Goal: Download file/media

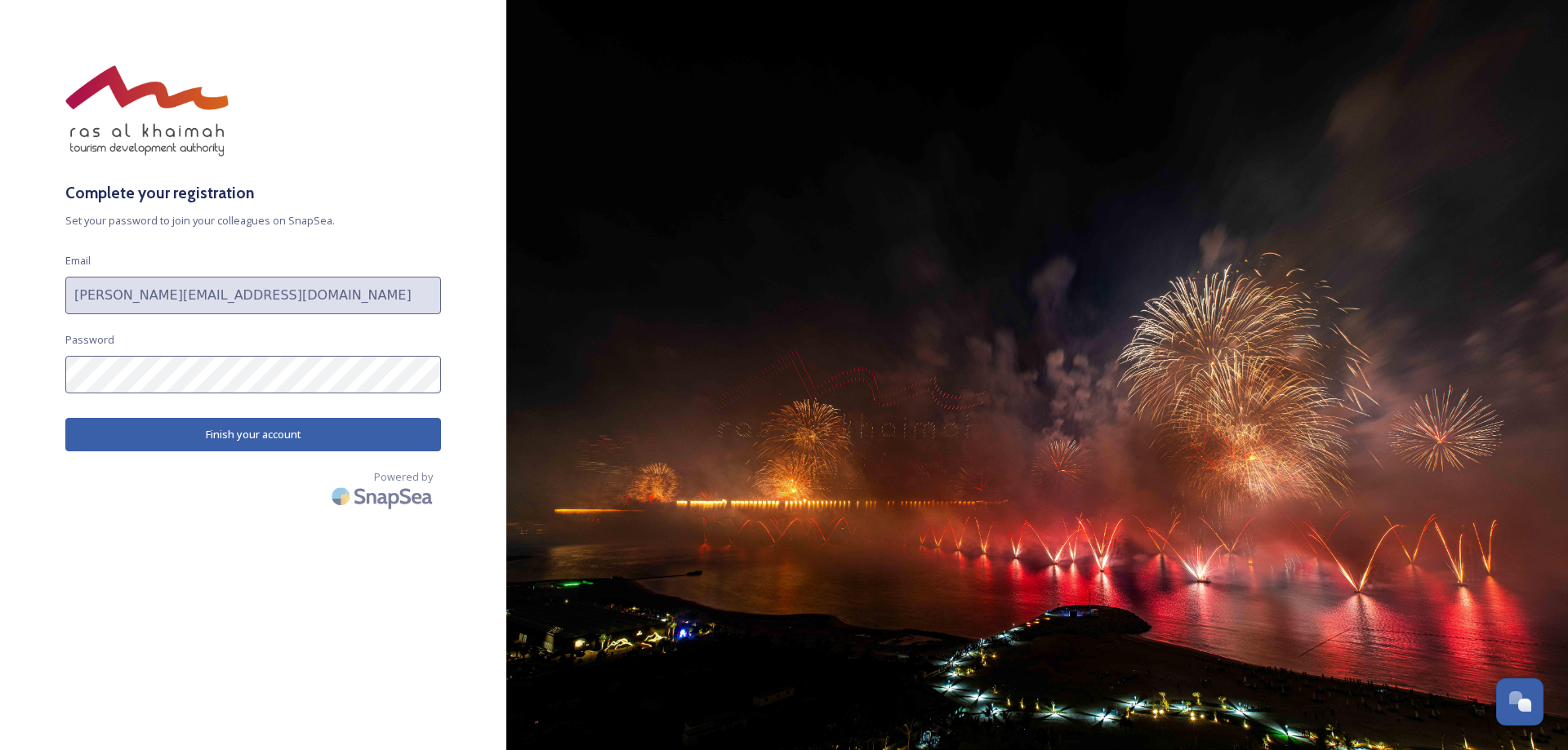
click at [130, 439] on button "Finish your account" at bounding box center [252, 434] width 376 height 33
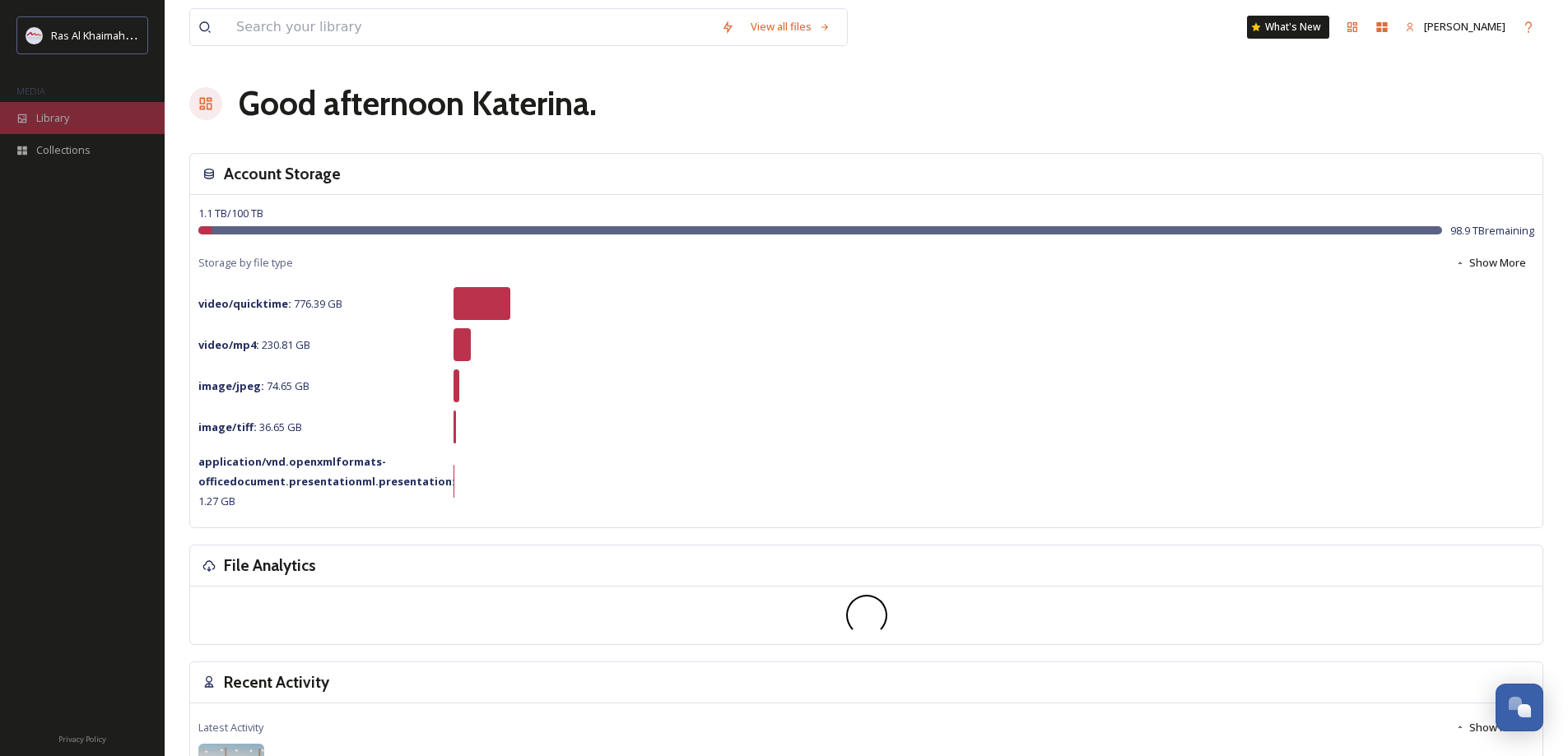
click at [67, 121] on span "Library" at bounding box center [53, 118] width 33 height 16
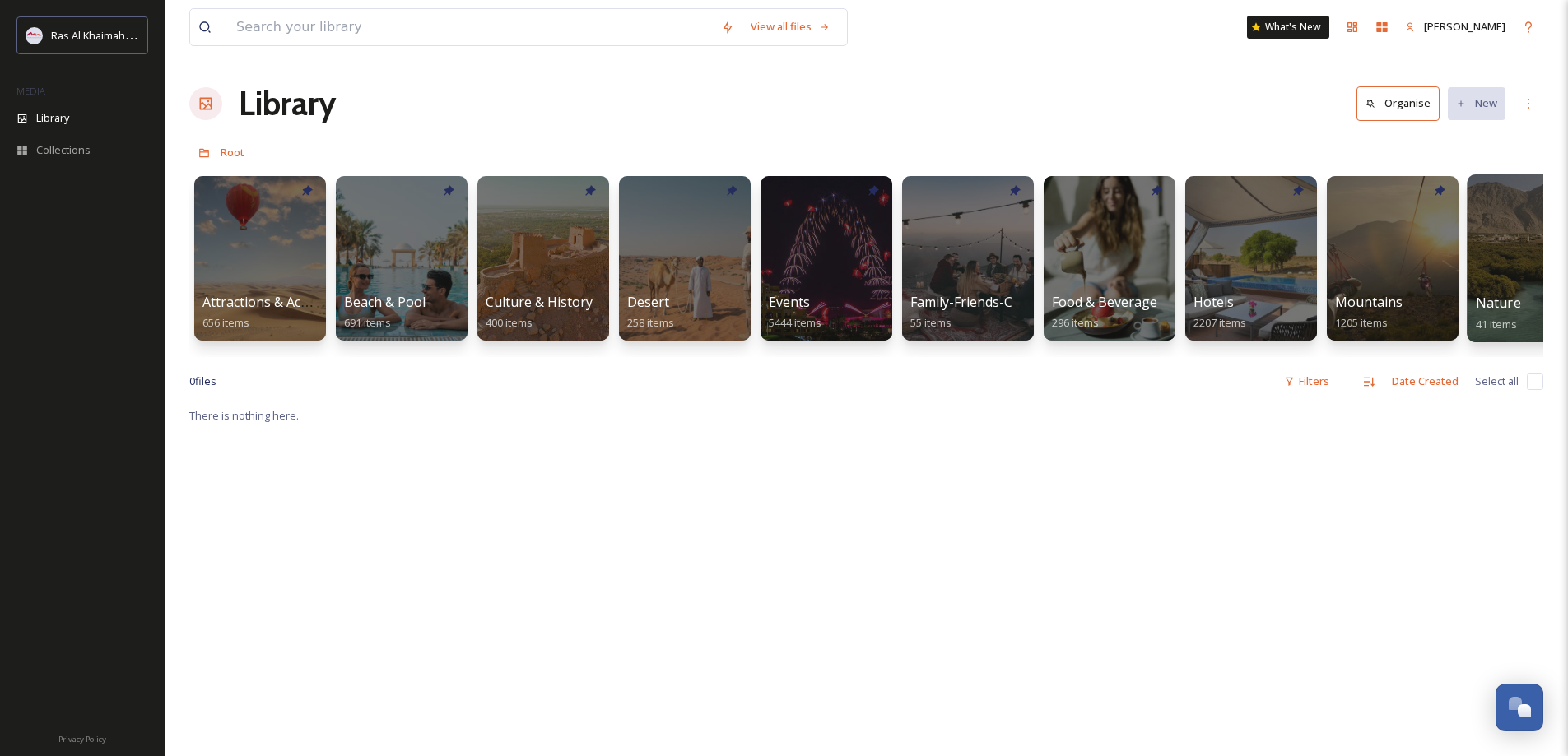
click at [1499, 290] on div at bounding box center [1534, 258] width 134 height 168
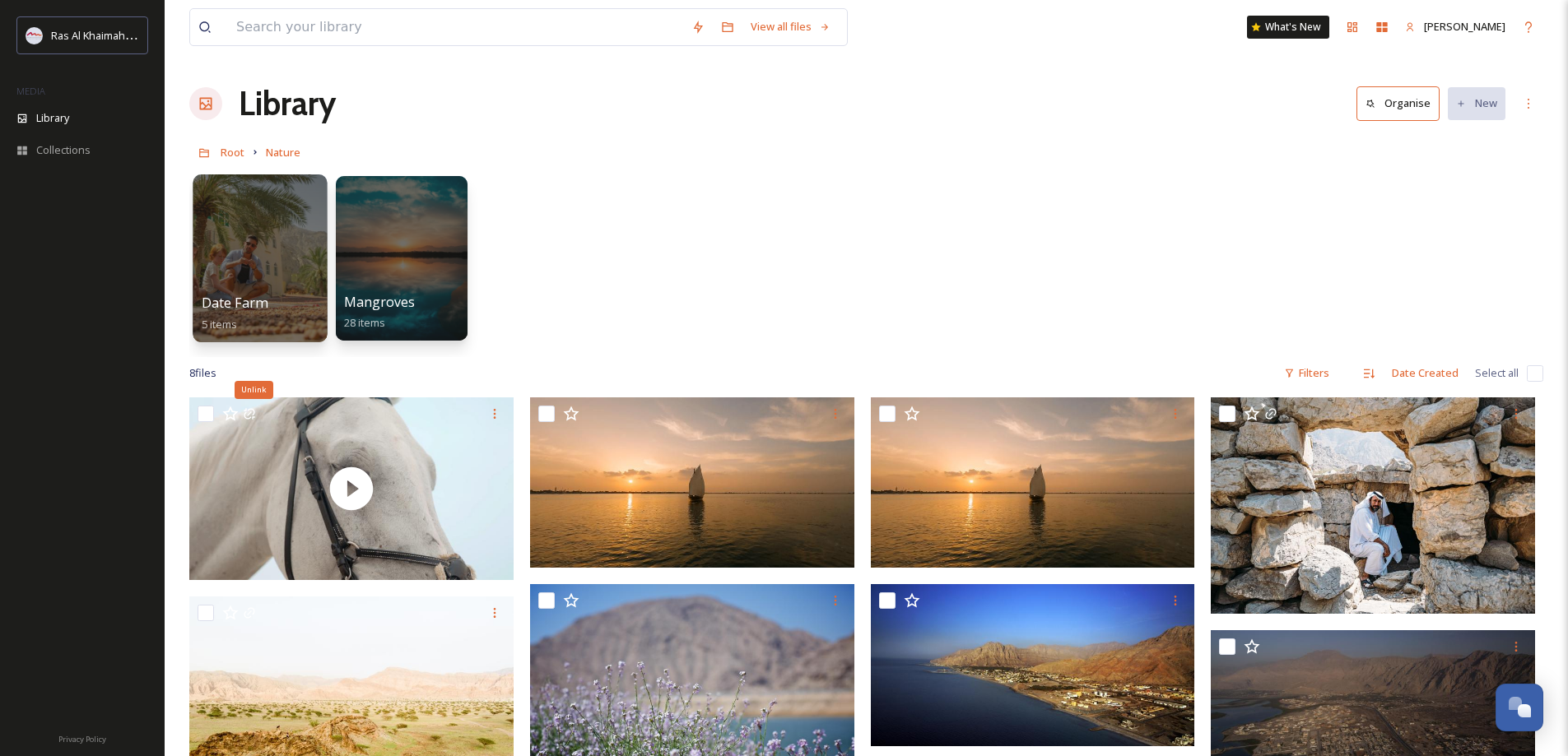
click at [249, 249] on div at bounding box center [259, 258] width 134 height 168
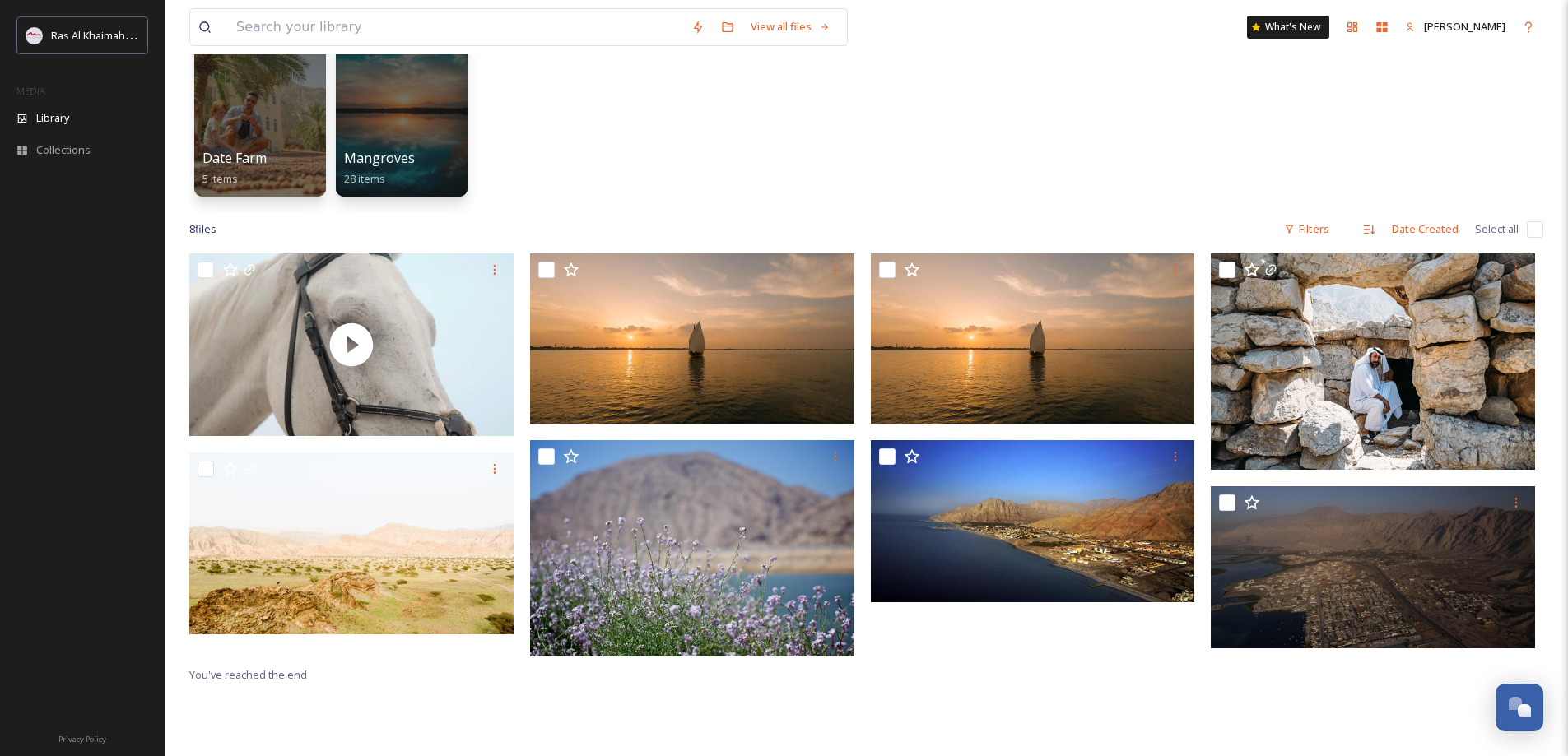
scroll to position [165, 0]
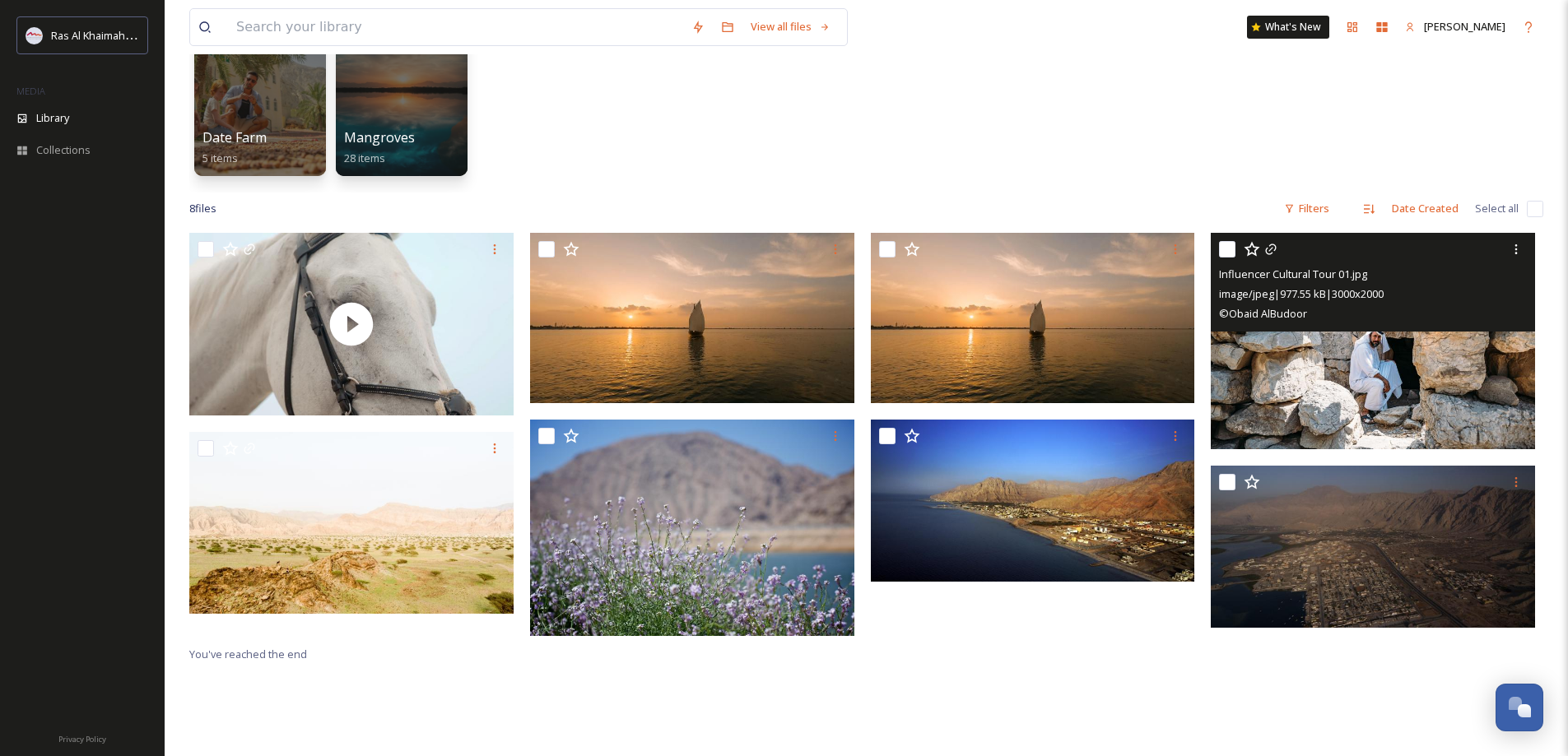
click at [1411, 388] on img at bounding box center [1372, 341] width 324 height 216
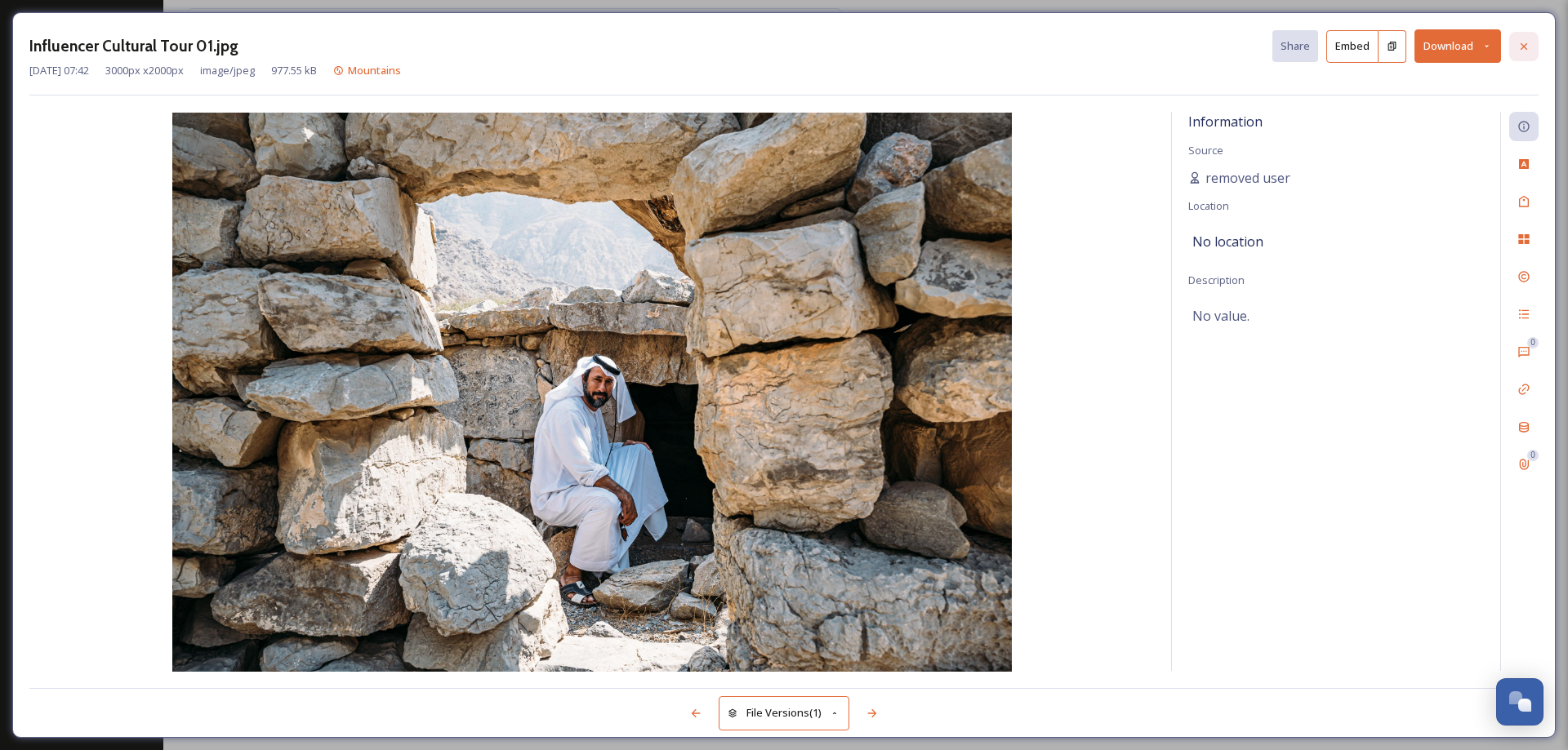
click at [1524, 50] on icon at bounding box center [1524, 46] width 13 height 13
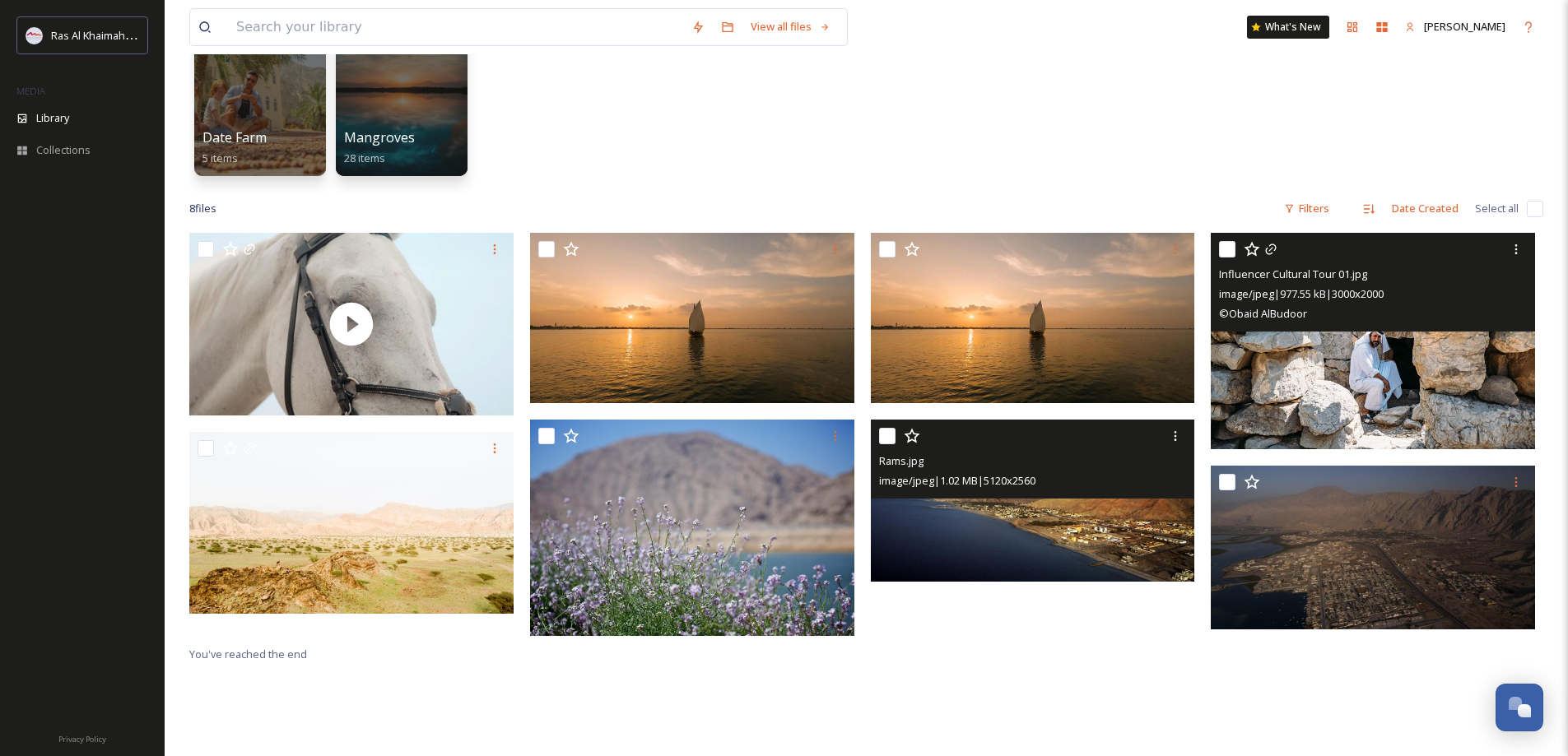
click at [1048, 549] on img at bounding box center [1033, 501] width 324 height 162
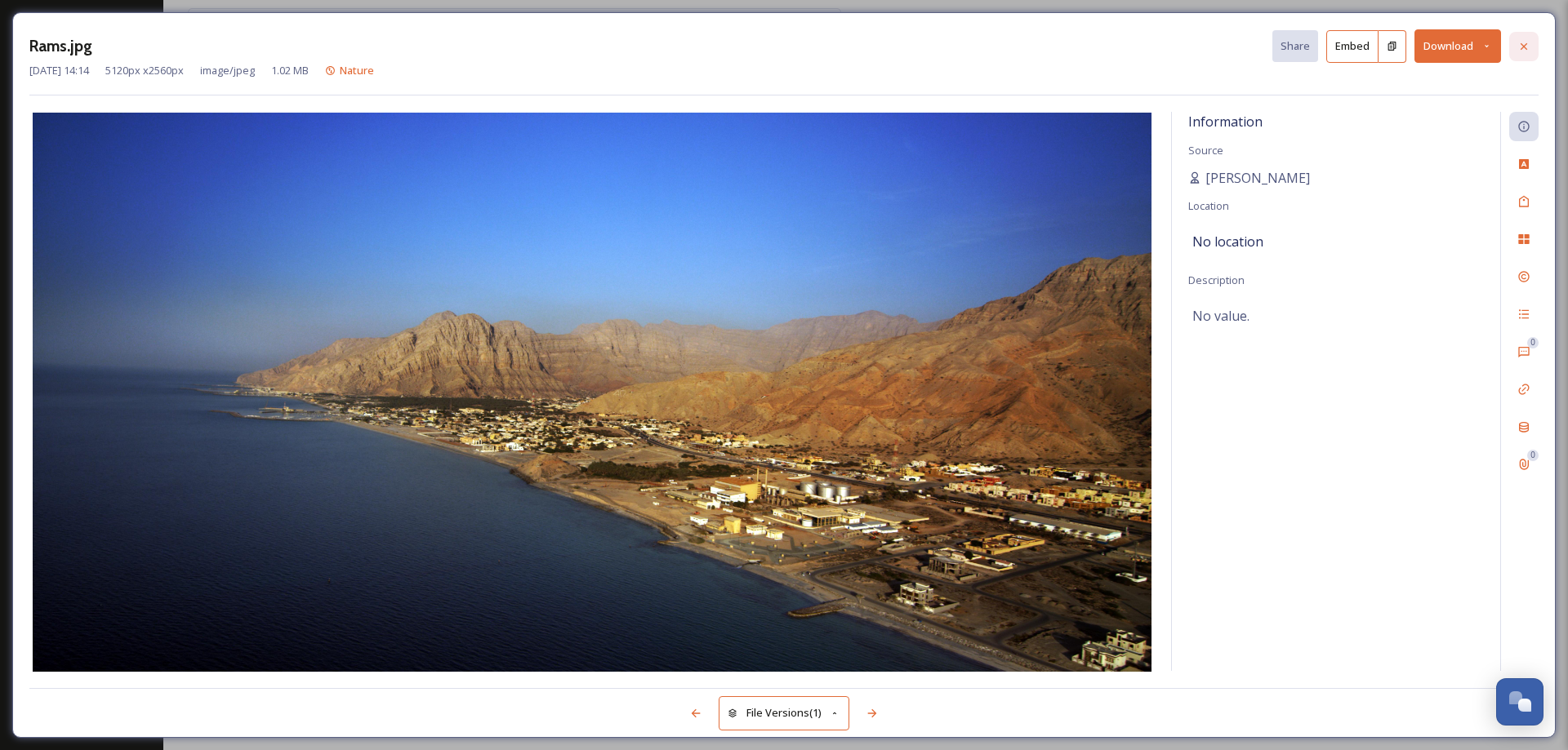
click at [1527, 44] on icon at bounding box center [1524, 46] width 13 height 13
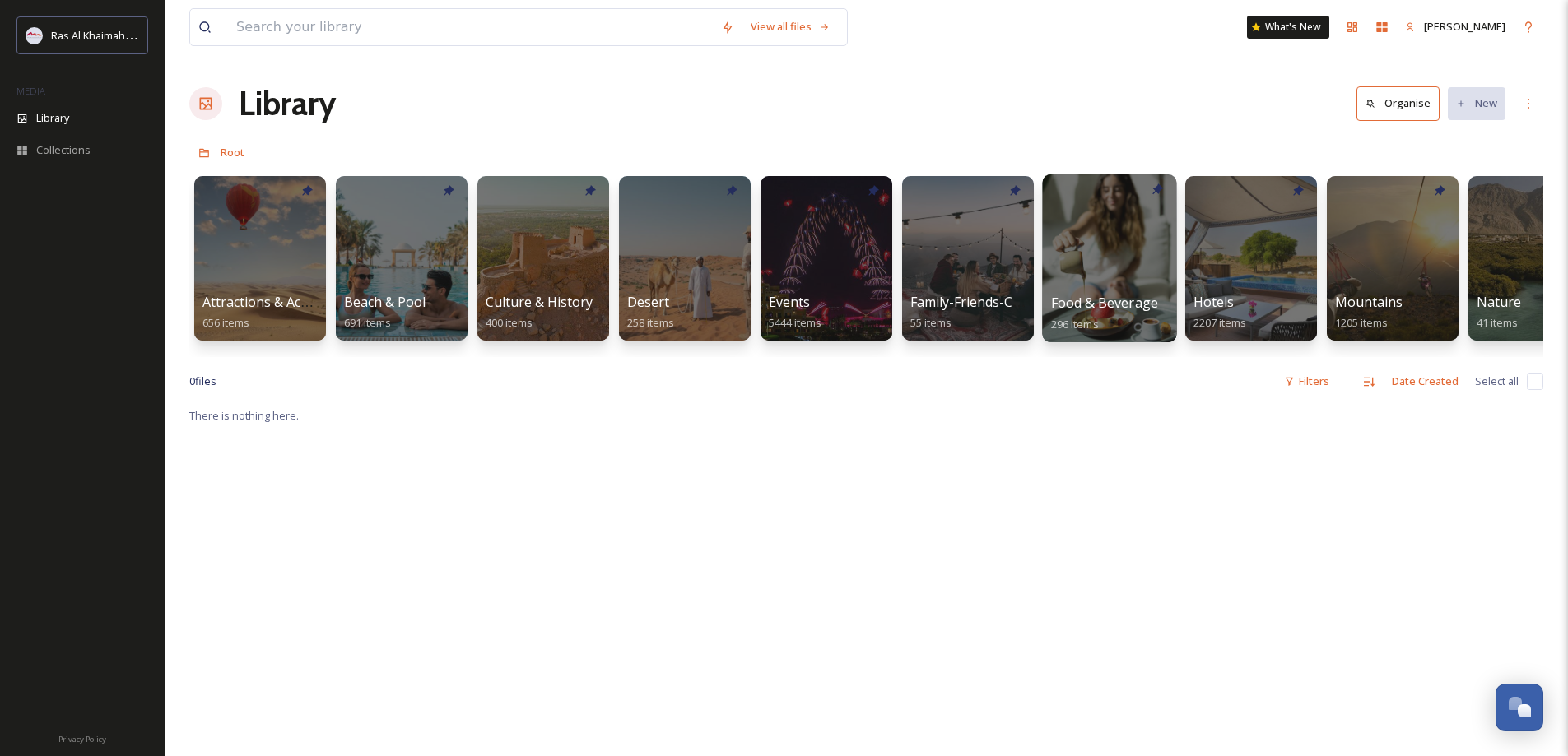
click at [1083, 266] on div at bounding box center [1109, 258] width 134 height 168
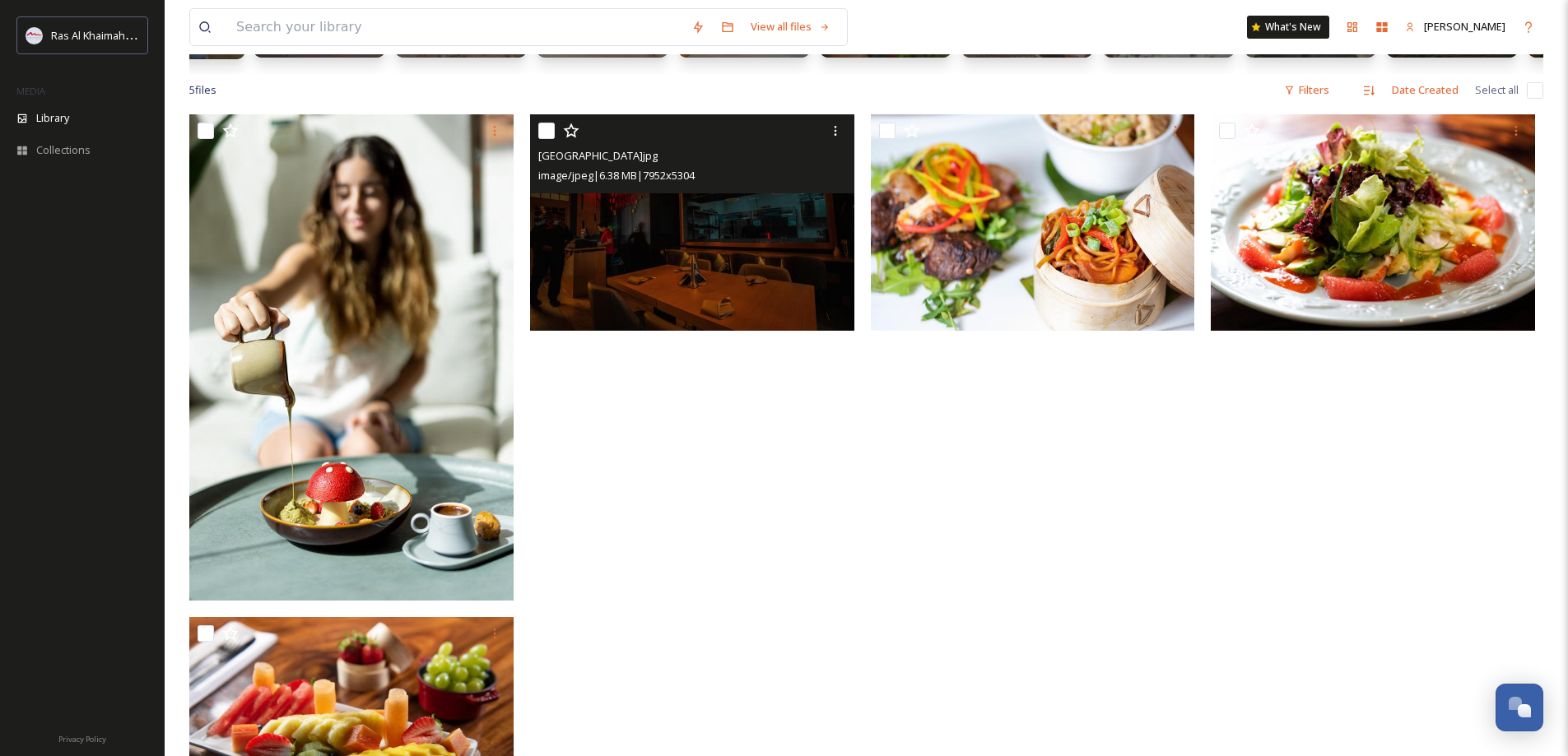
scroll to position [163, 0]
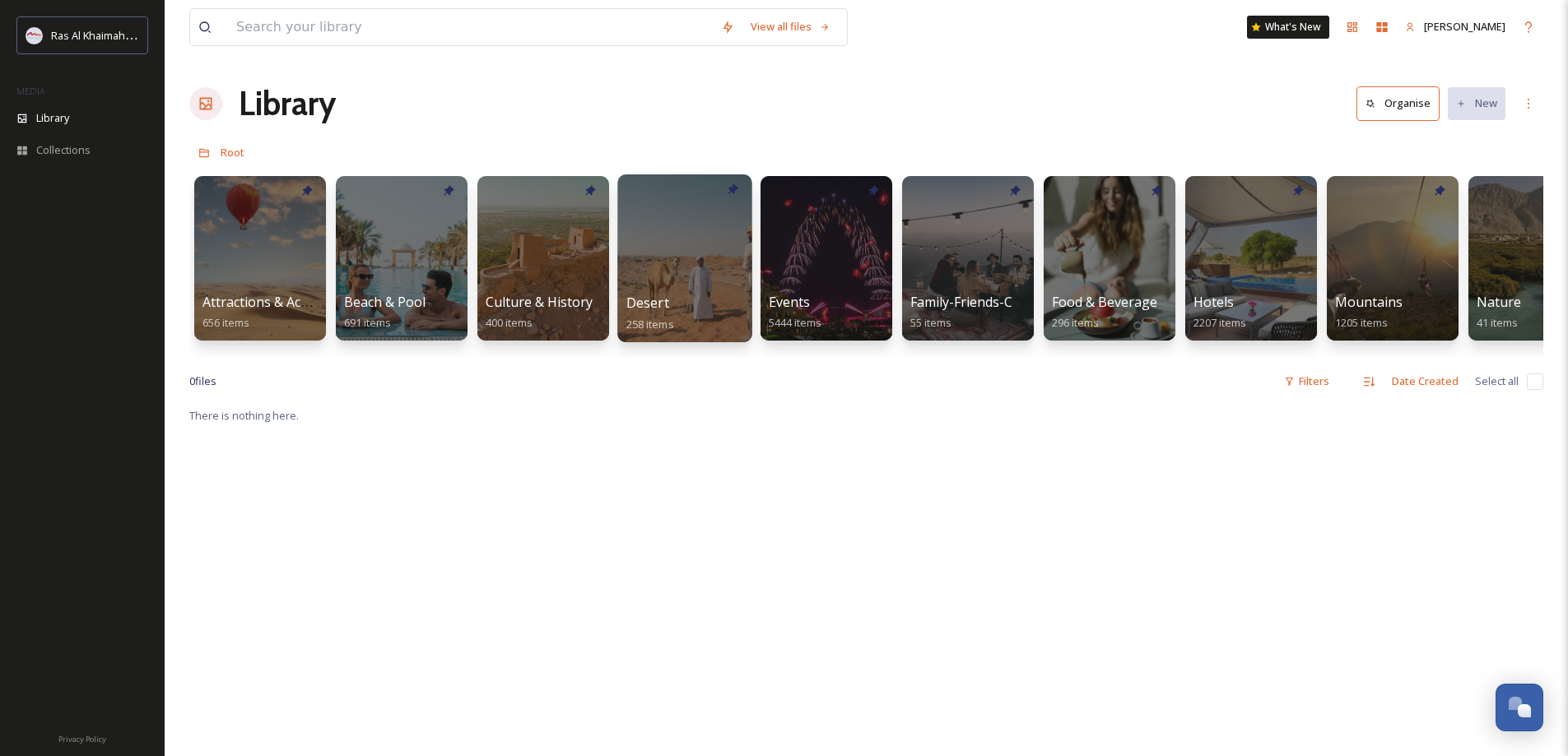
click at [659, 281] on div at bounding box center [684, 258] width 134 height 168
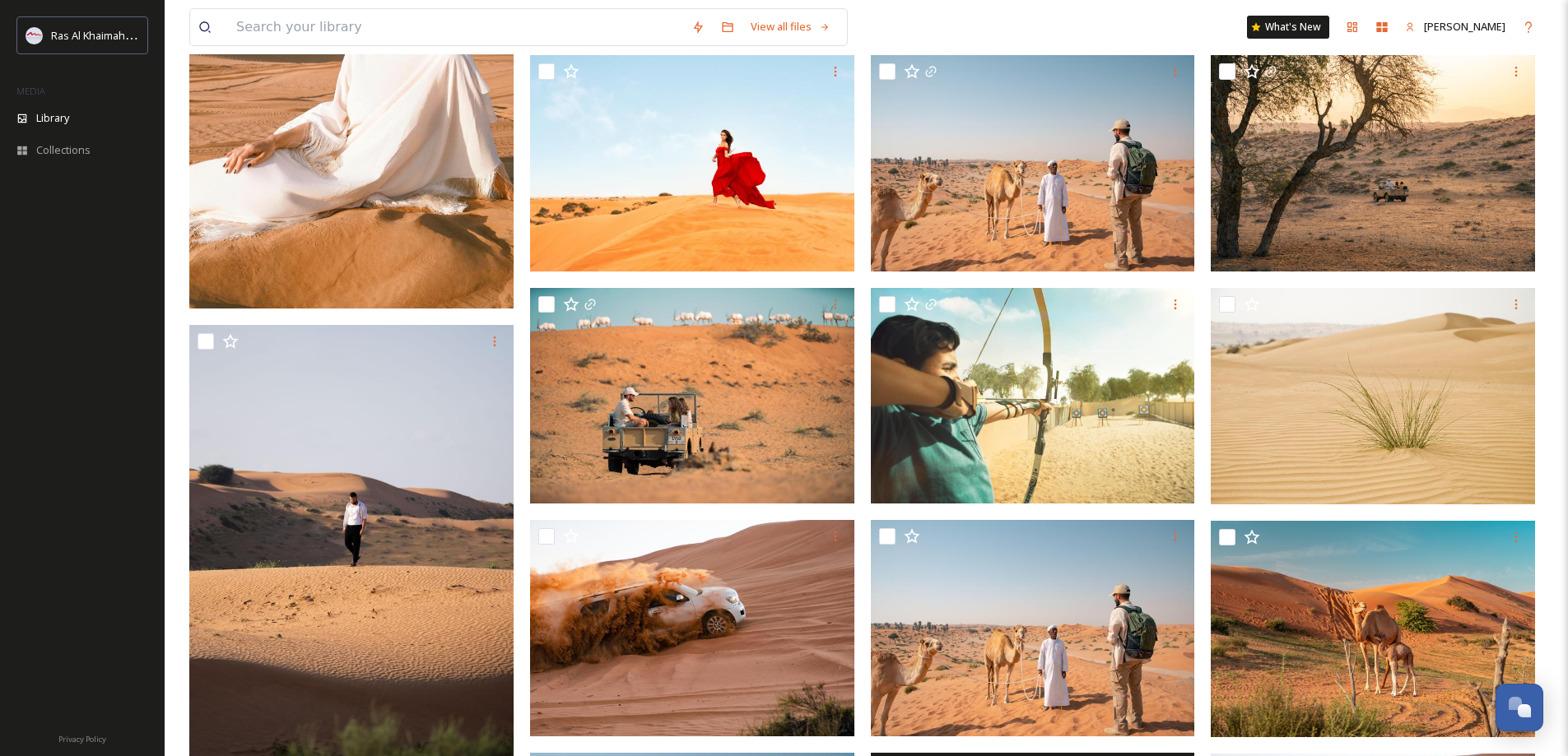
scroll to position [568, 0]
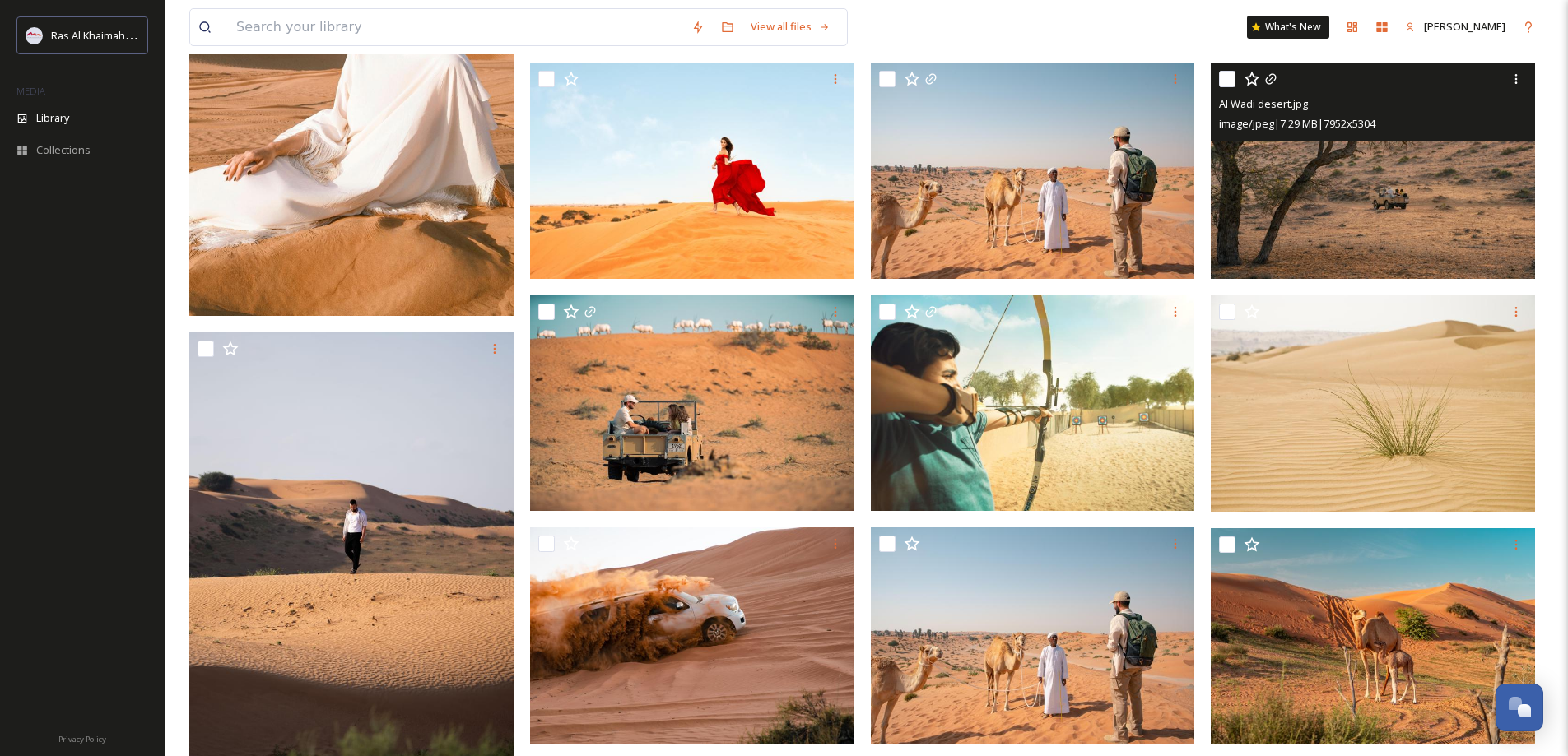
click at [1379, 200] on img at bounding box center [1372, 171] width 324 height 216
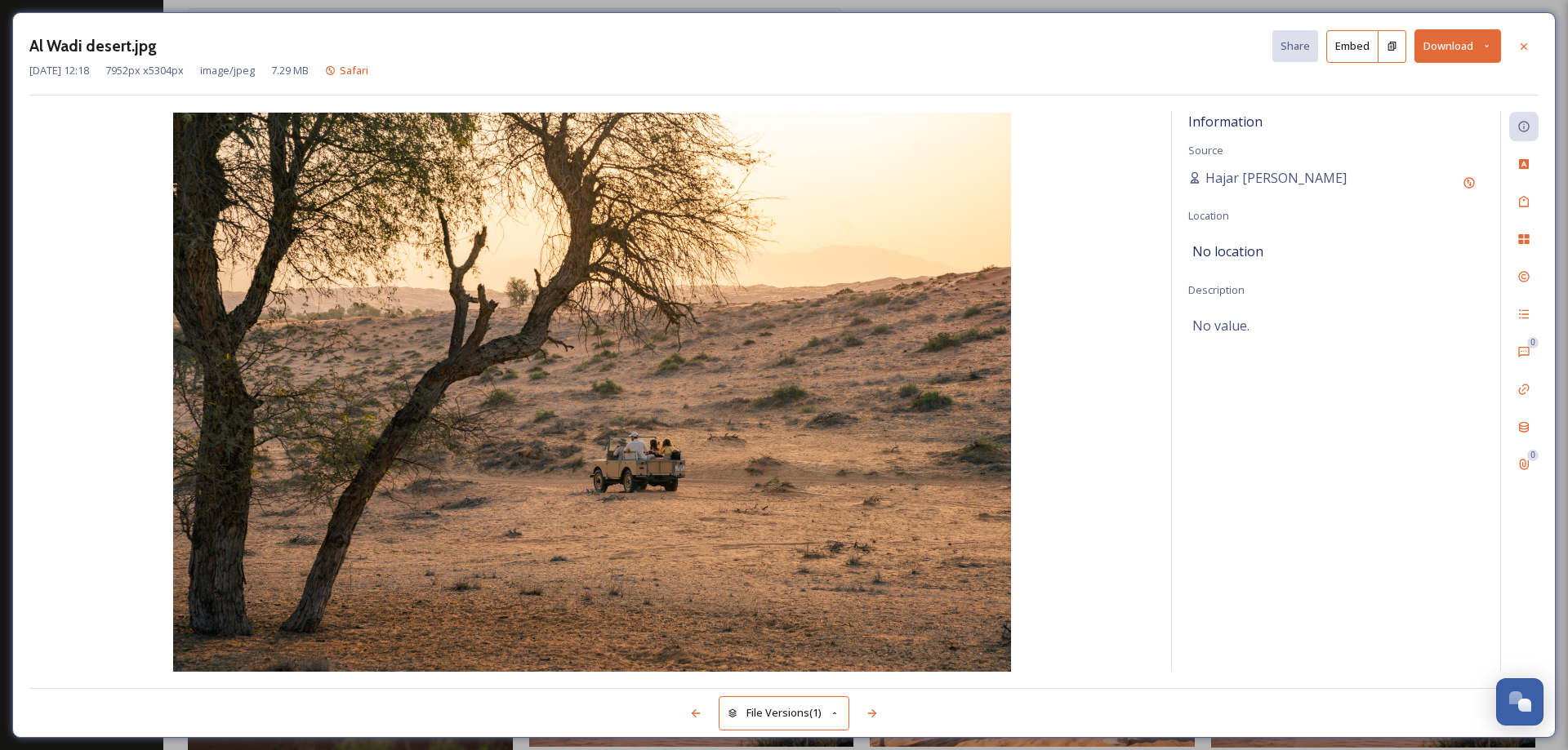
click at [1528, 45] on icon at bounding box center [1524, 46] width 13 height 13
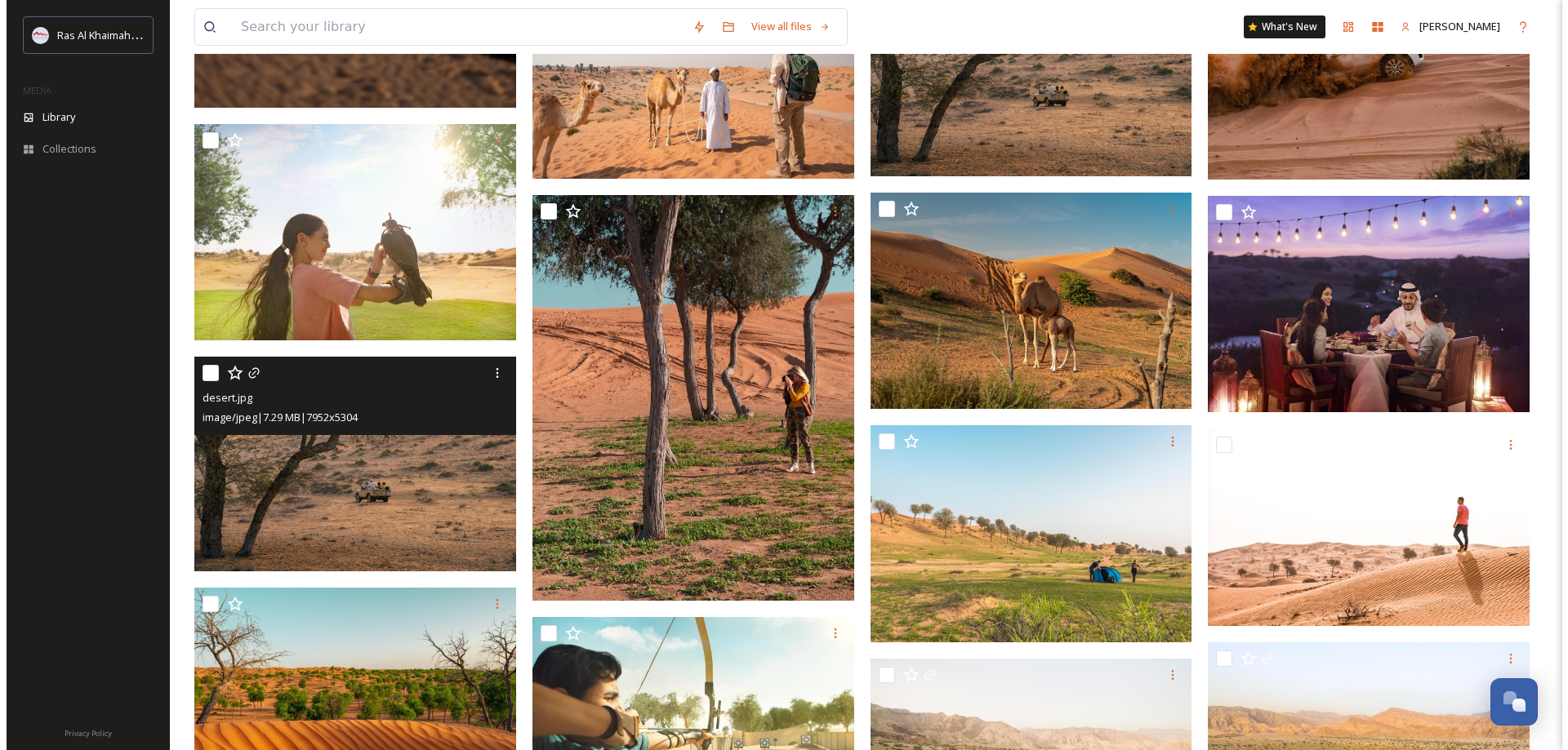
scroll to position [1543, 0]
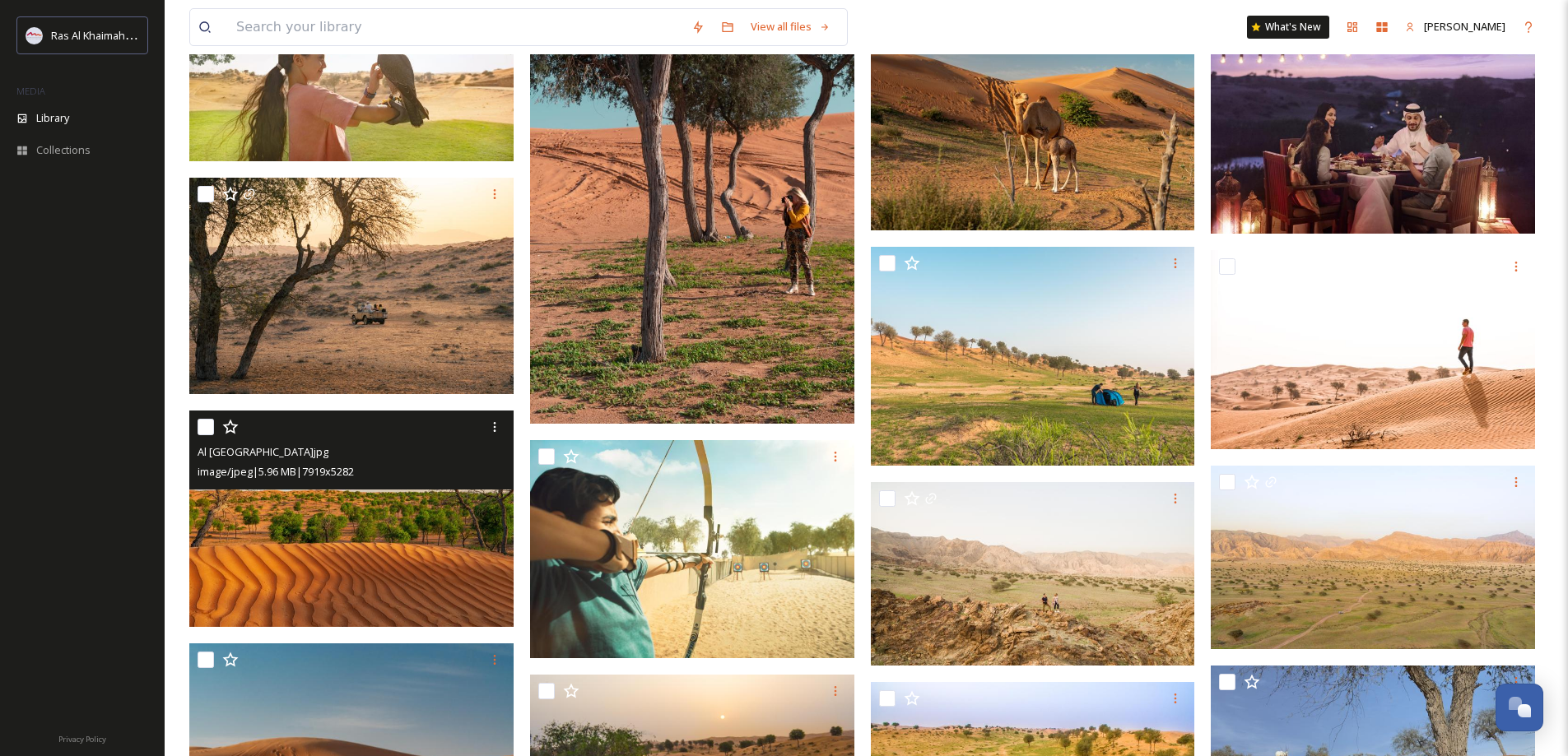
click at [343, 556] on img at bounding box center [352, 518] width 324 height 216
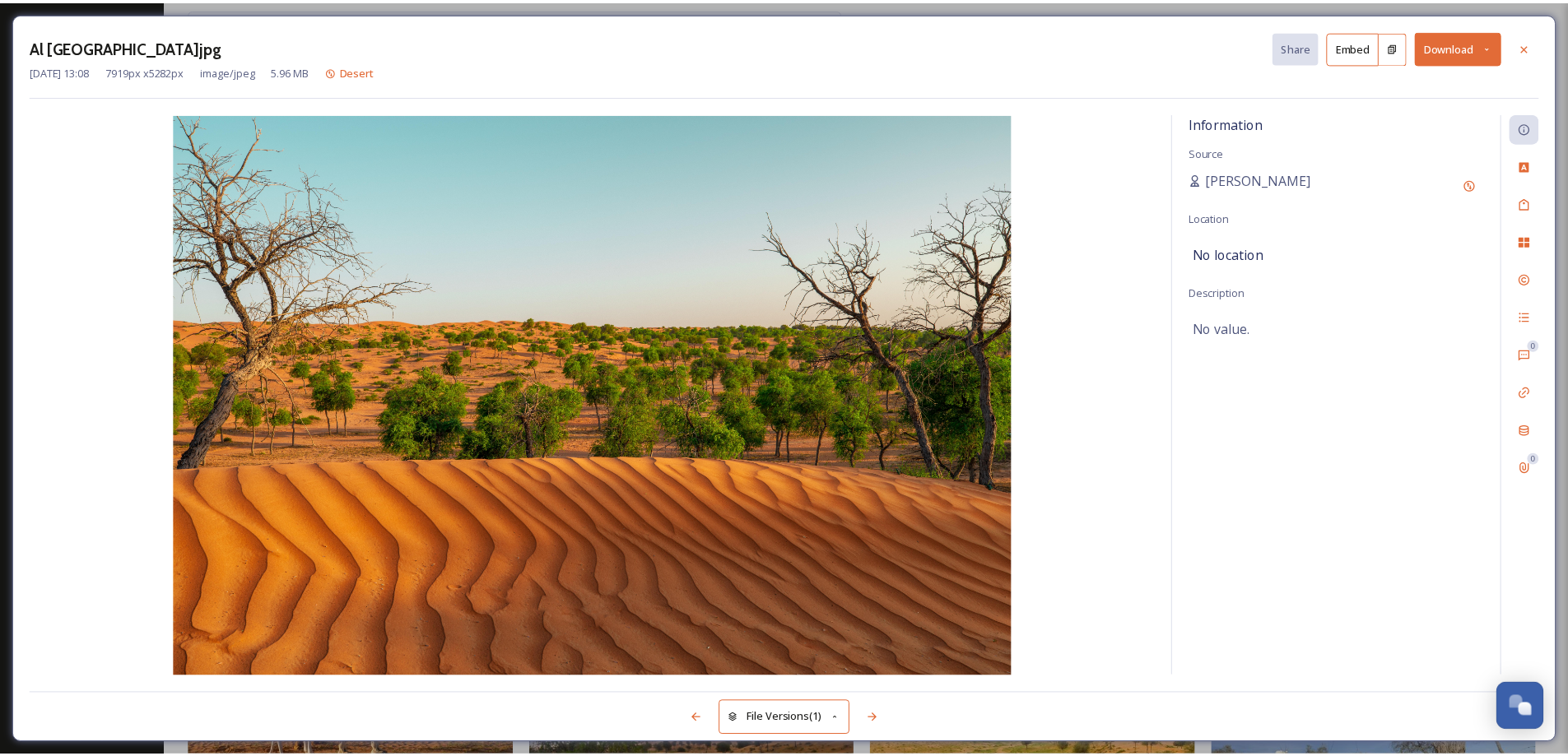
scroll to position [1561, 0]
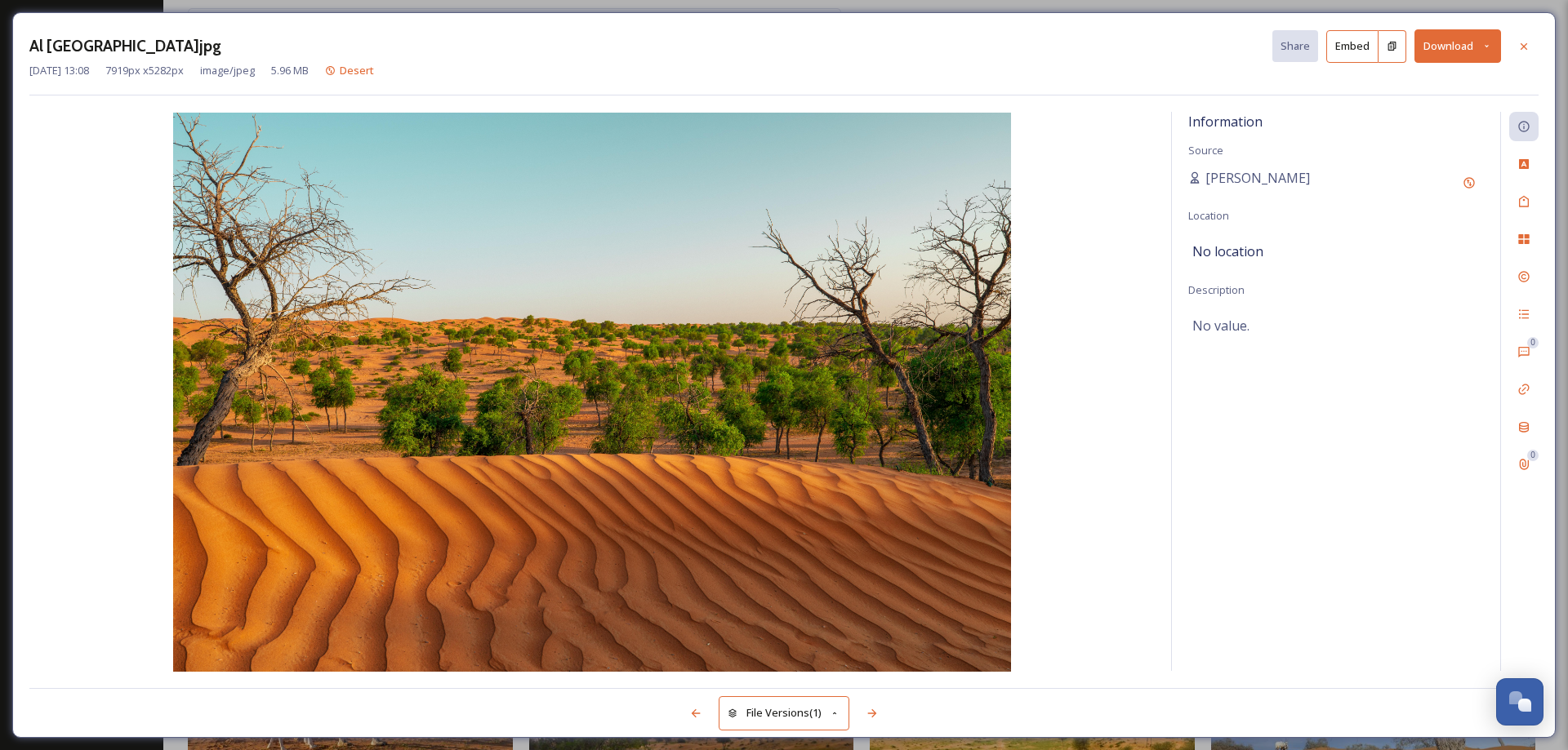
click at [1485, 45] on icon at bounding box center [1487, 46] width 10 height 10
click at [1358, 83] on span "Download Original (7919 x 5282)" at bounding box center [1415, 84] width 154 height 15
click at [1527, 51] on icon at bounding box center [1524, 46] width 13 height 13
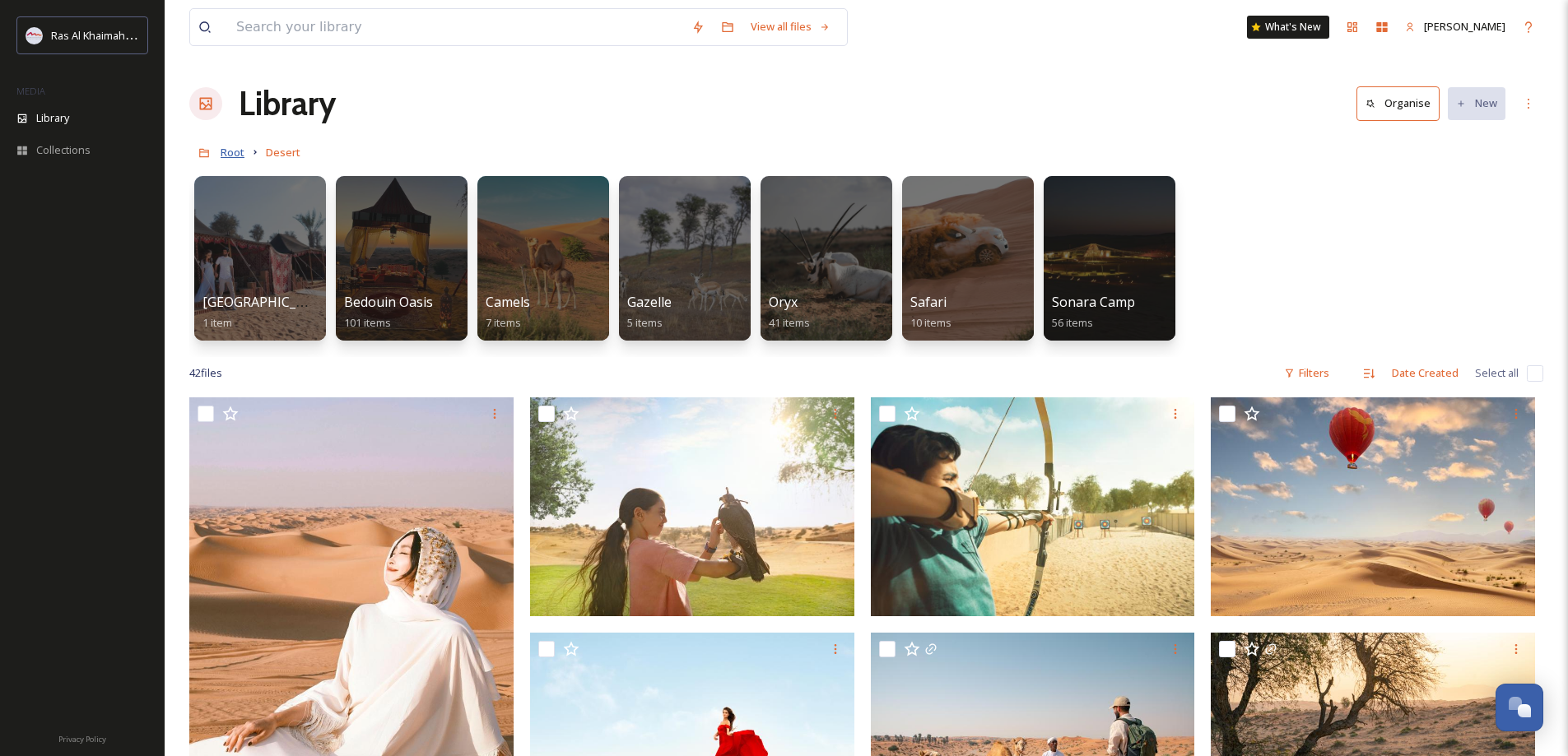
click at [235, 150] on span "Root" at bounding box center [233, 152] width 24 height 15
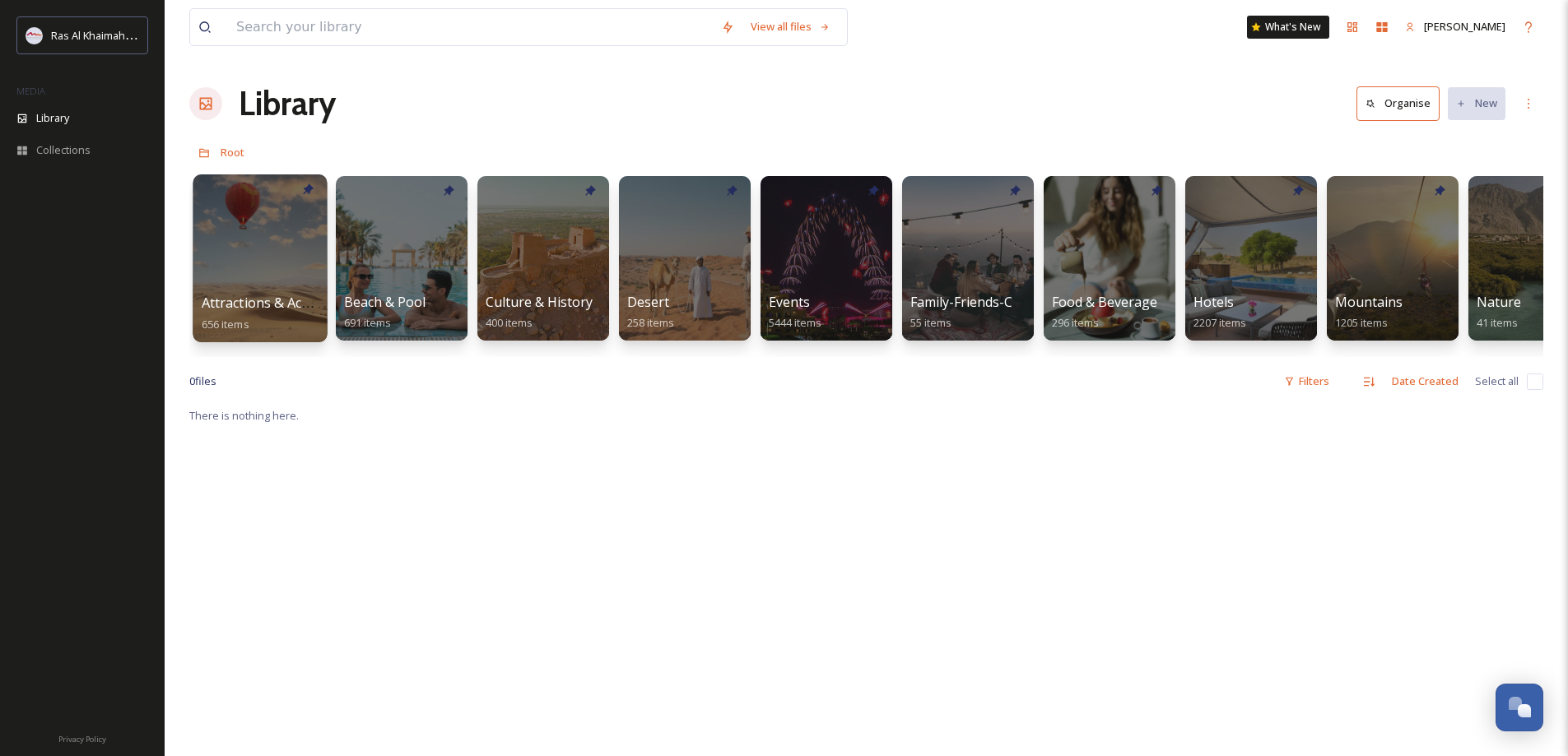
click at [247, 246] on div at bounding box center [259, 258] width 134 height 168
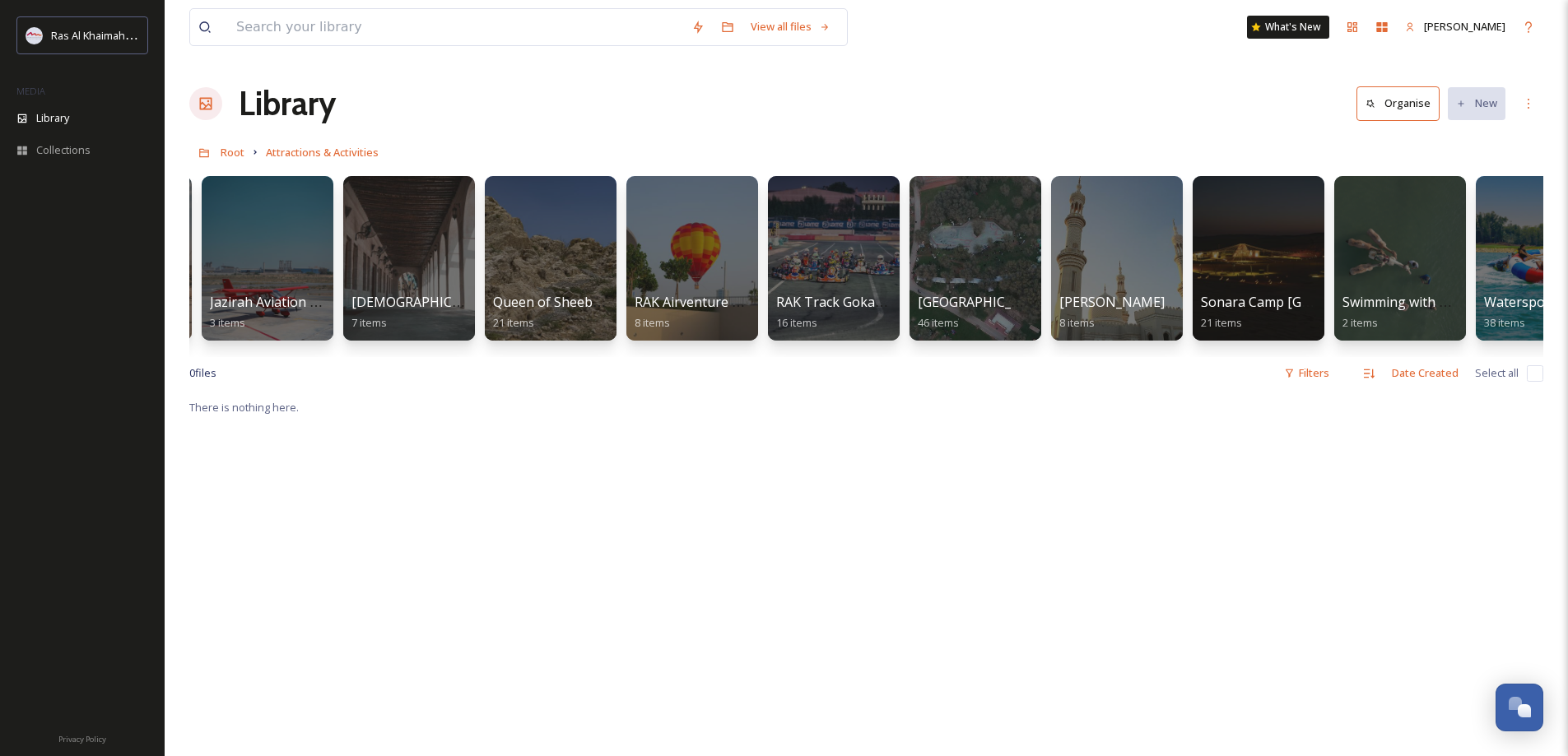
scroll to position [0, 1760]
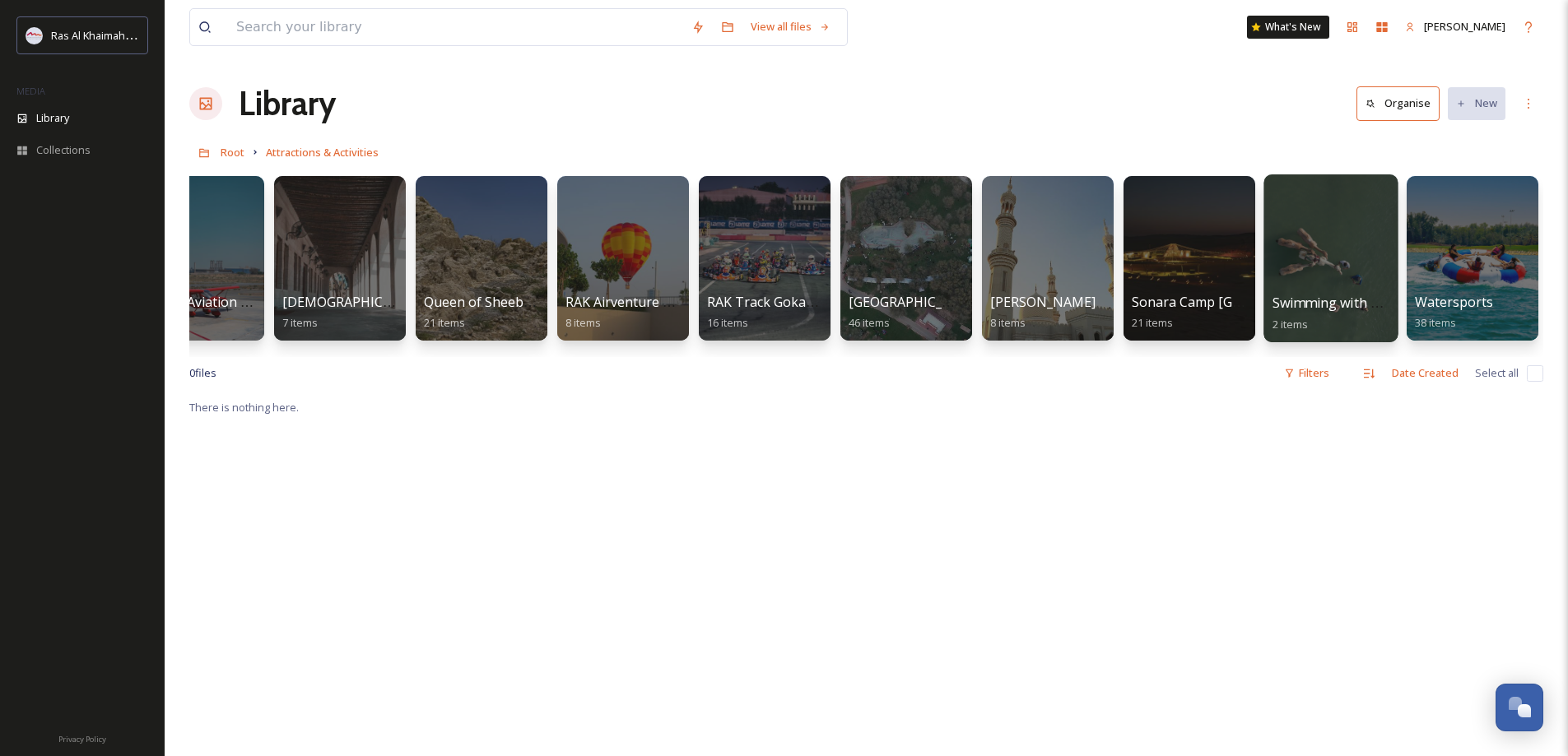
click at [1354, 258] on div at bounding box center [1331, 258] width 134 height 168
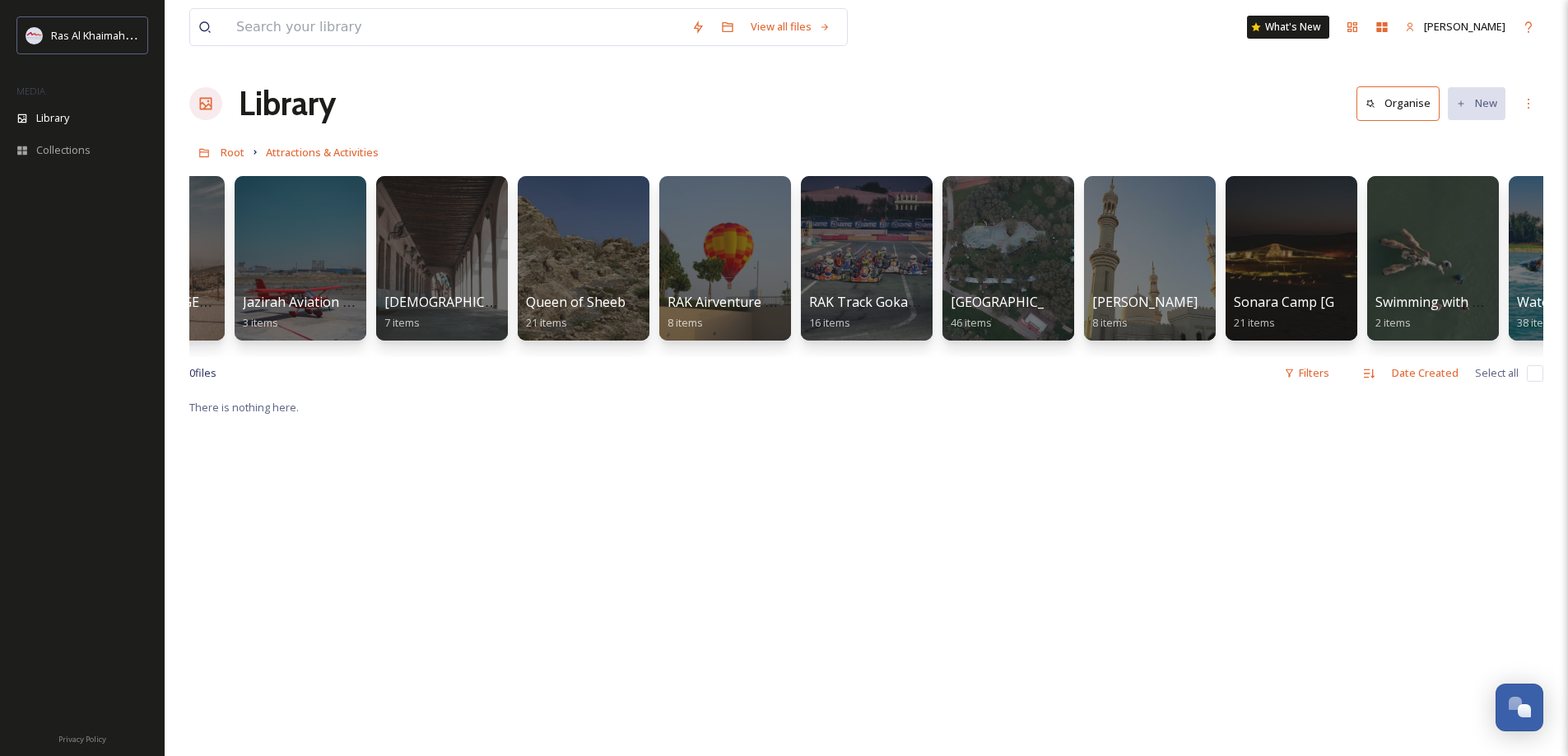
scroll to position [0, 1760]
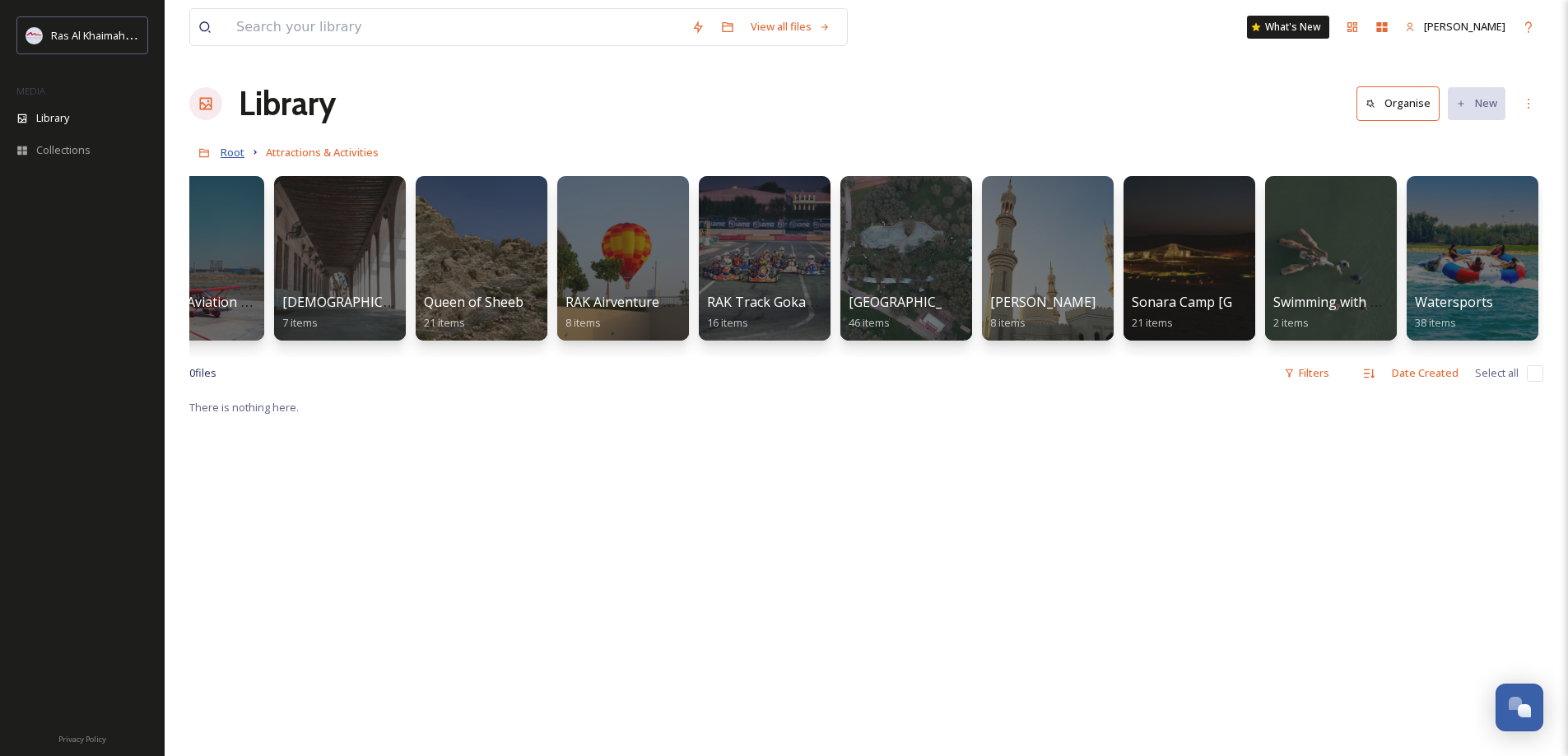
click at [234, 153] on span "Root" at bounding box center [233, 152] width 24 height 15
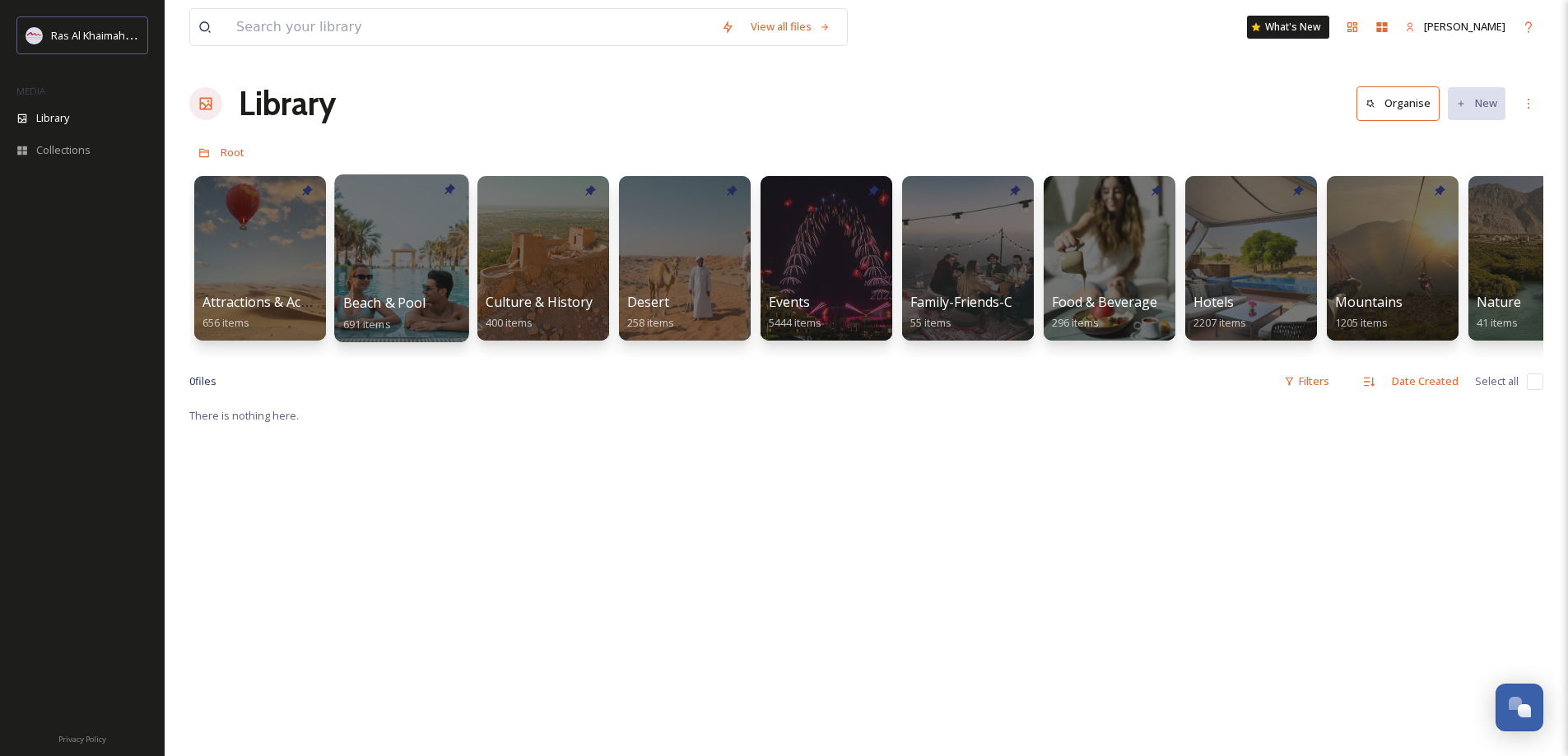
click at [397, 235] on div at bounding box center [402, 258] width 134 height 168
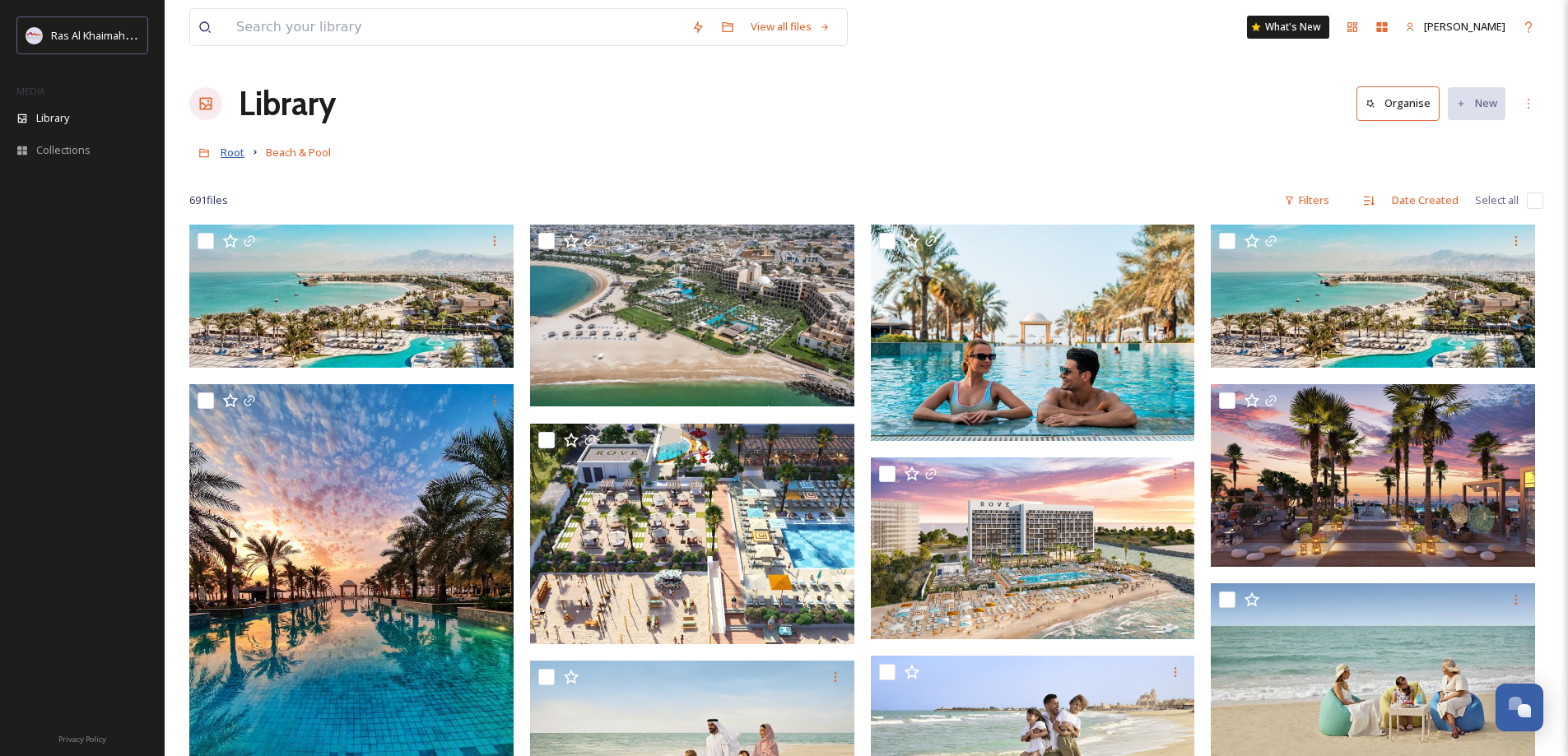
click at [227, 148] on span "Root" at bounding box center [233, 152] width 24 height 15
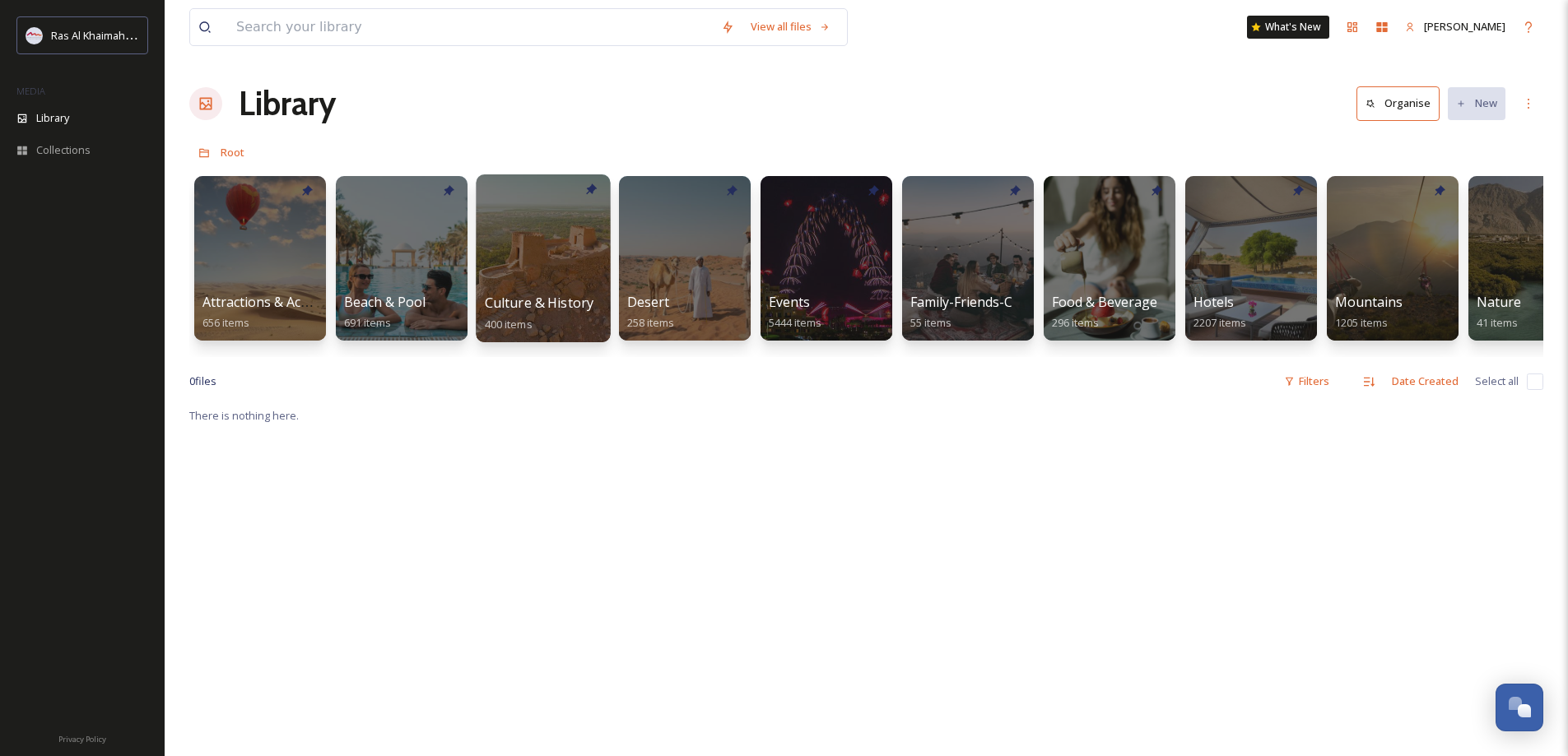
click at [547, 272] on div at bounding box center [543, 258] width 134 height 168
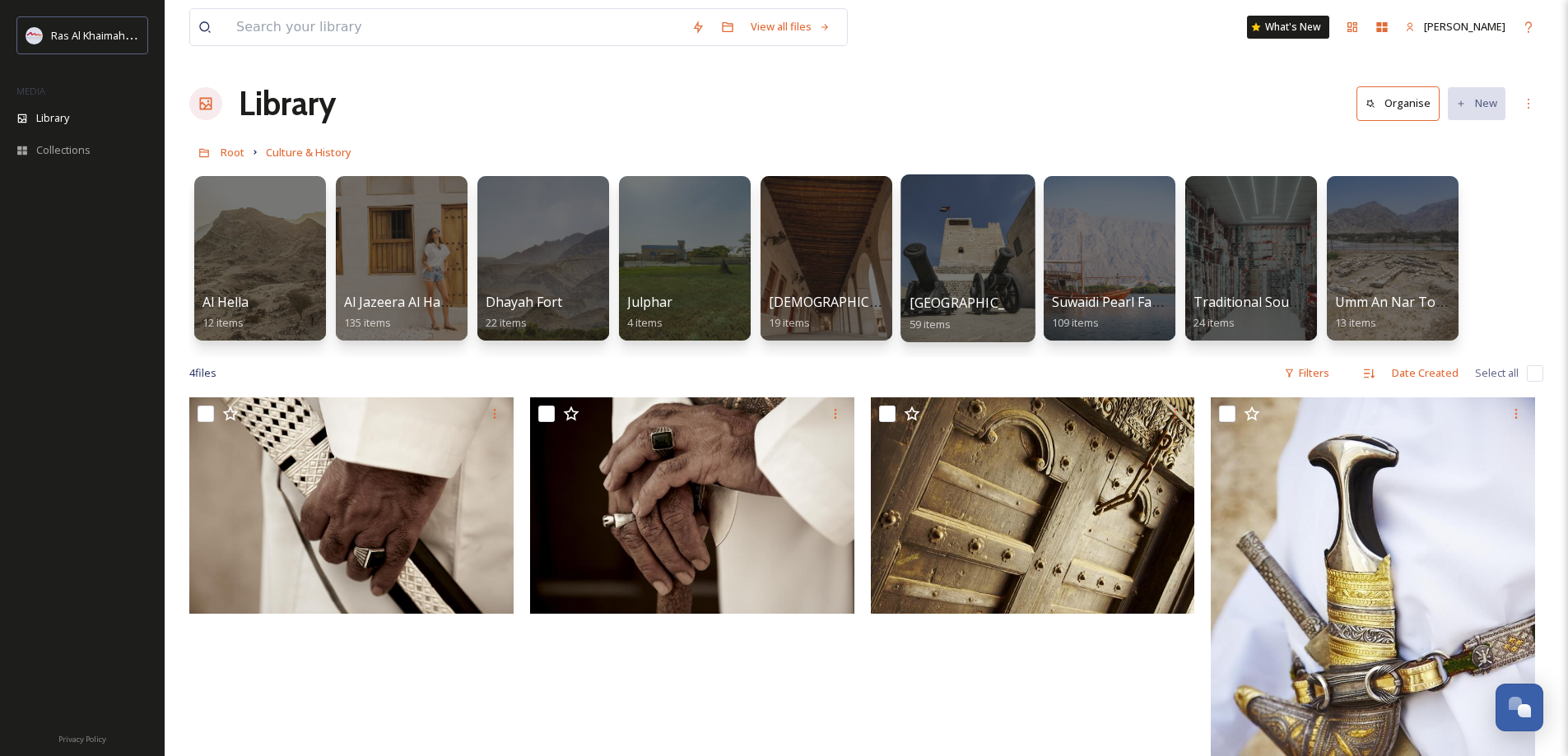
click at [981, 253] on div at bounding box center [968, 258] width 134 height 168
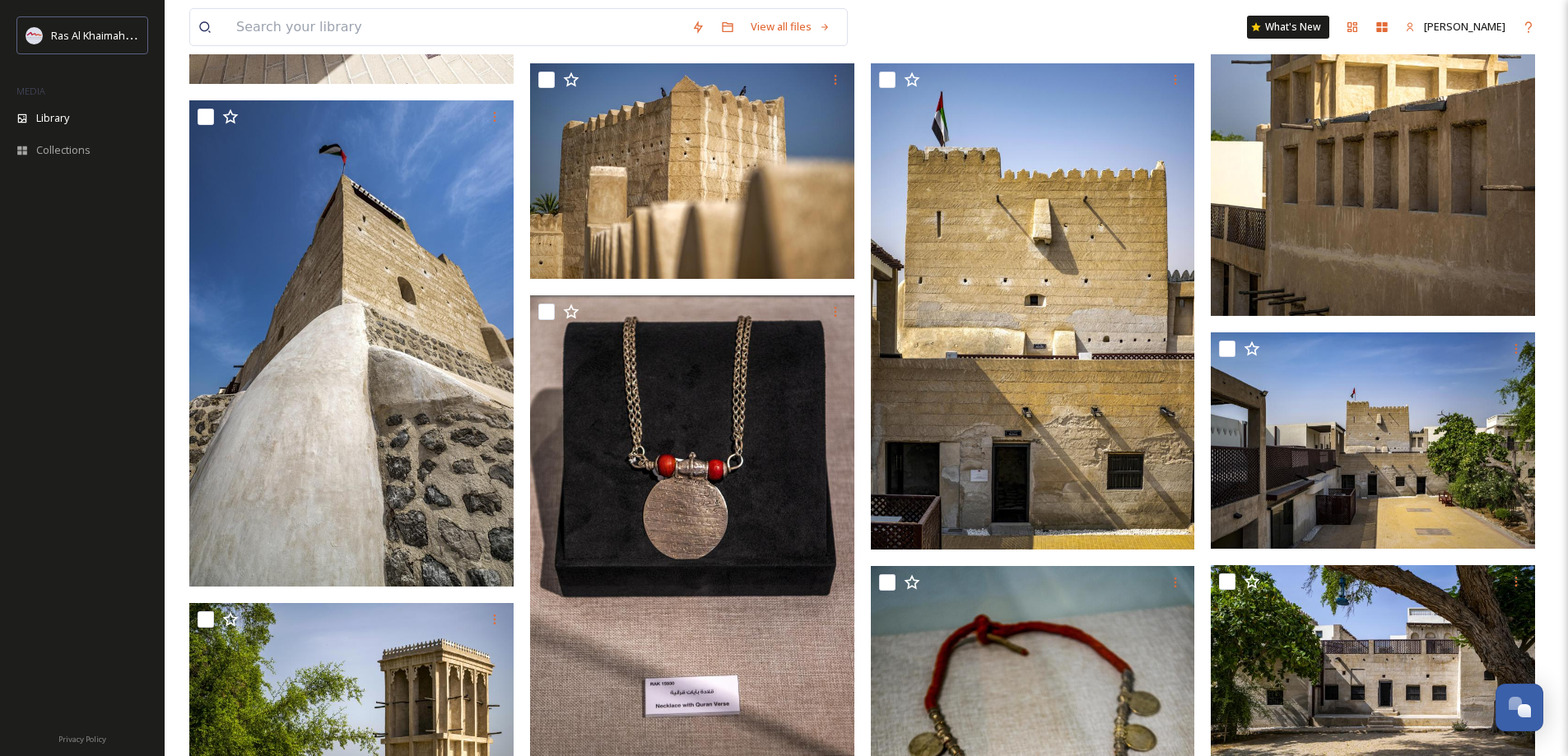
scroll to position [569, 0]
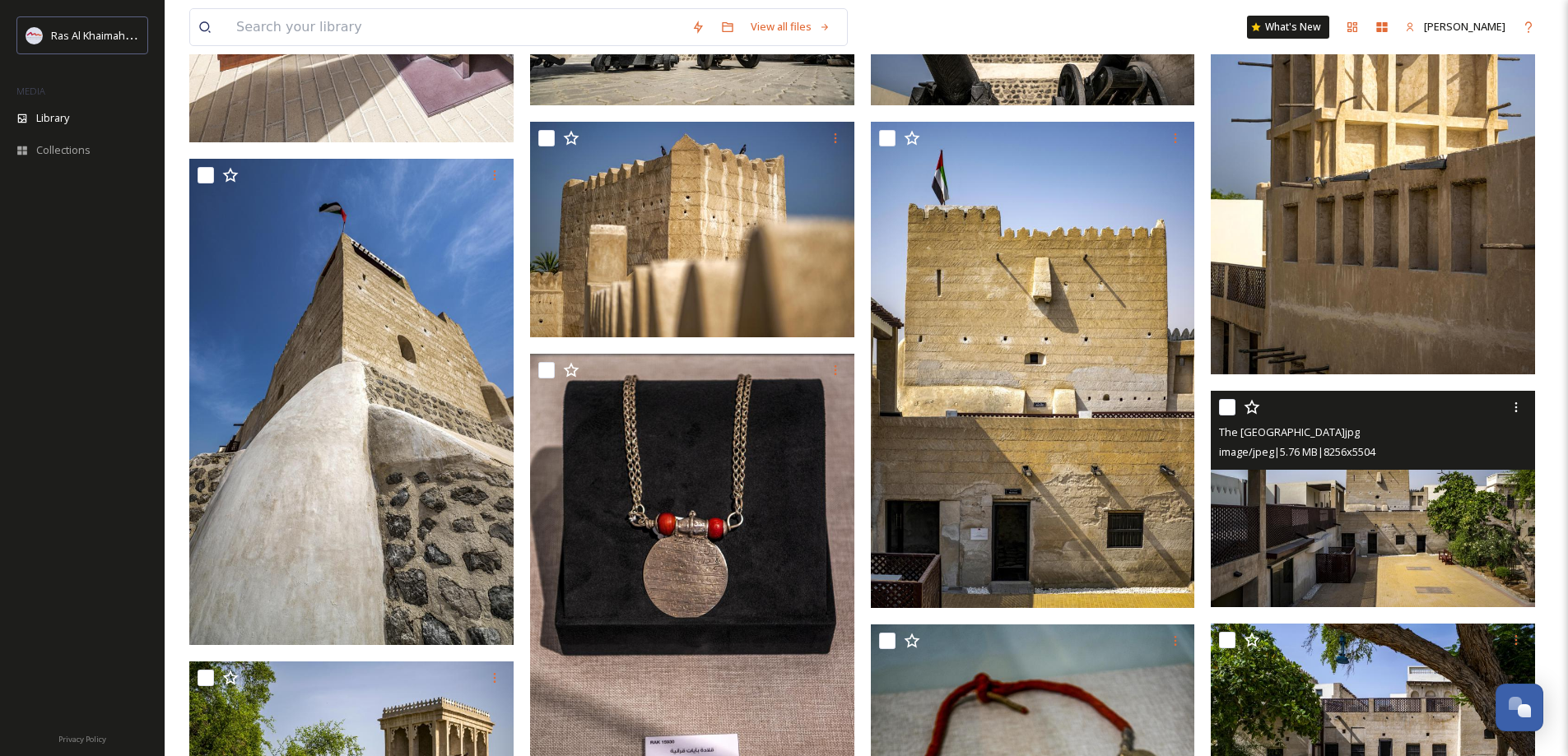
click at [1323, 531] on img at bounding box center [1372, 499] width 324 height 216
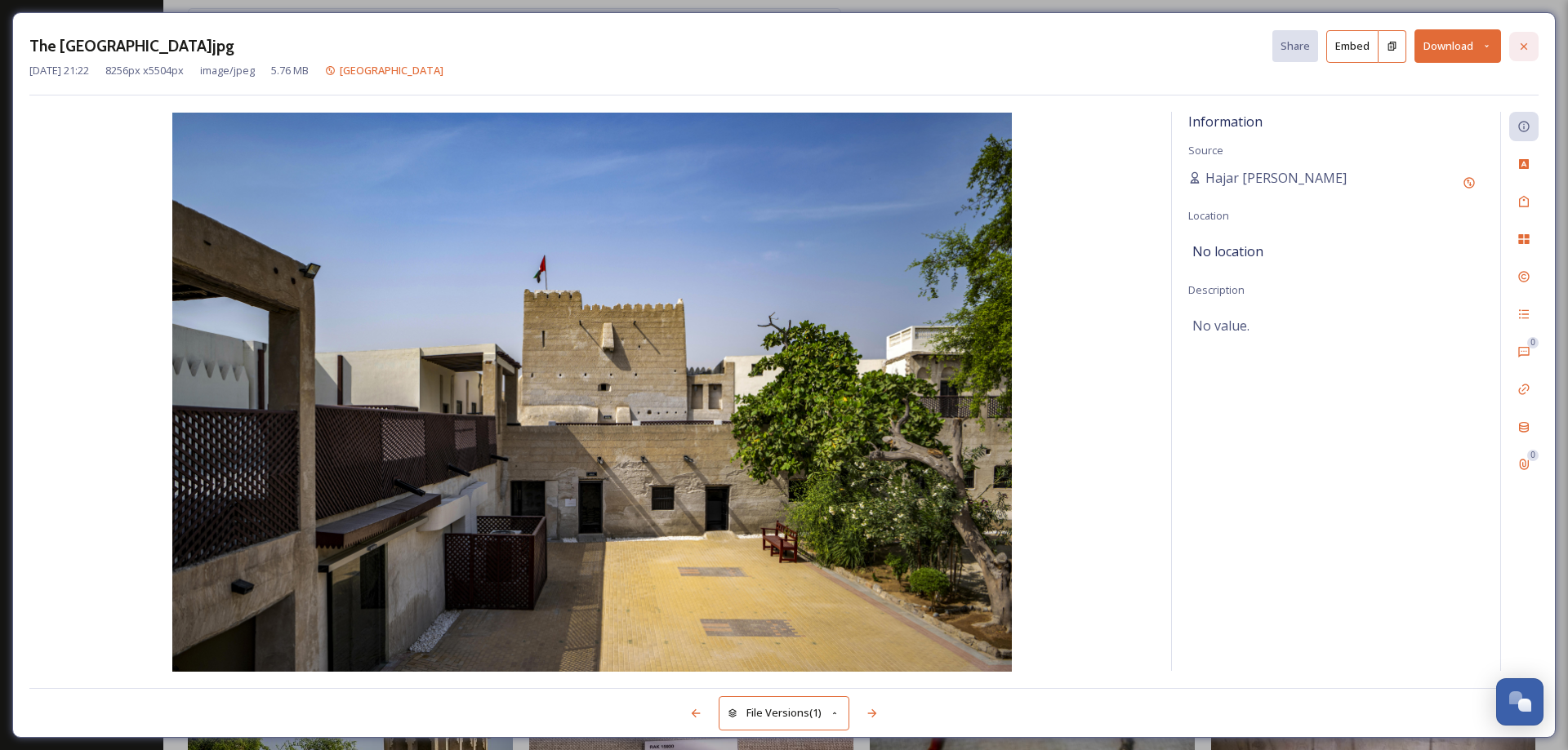
click at [1525, 49] on icon at bounding box center [1524, 46] width 13 height 13
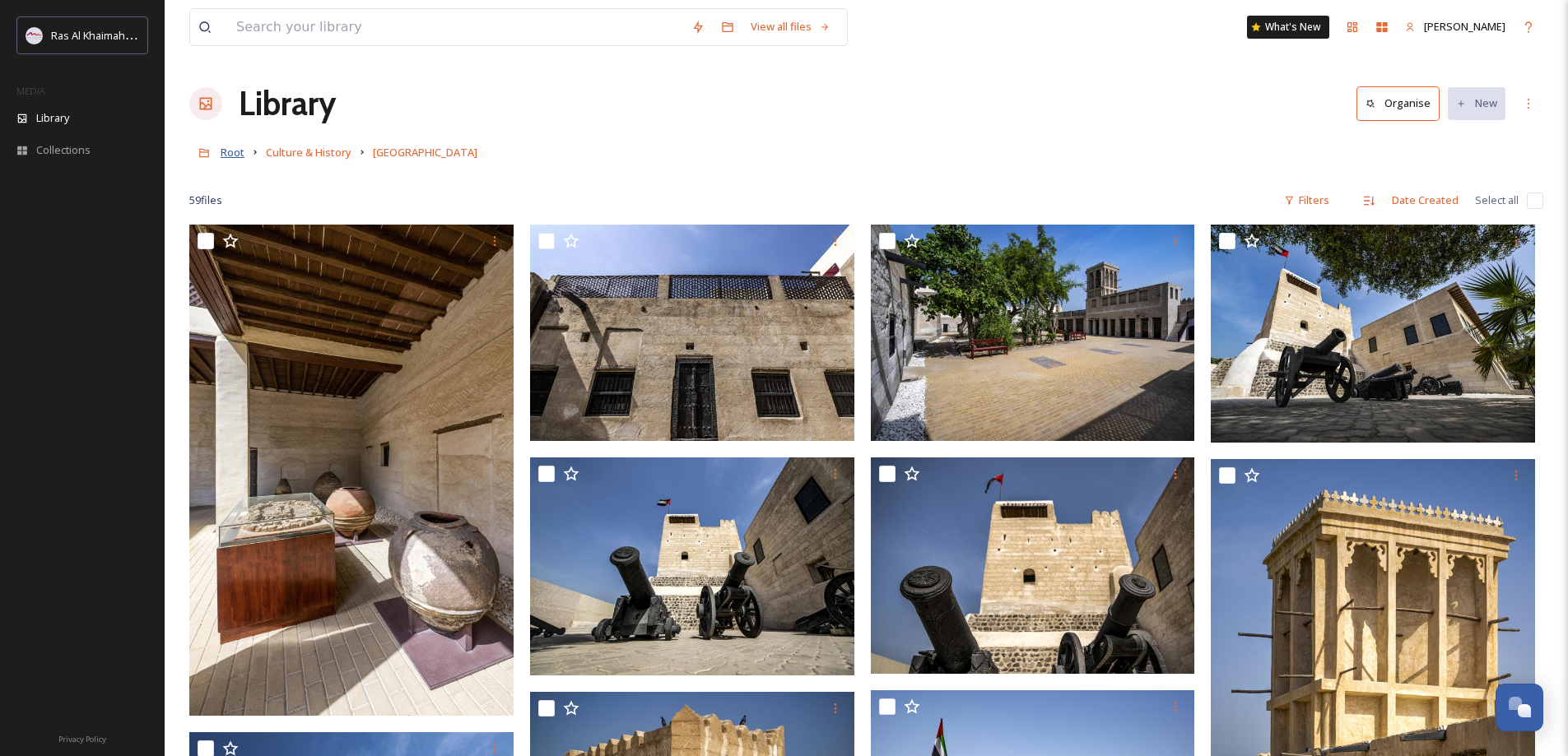
click at [227, 147] on span "Root" at bounding box center [233, 152] width 24 height 15
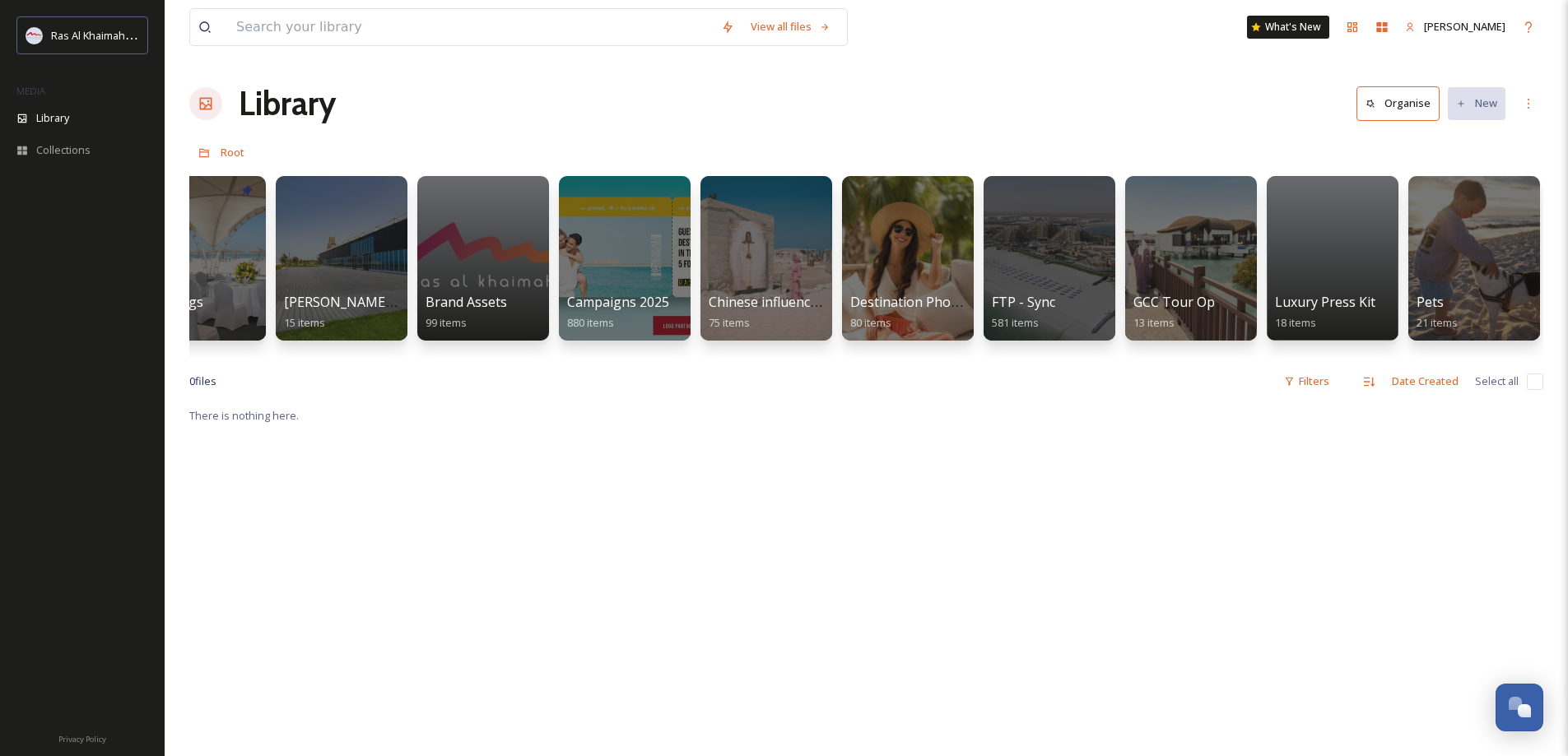
scroll to position [0, 2053]
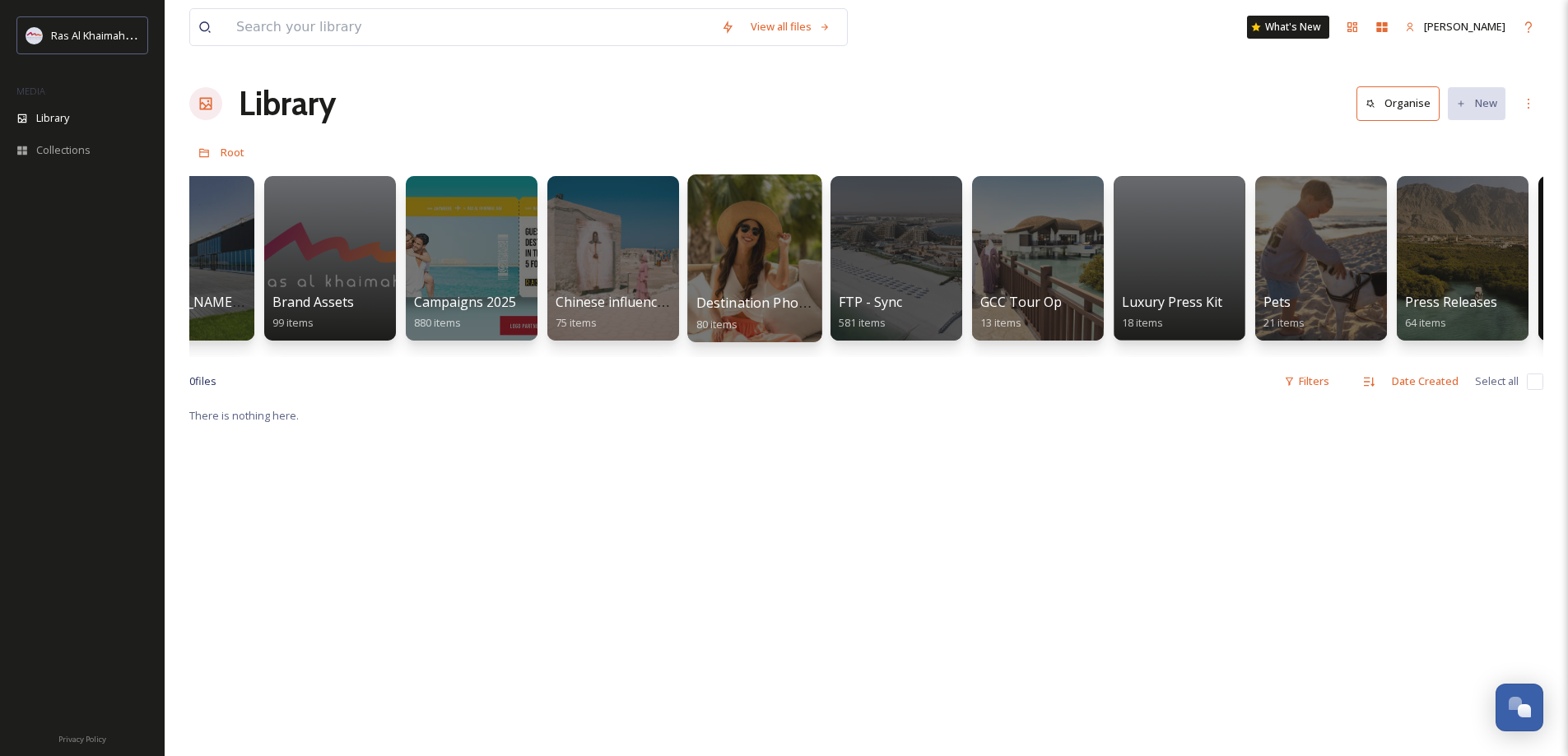
click at [758, 297] on span "Destination Photo Shoot 2023" at bounding box center [792, 303] width 191 height 18
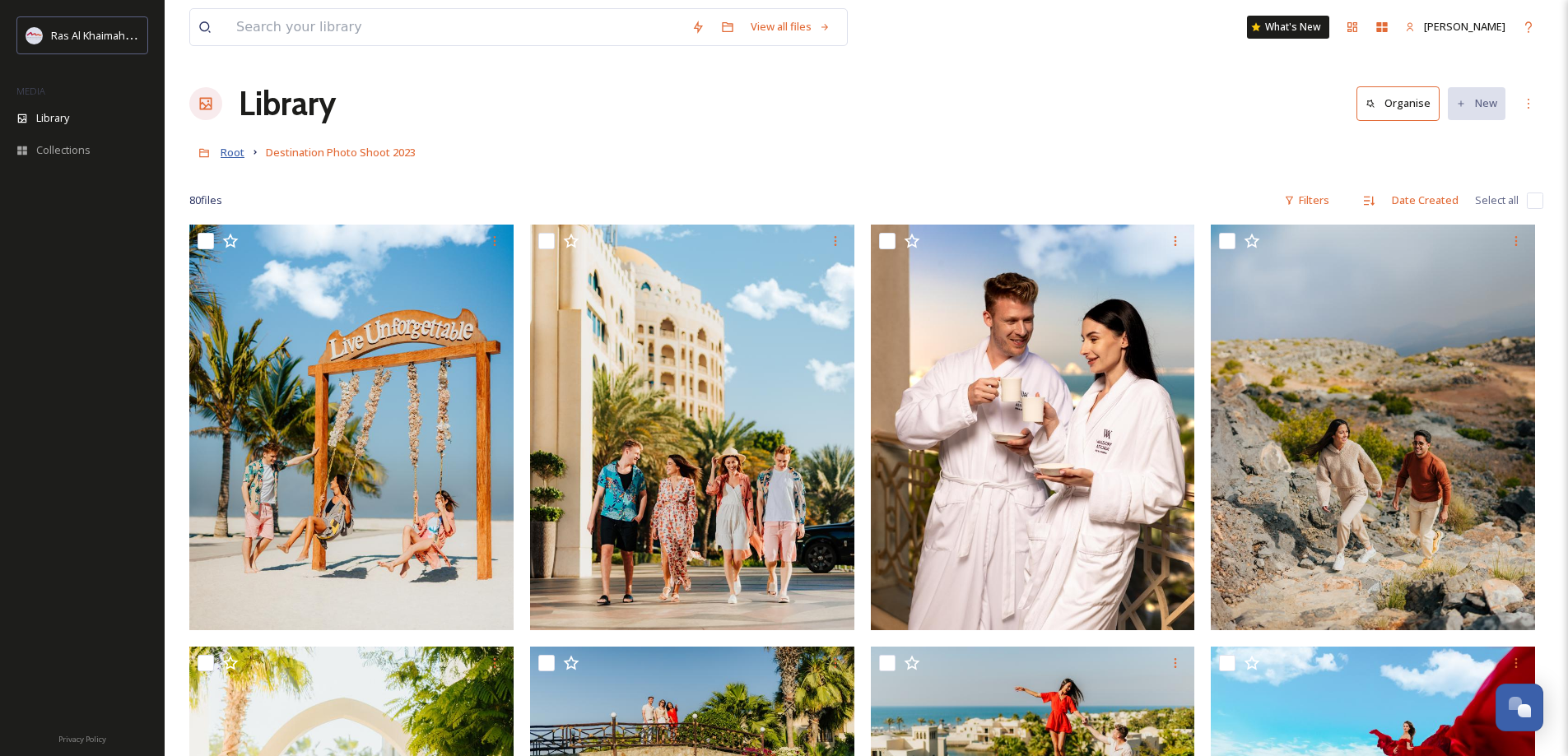
click at [226, 147] on span "Root" at bounding box center [233, 152] width 24 height 15
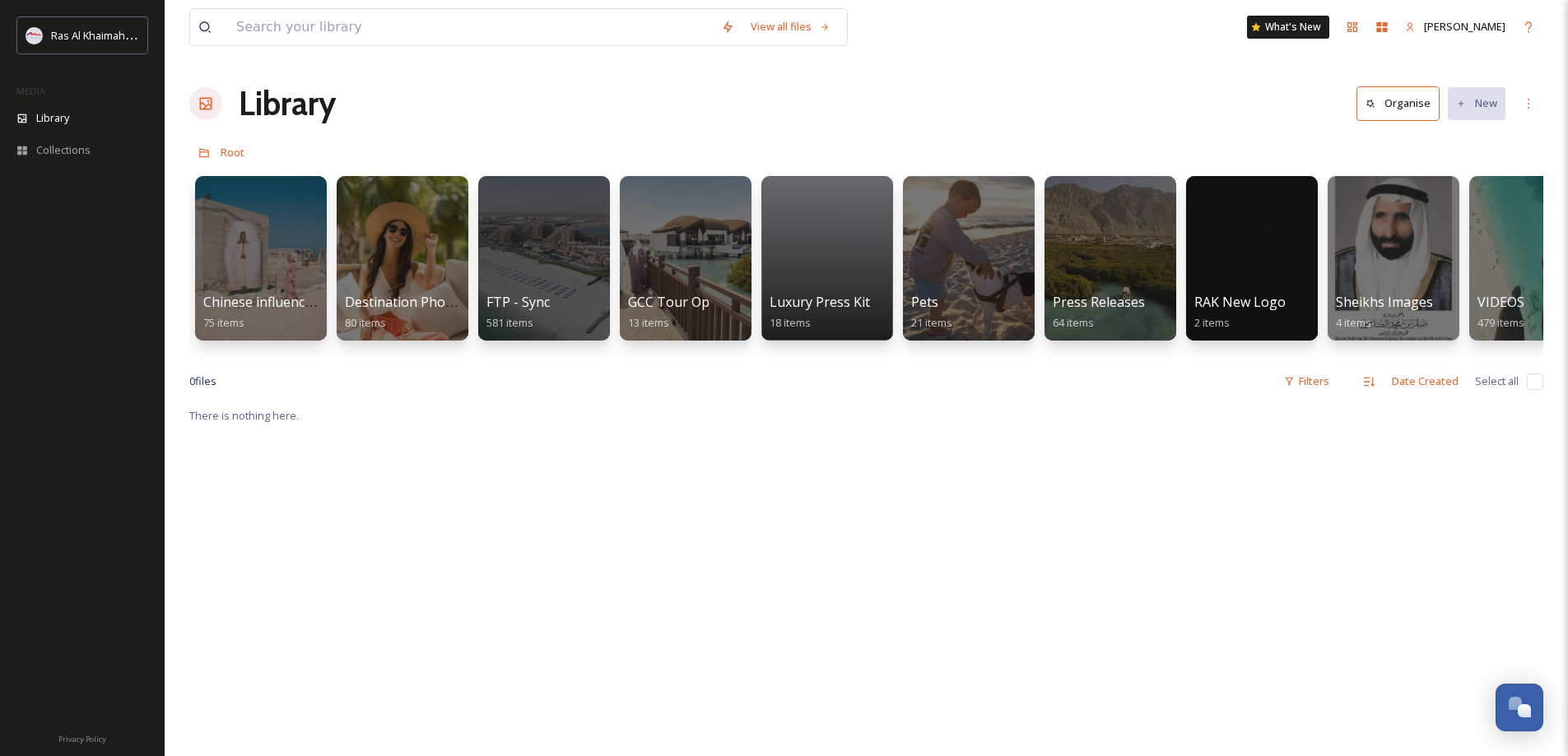
scroll to position [0, 2468]
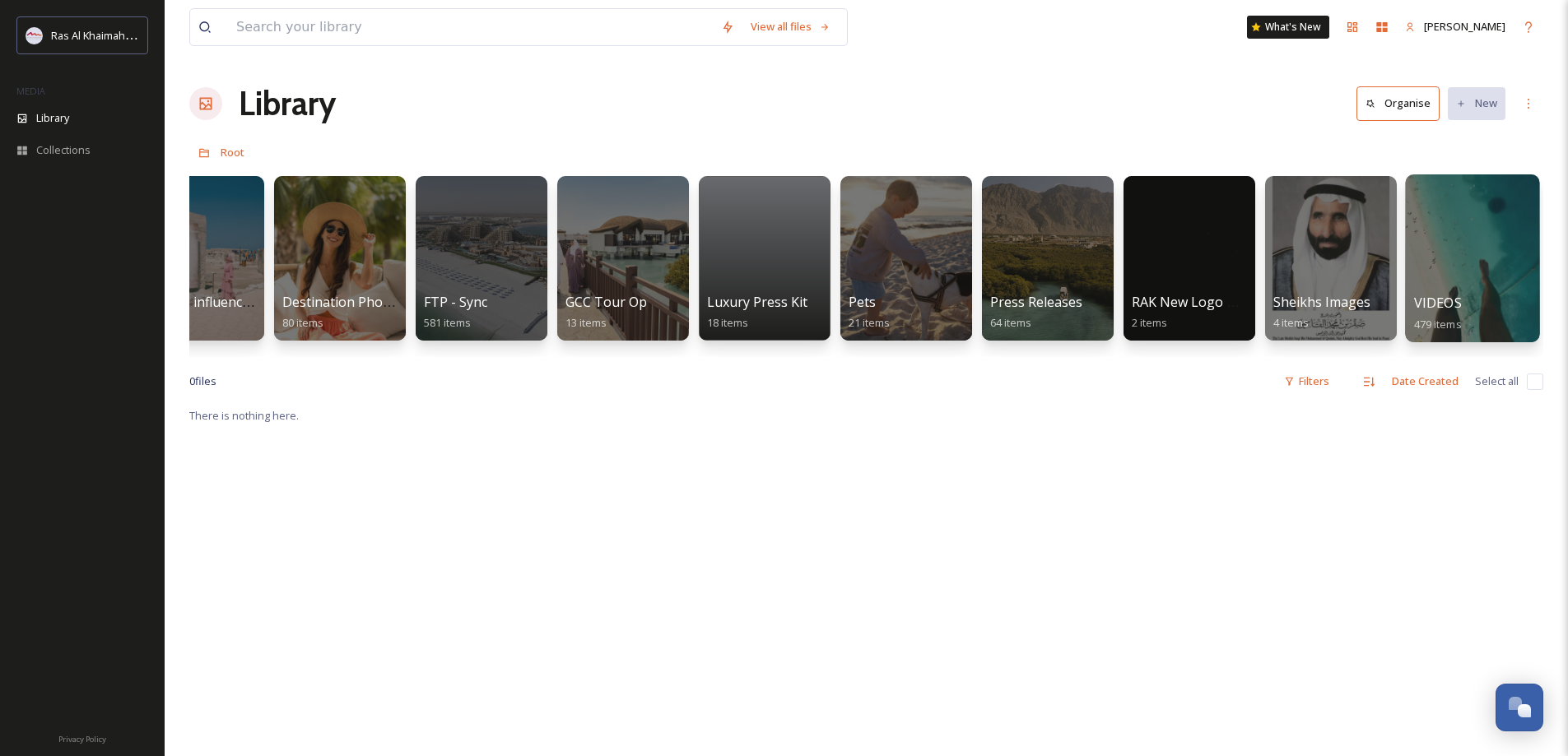
click at [1461, 276] on div at bounding box center [1472, 258] width 134 height 168
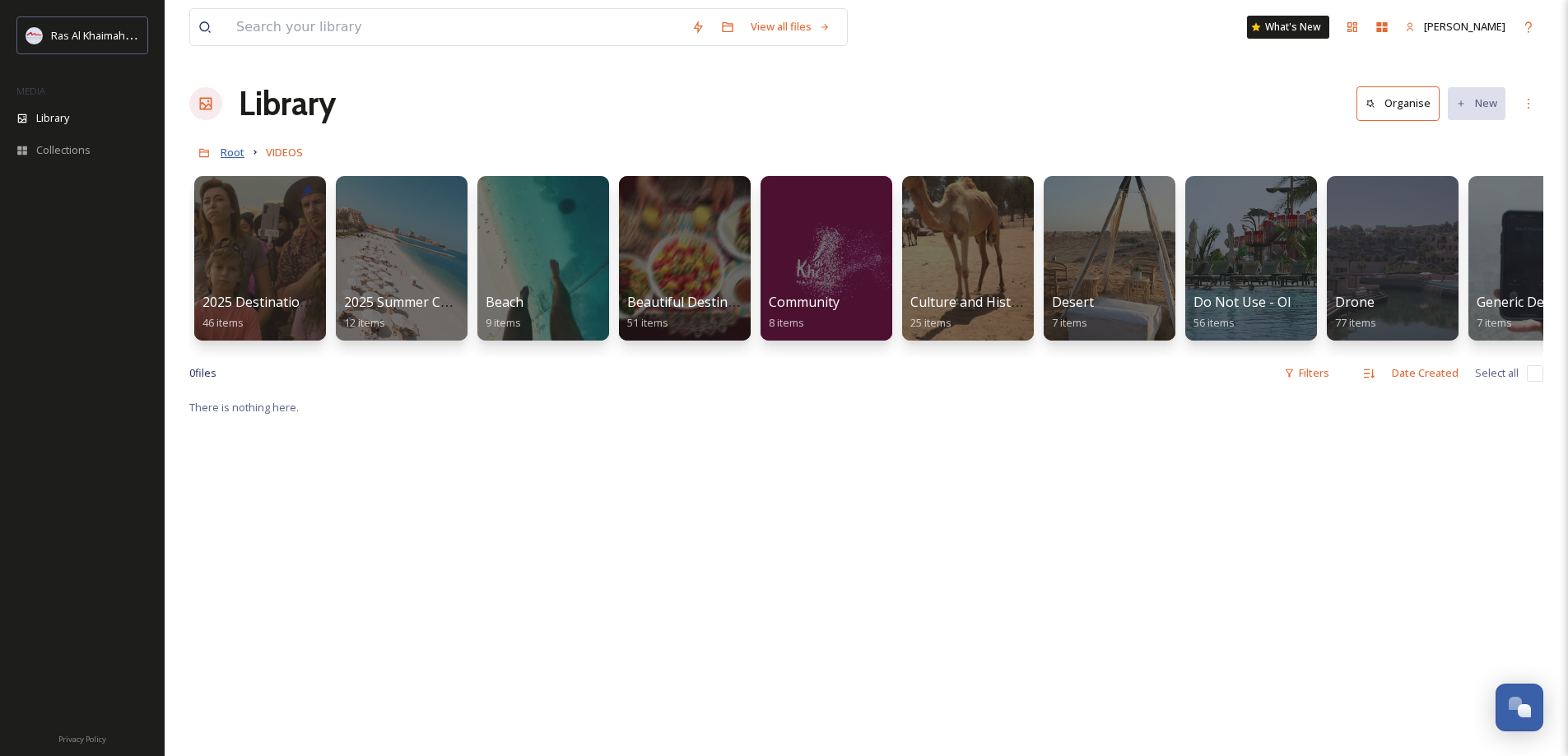
click at [229, 153] on span "Root" at bounding box center [233, 152] width 24 height 15
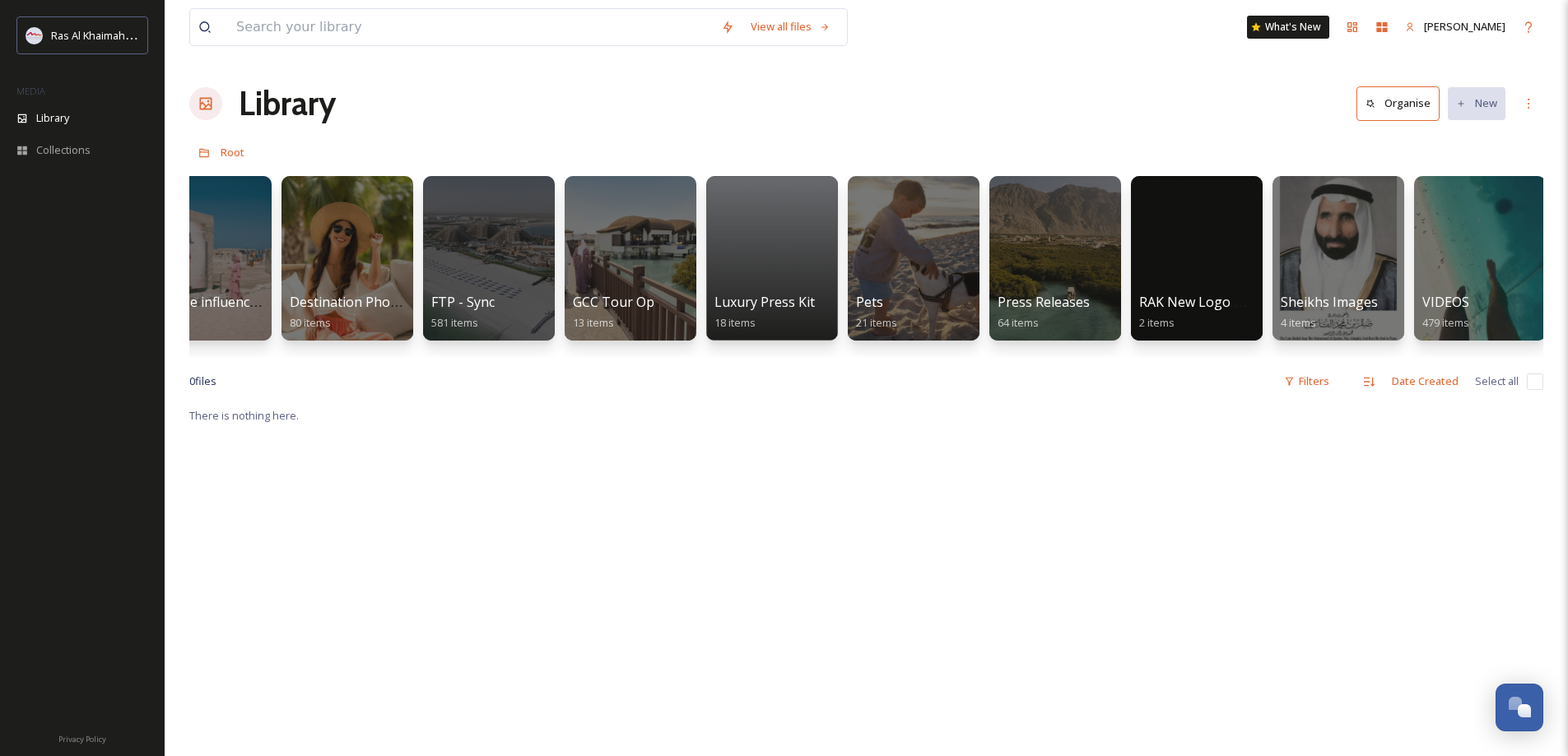
scroll to position [0, 2468]
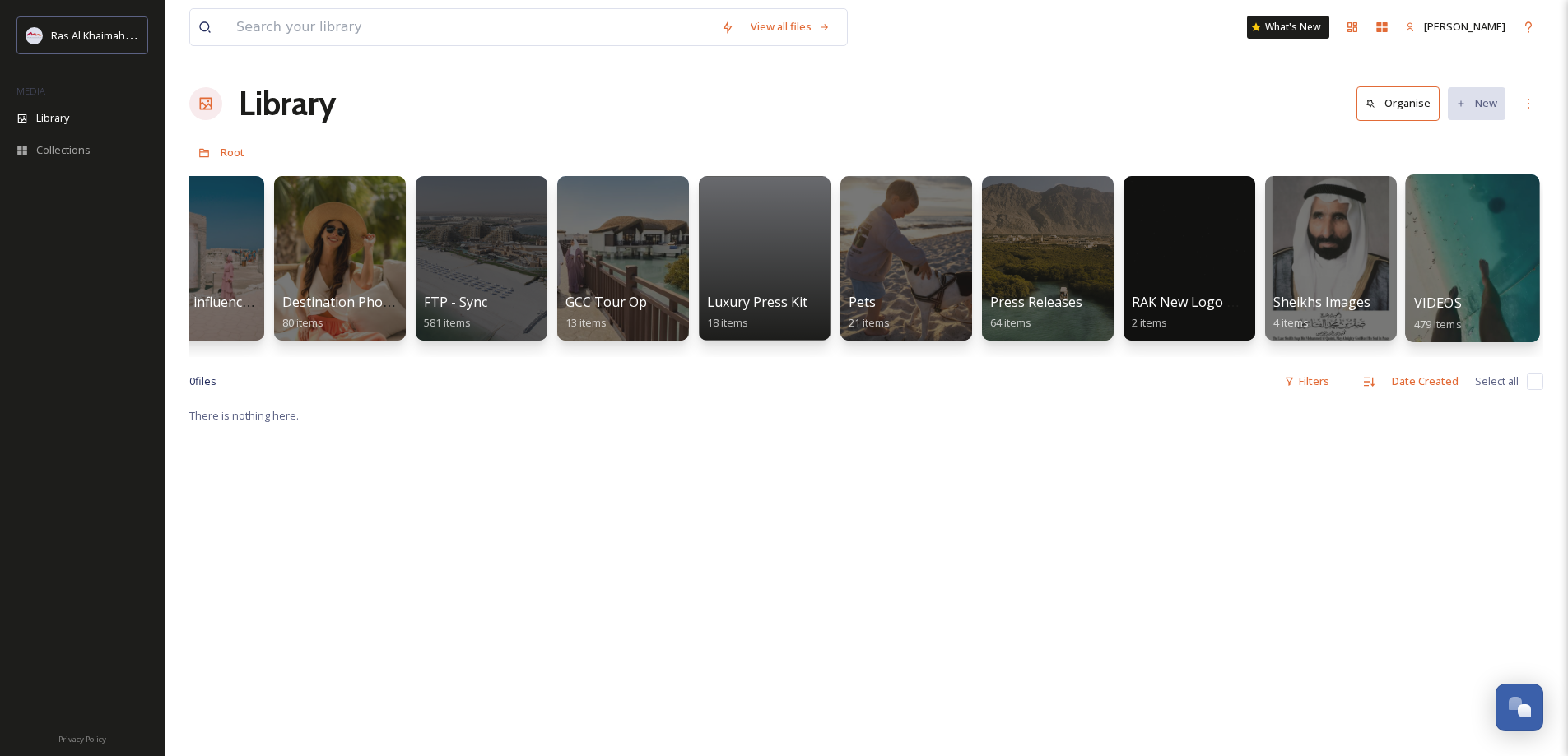
click at [1479, 289] on div at bounding box center [1472, 258] width 134 height 168
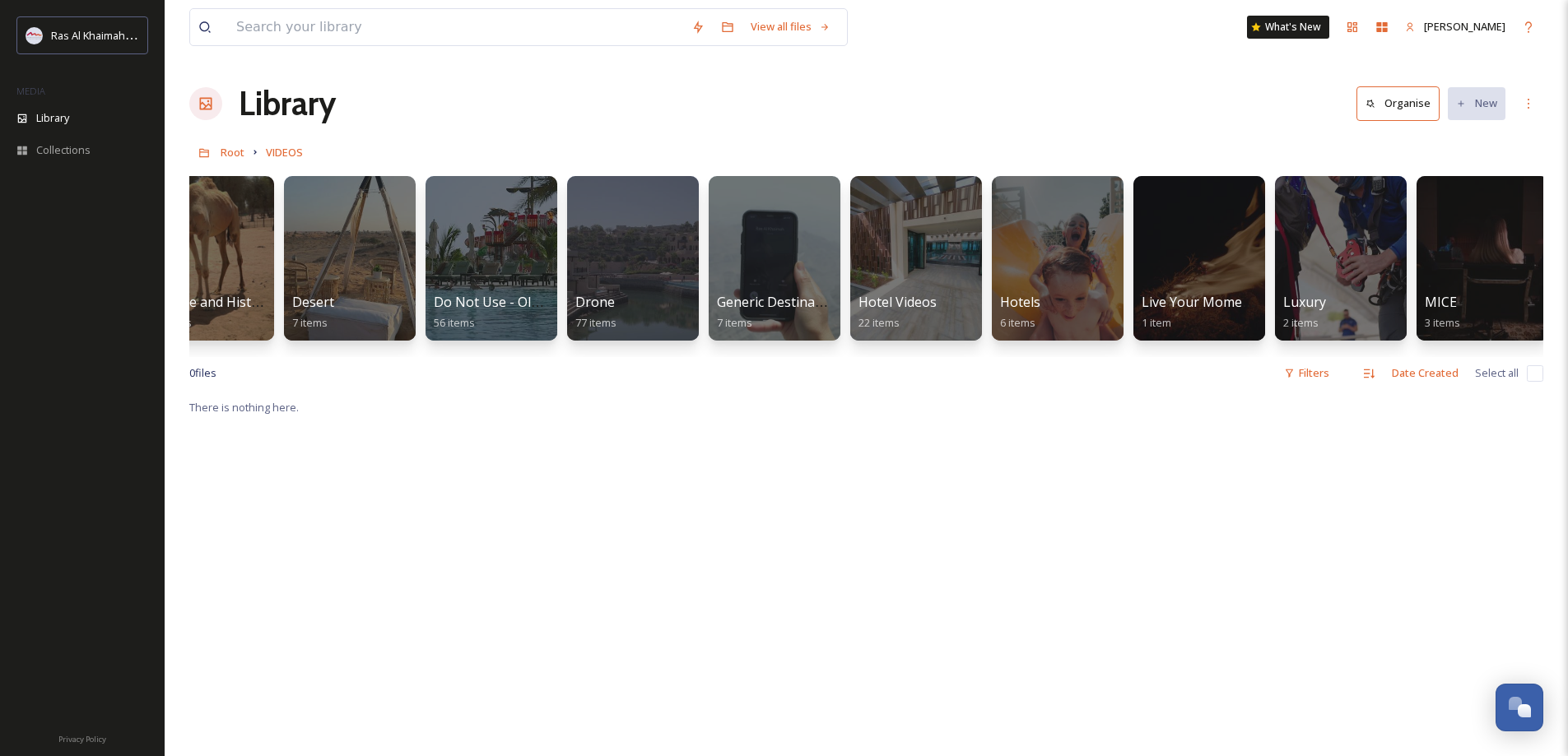
scroll to position [0, 727]
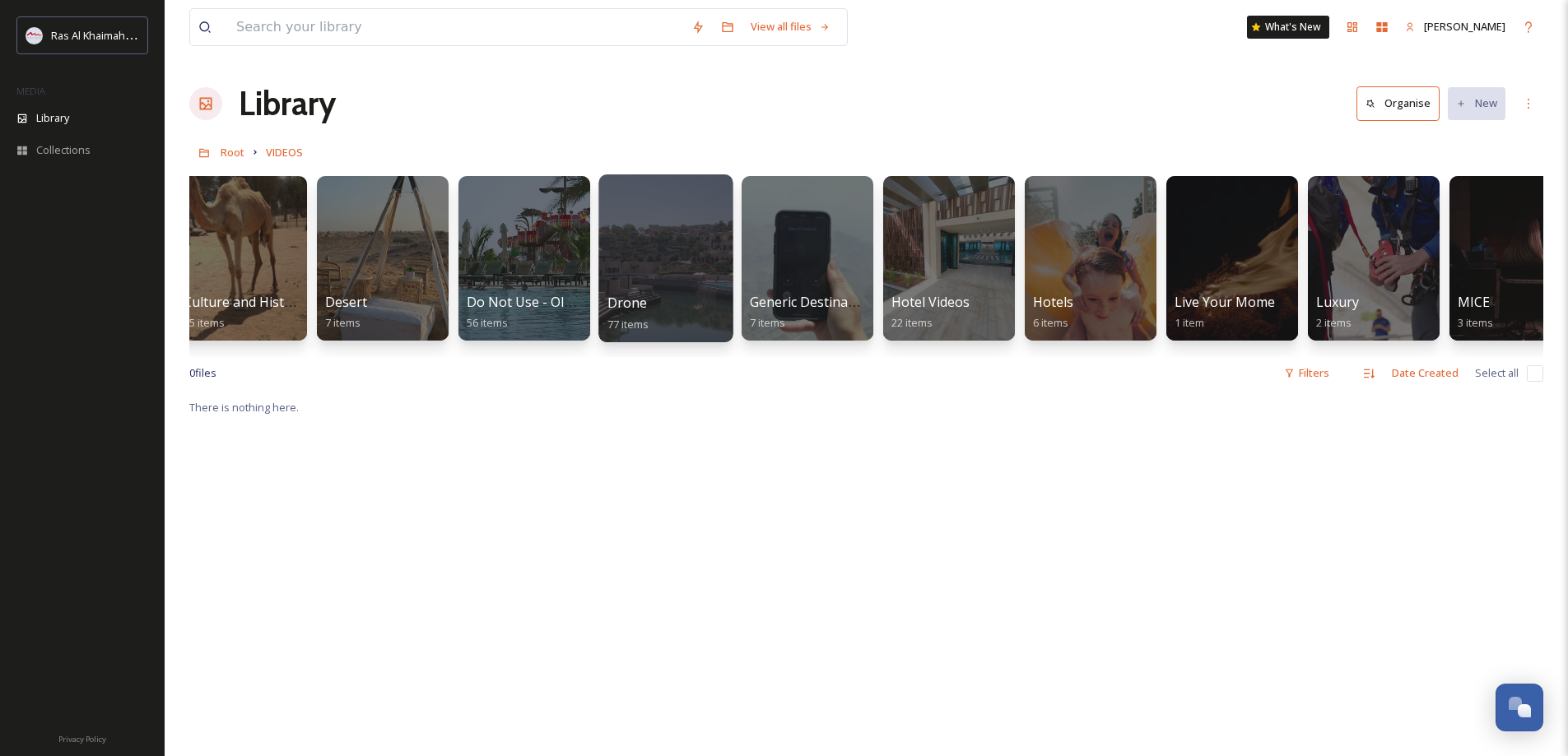
click at [642, 318] on span "77 items" at bounding box center [628, 323] width 42 height 15
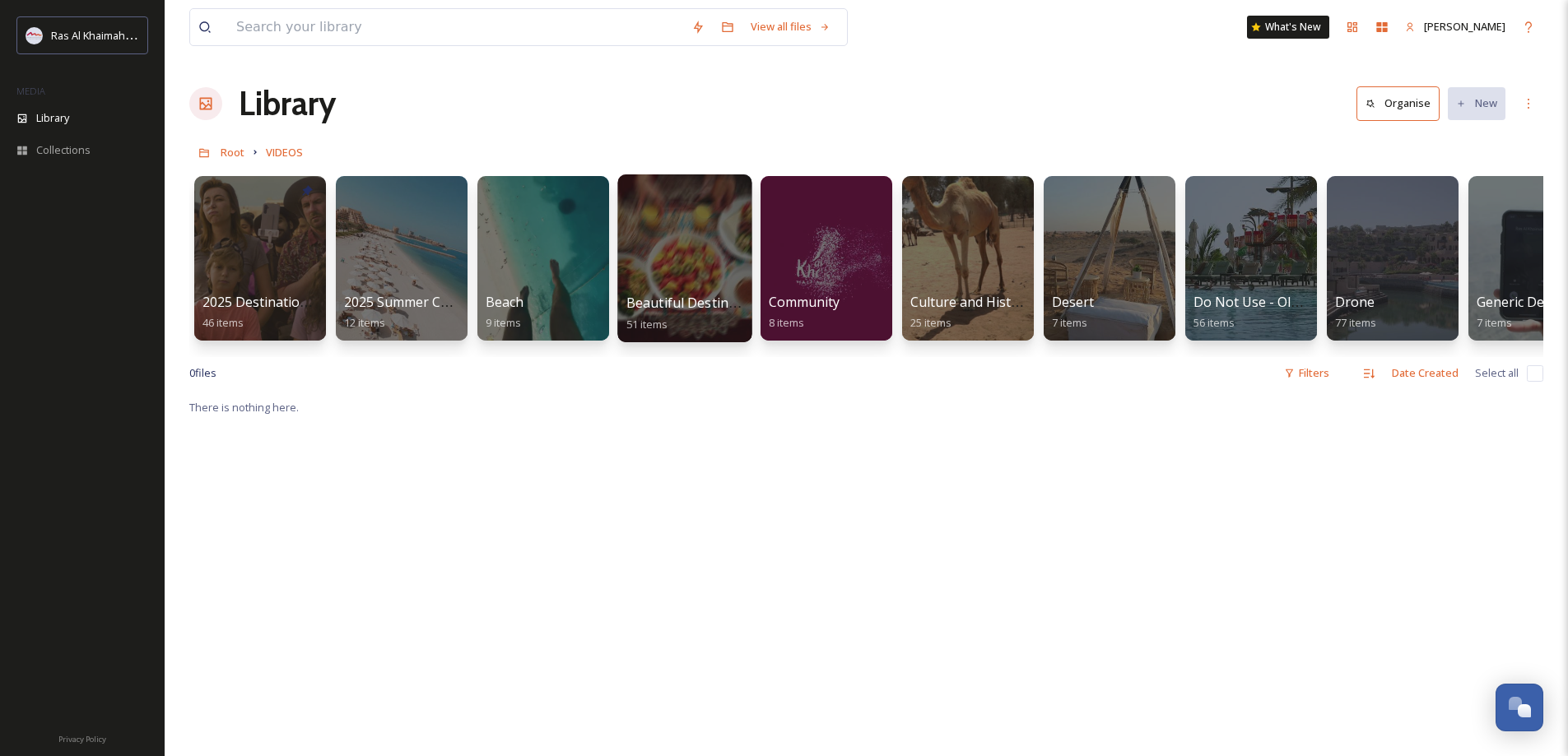
click at [690, 276] on div at bounding box center [684, 258] width 134 height 168
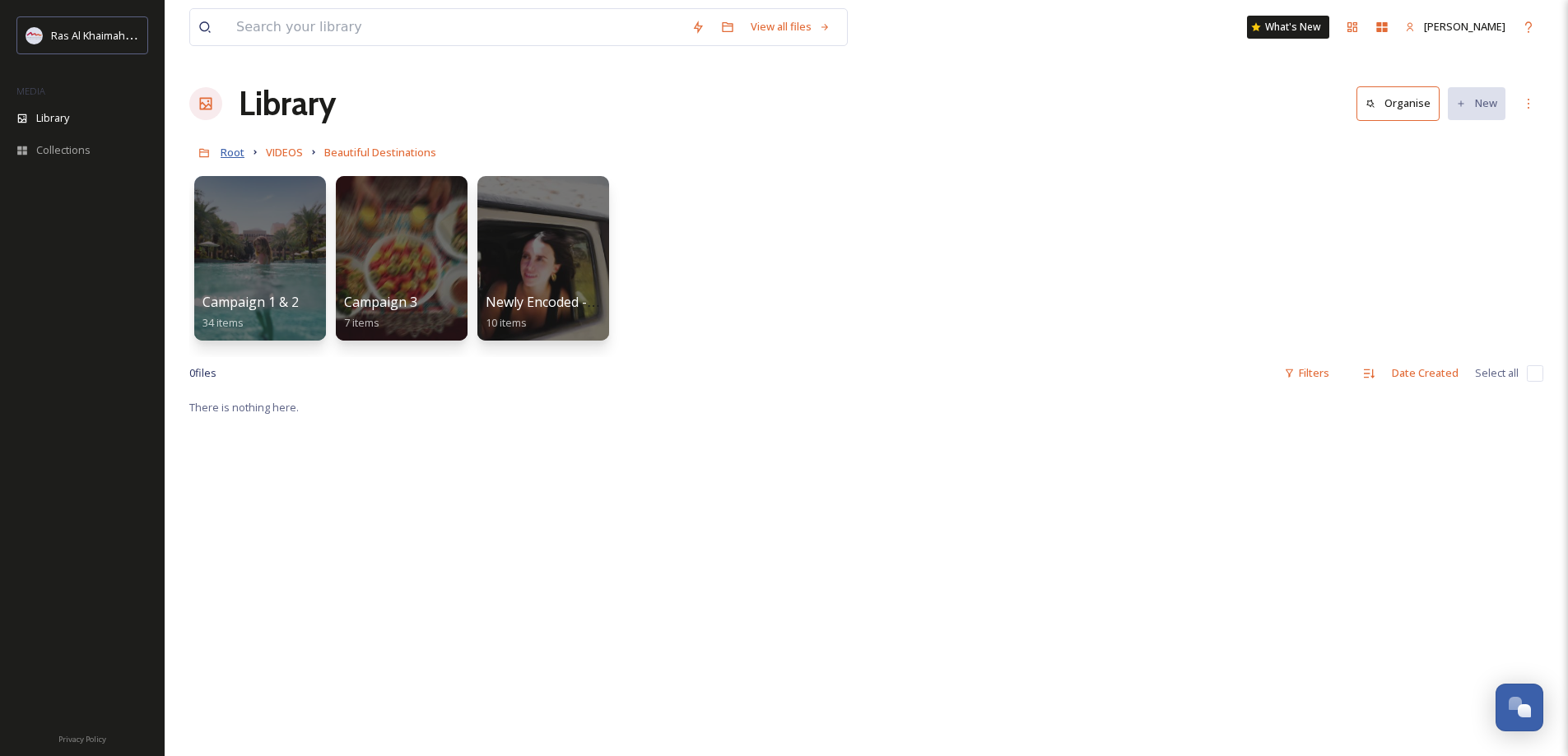
click at [228, 152] on span "Root" at bounding box center [233, 152] width 24 height 15
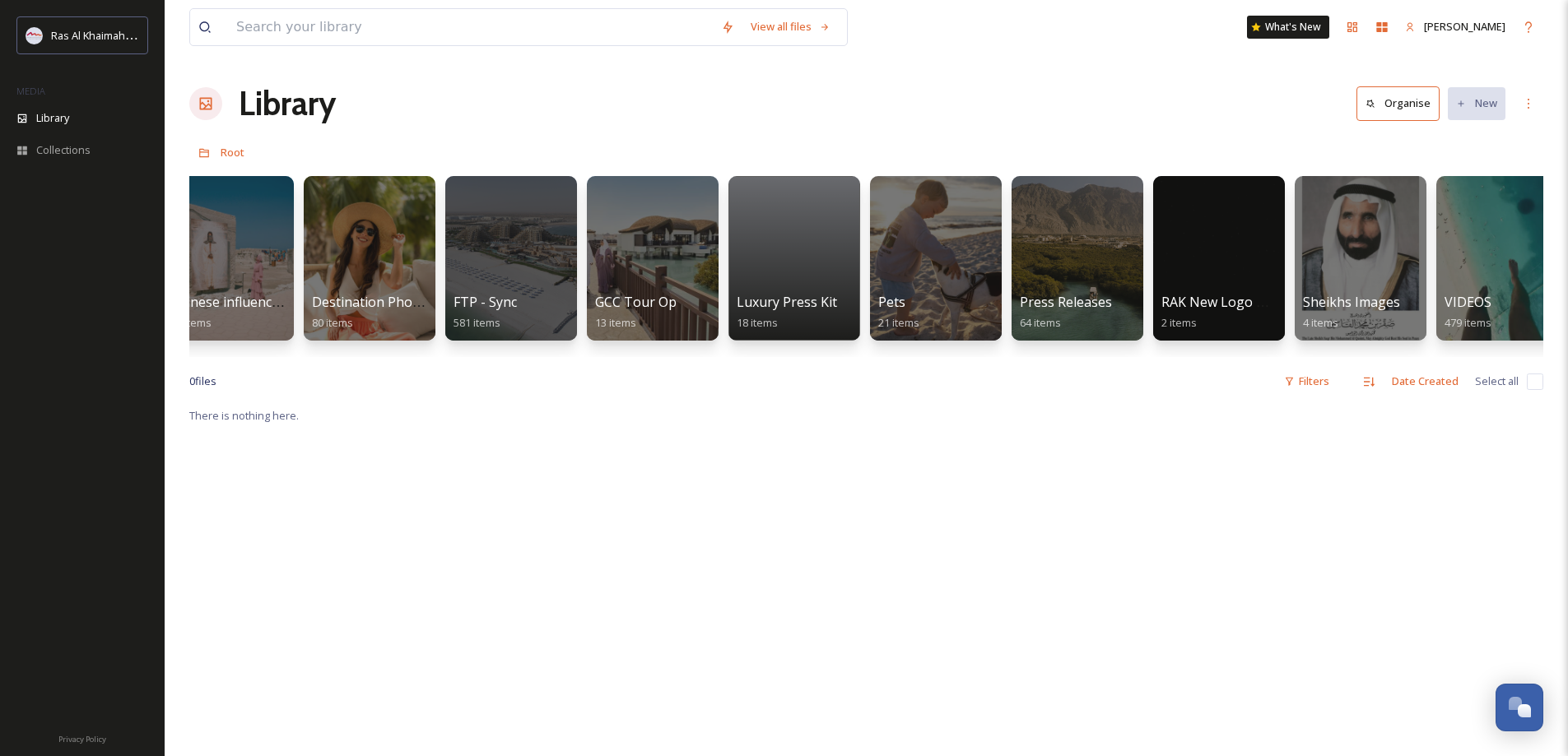
scroll to position [0, 2468]
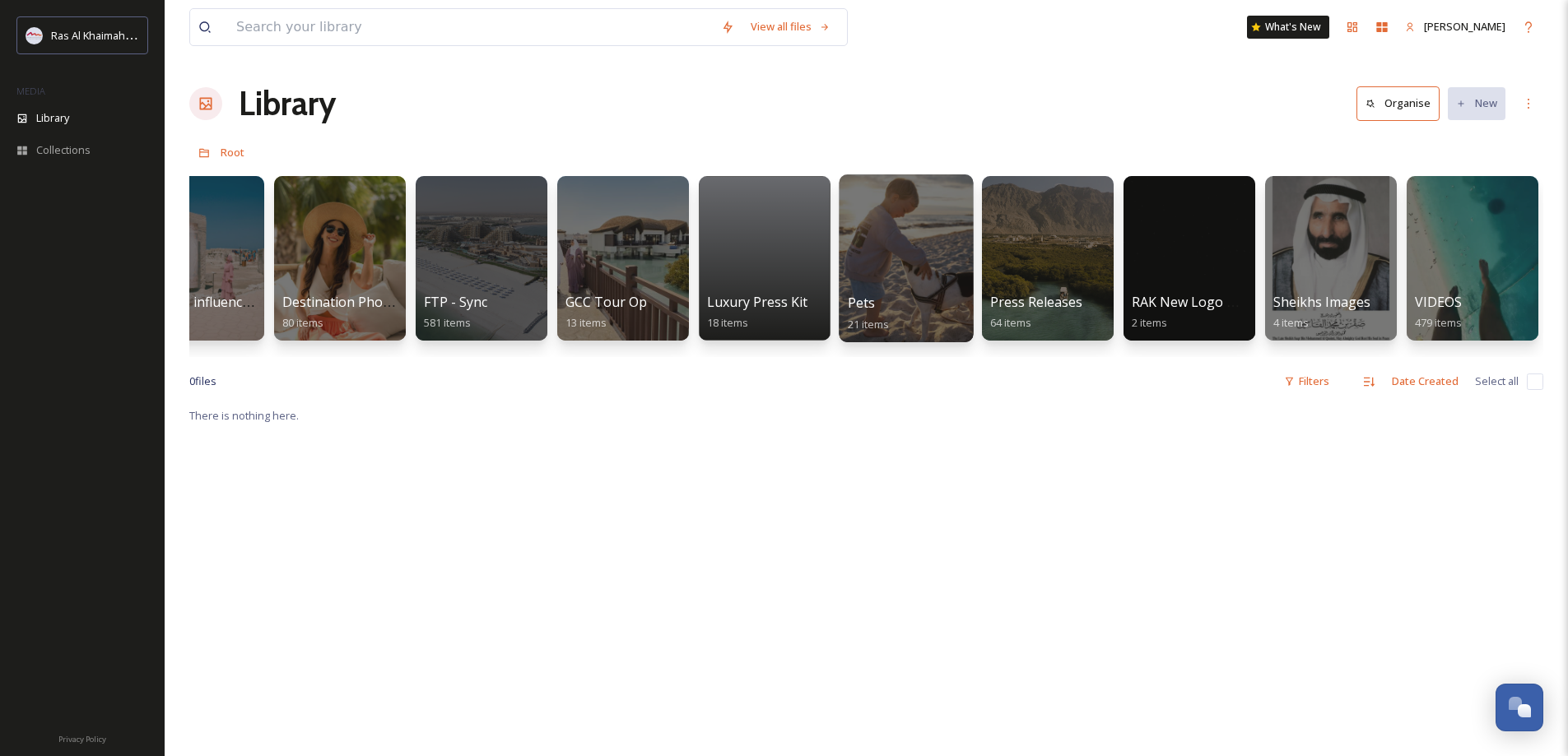
click at [900, 278] on div at bounding box center [906, 258] width 134 height 168
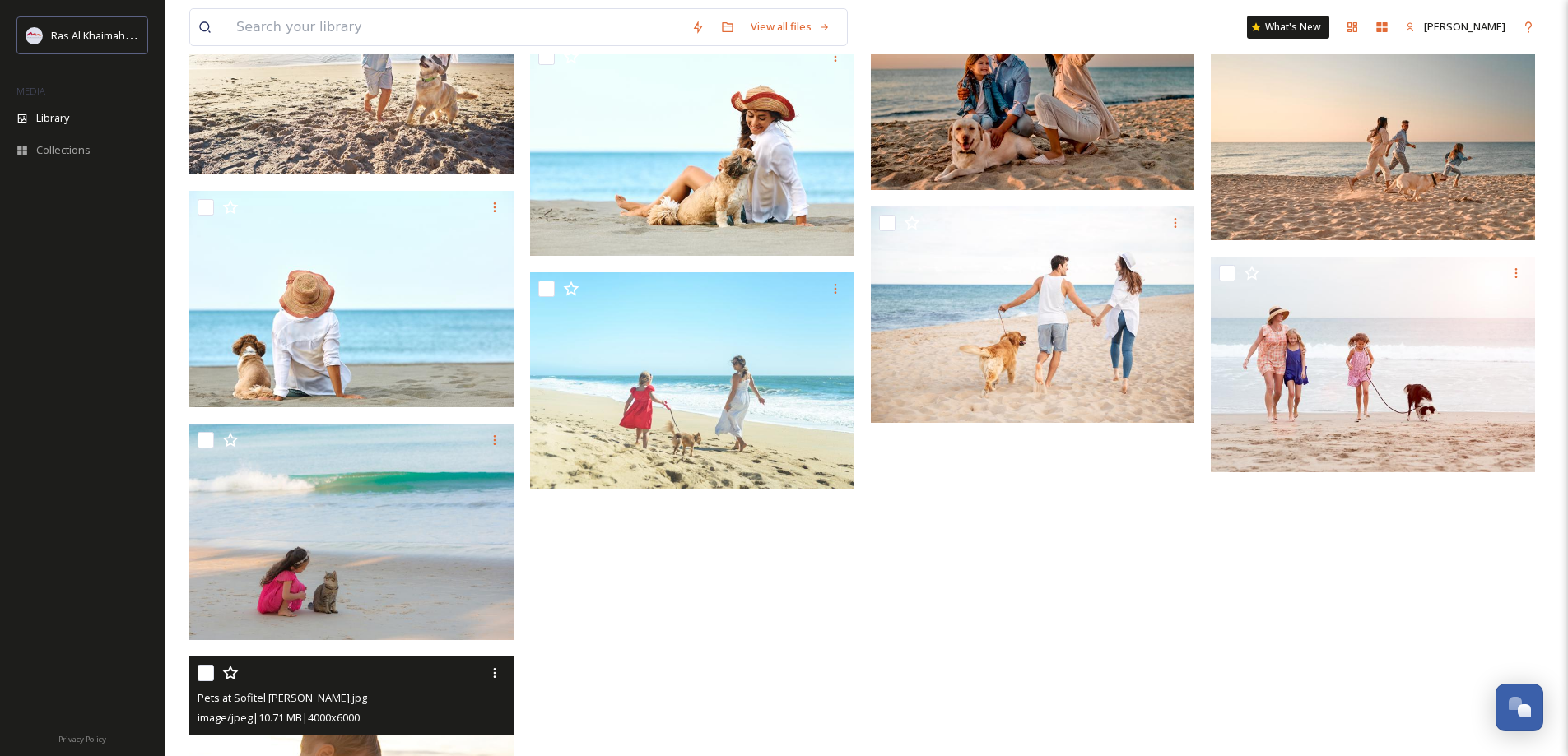
scroll to position [988, 0]
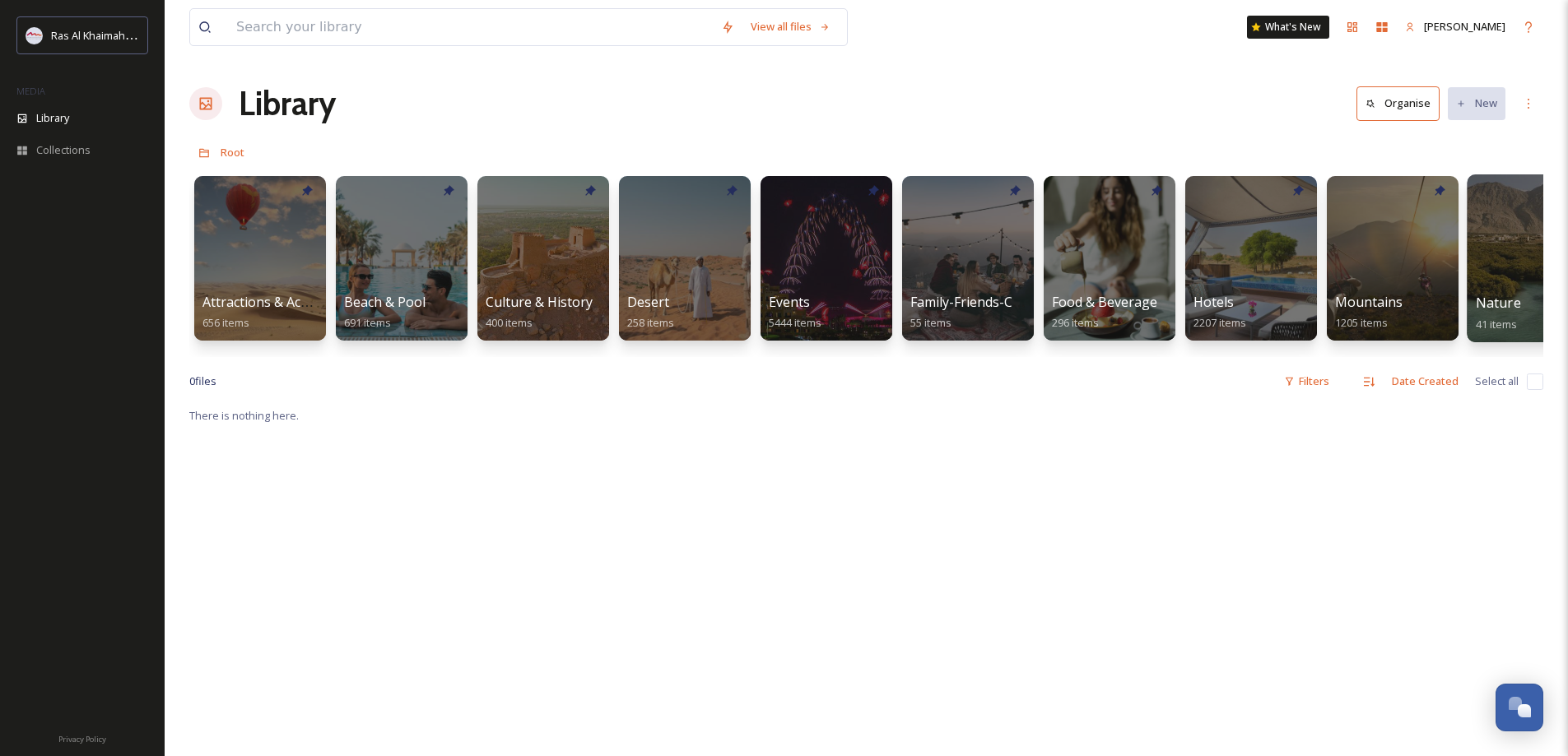
click at [1501, 282] on div at bounding box center [1534, 258] width 134 height 168
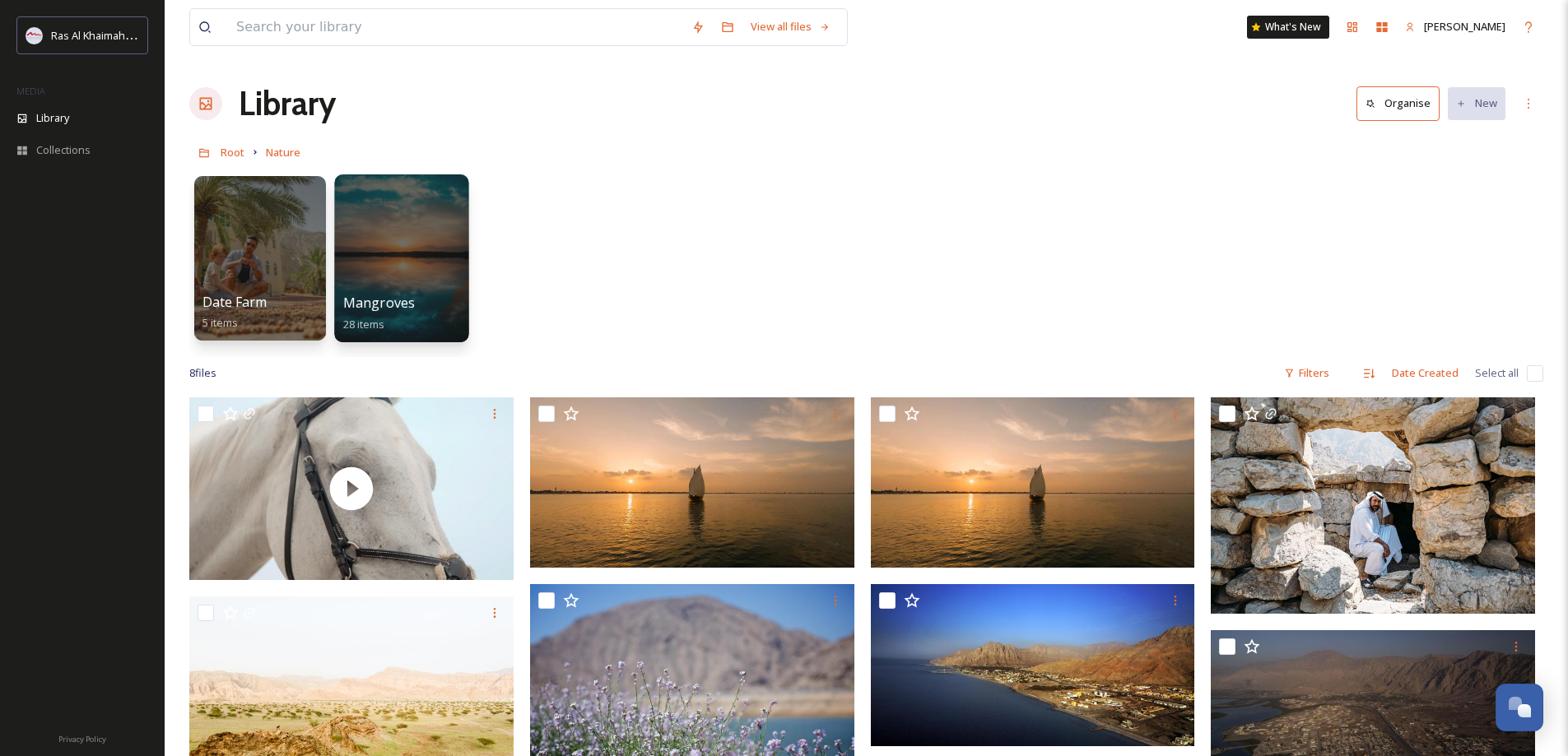
click at [424, 265] on div at bounding box center [402, 258] width 134 height 168
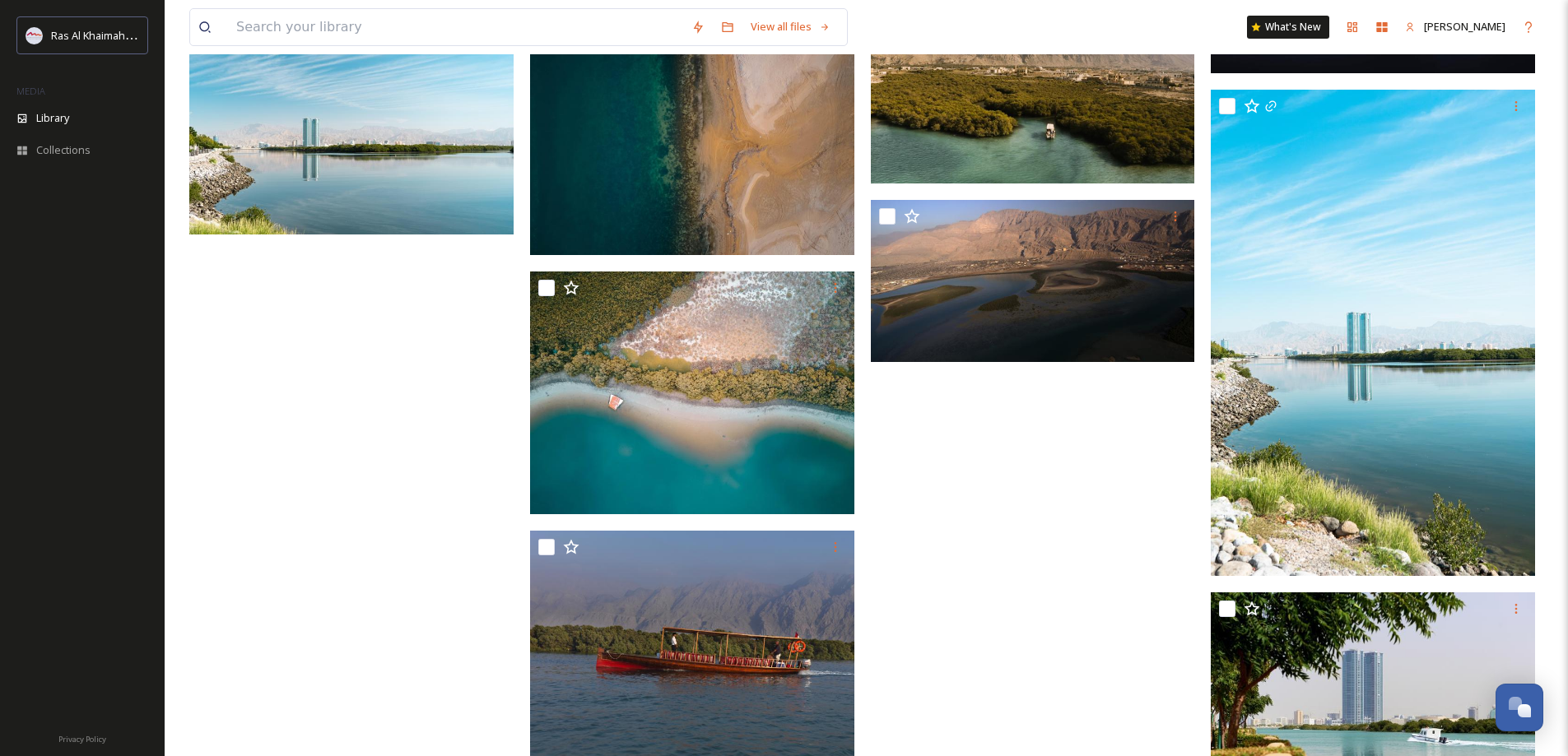
scroll to position [1435, 0]
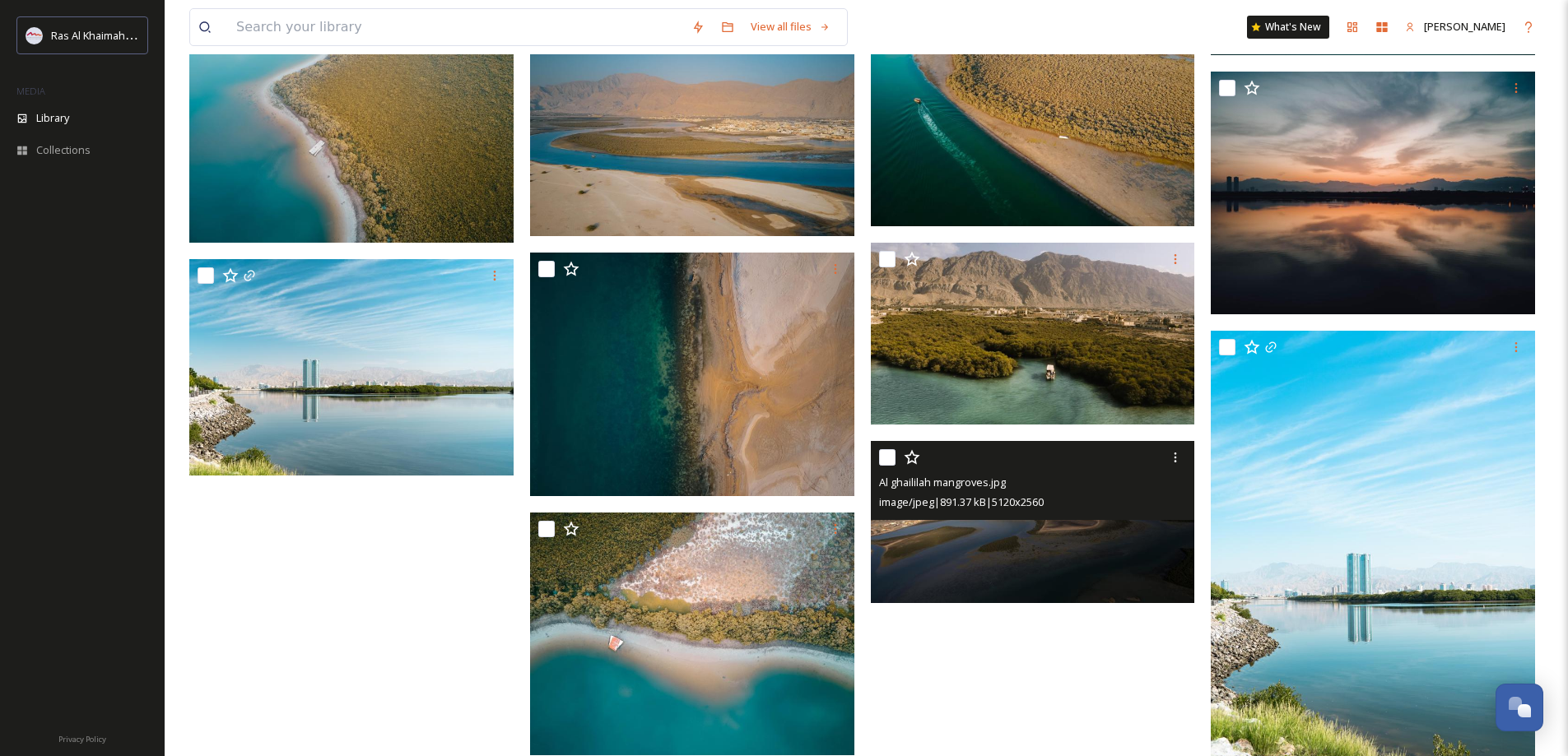
click at [1048, 534] on img at bounding box center [1033, 522] width 324 height 162
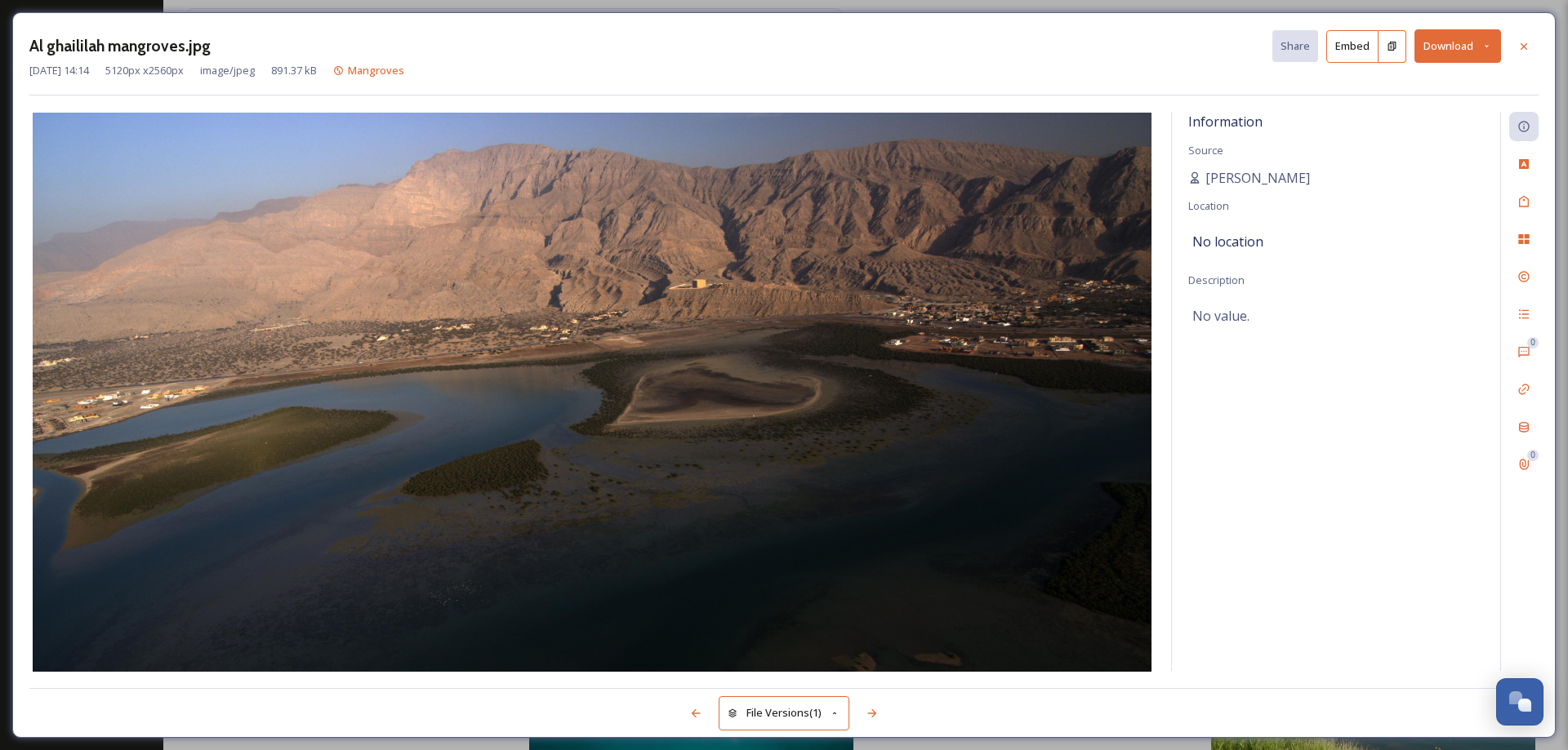
click at [1517, 45] on div at bounding box center [1524, 46] width 29 height 29
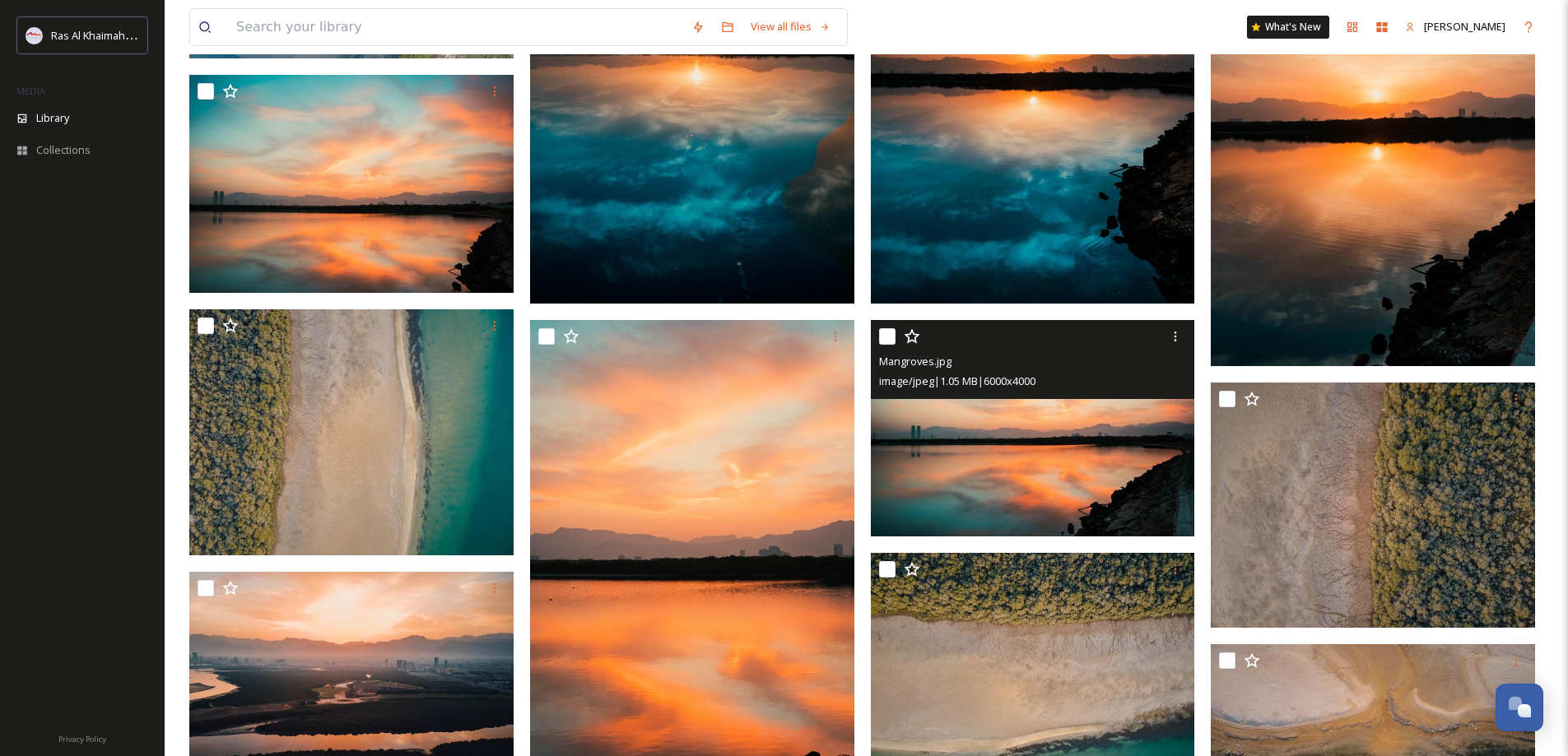
scroll to position [283, 0]
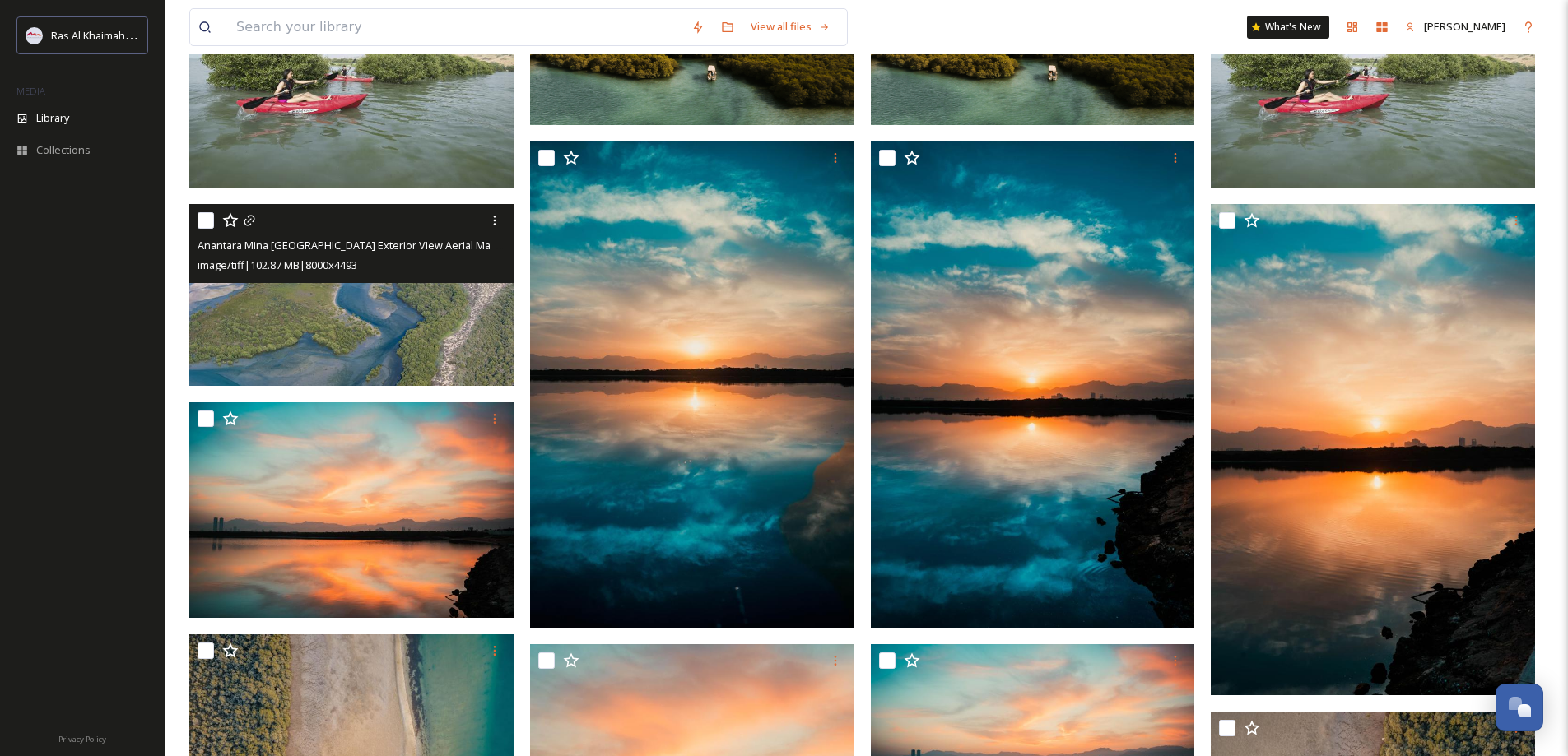
click at [418, 322] on img at bounding box center [352, 295] width 324 height 182
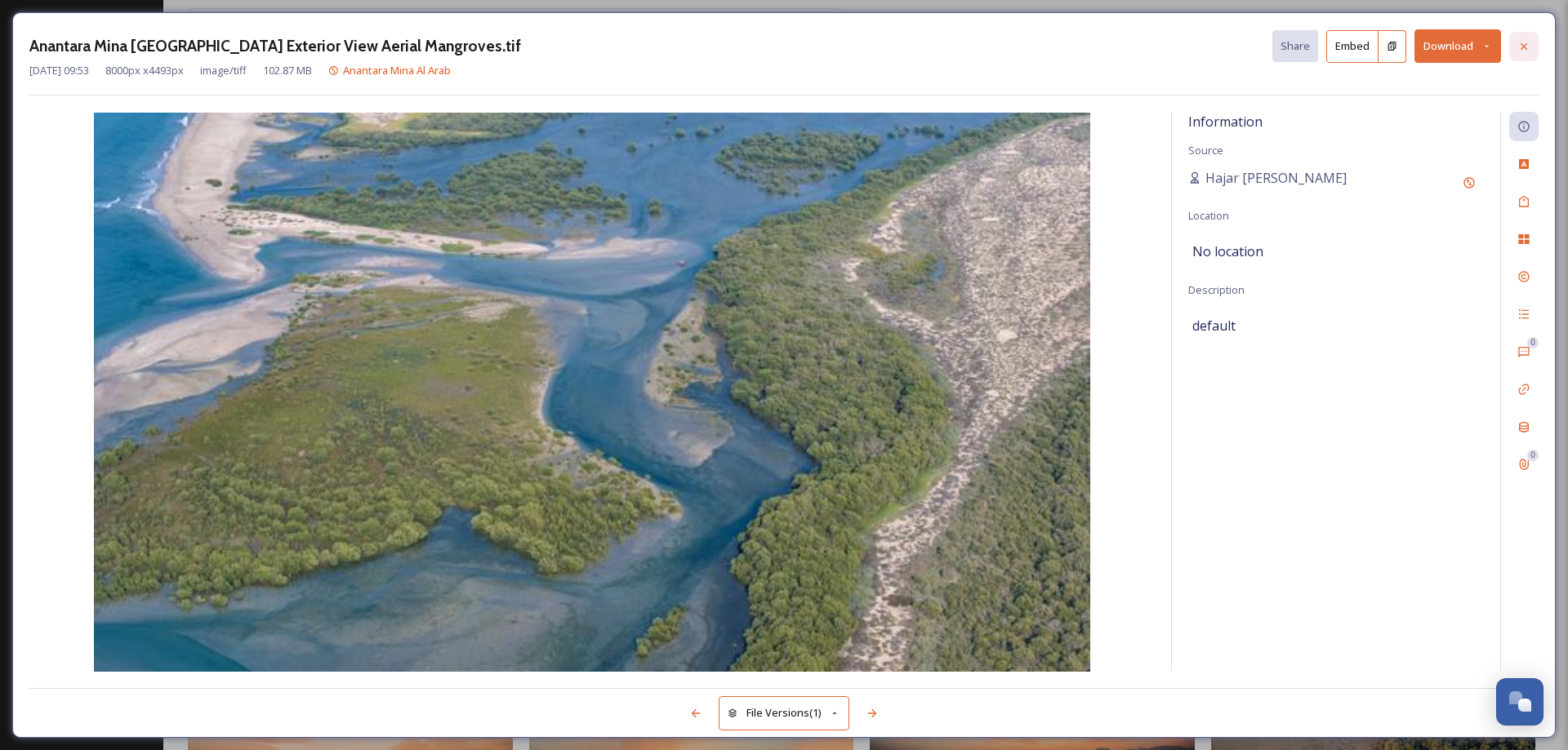
click at [1517, 35] on div at bounding box center [1524, 46] width 29 height 29
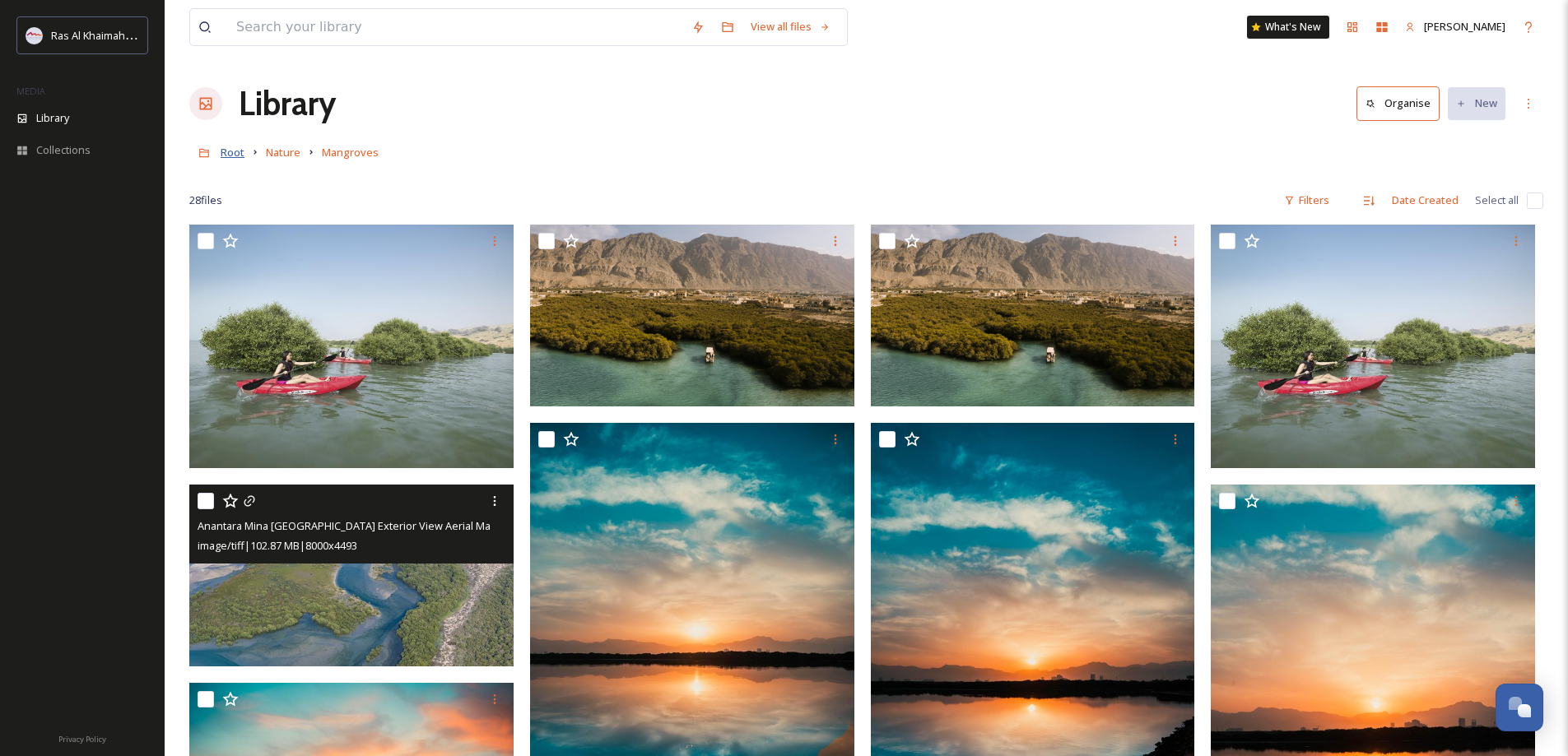
click at [230, 147] on span "Root" at bounding box center [233, 152] width 24 height 15
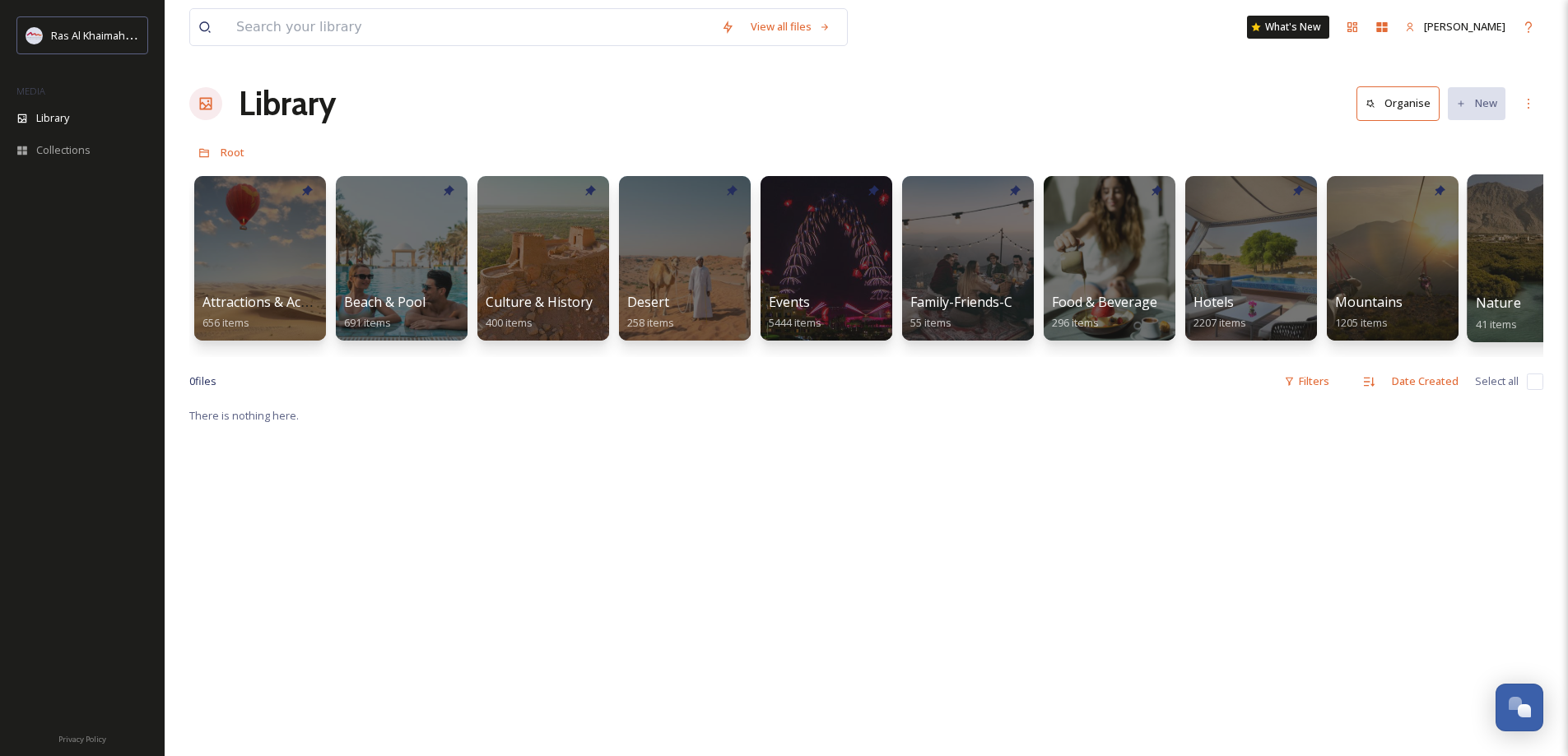
click at [1485, 288] on div at bounding box center [1534, 258] width 134 height 168
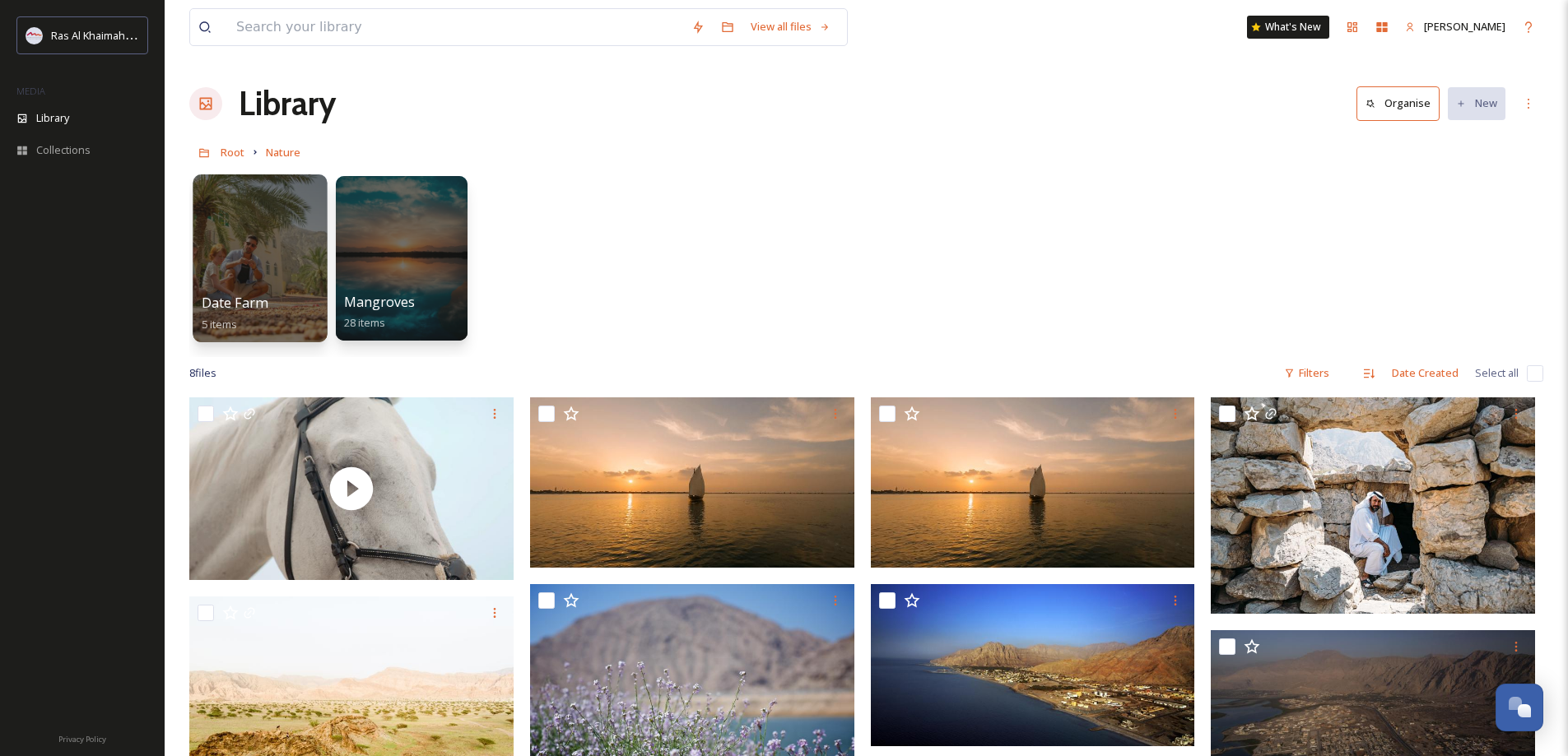
click at [223, 291] on div at bounding box center [259, 258] width 134 height 168
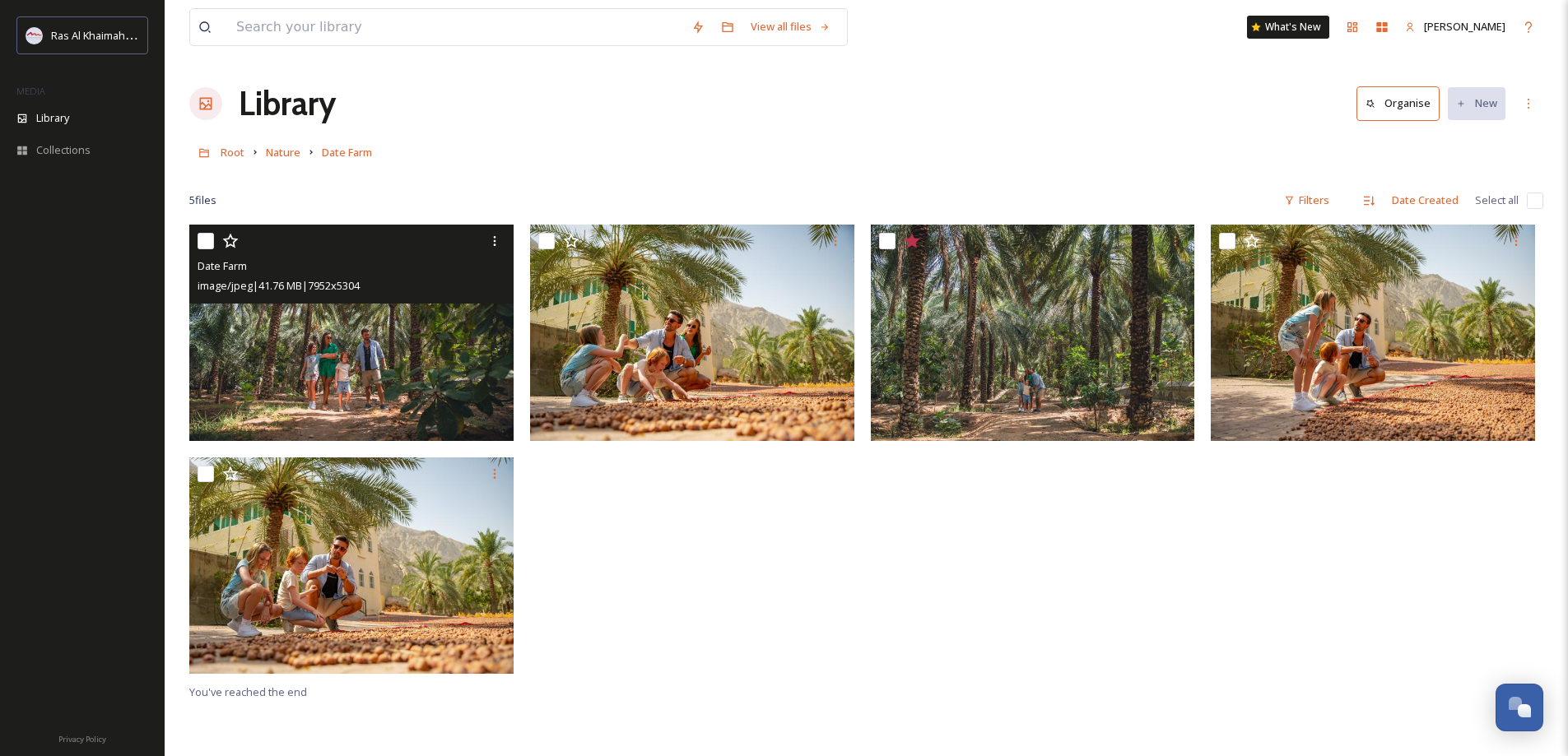
click at [267, 350] on img at bounding box center [352, 333] width 324 height 216
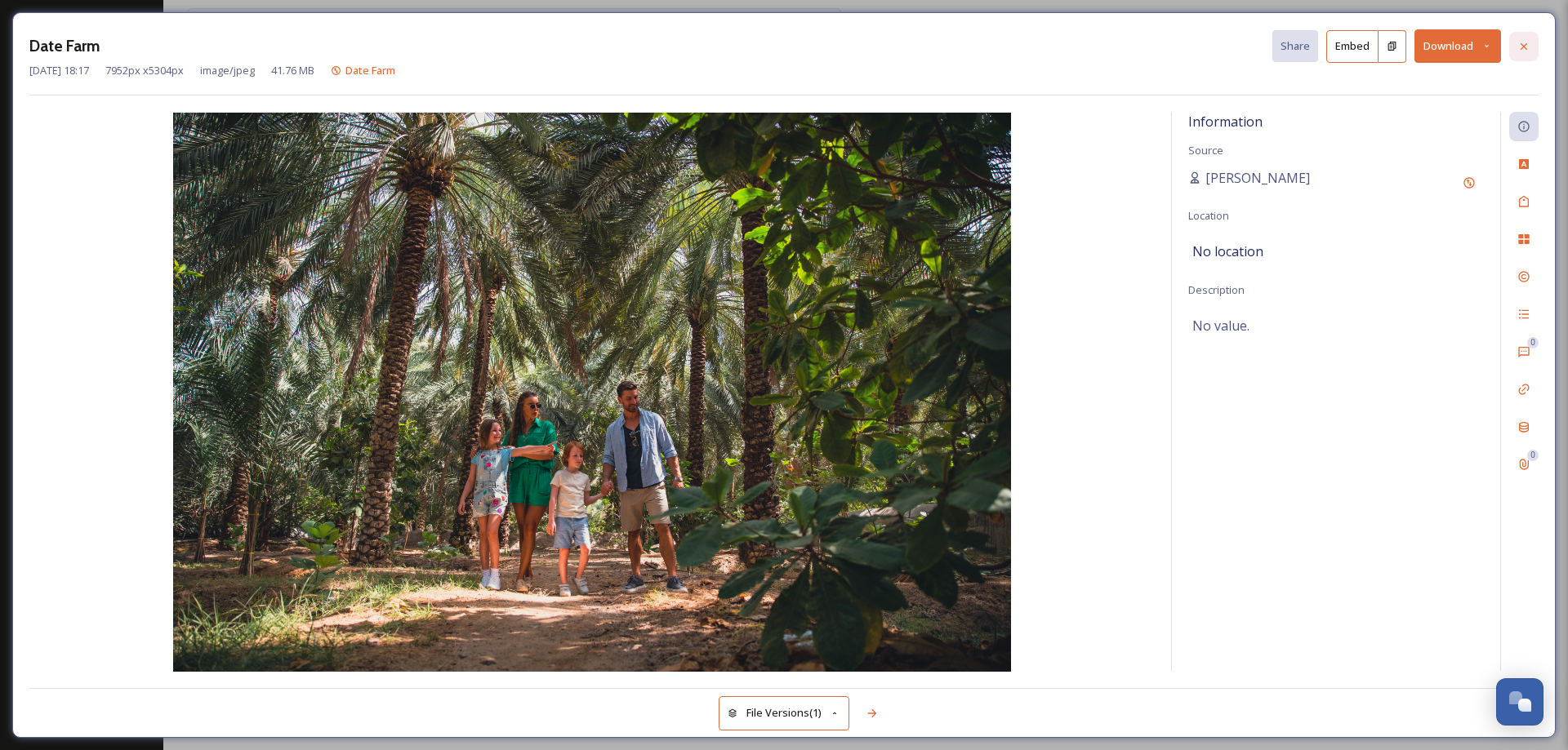
click at [1524, 44] on icon at bounding box center [1524, 46] width 13 height 13
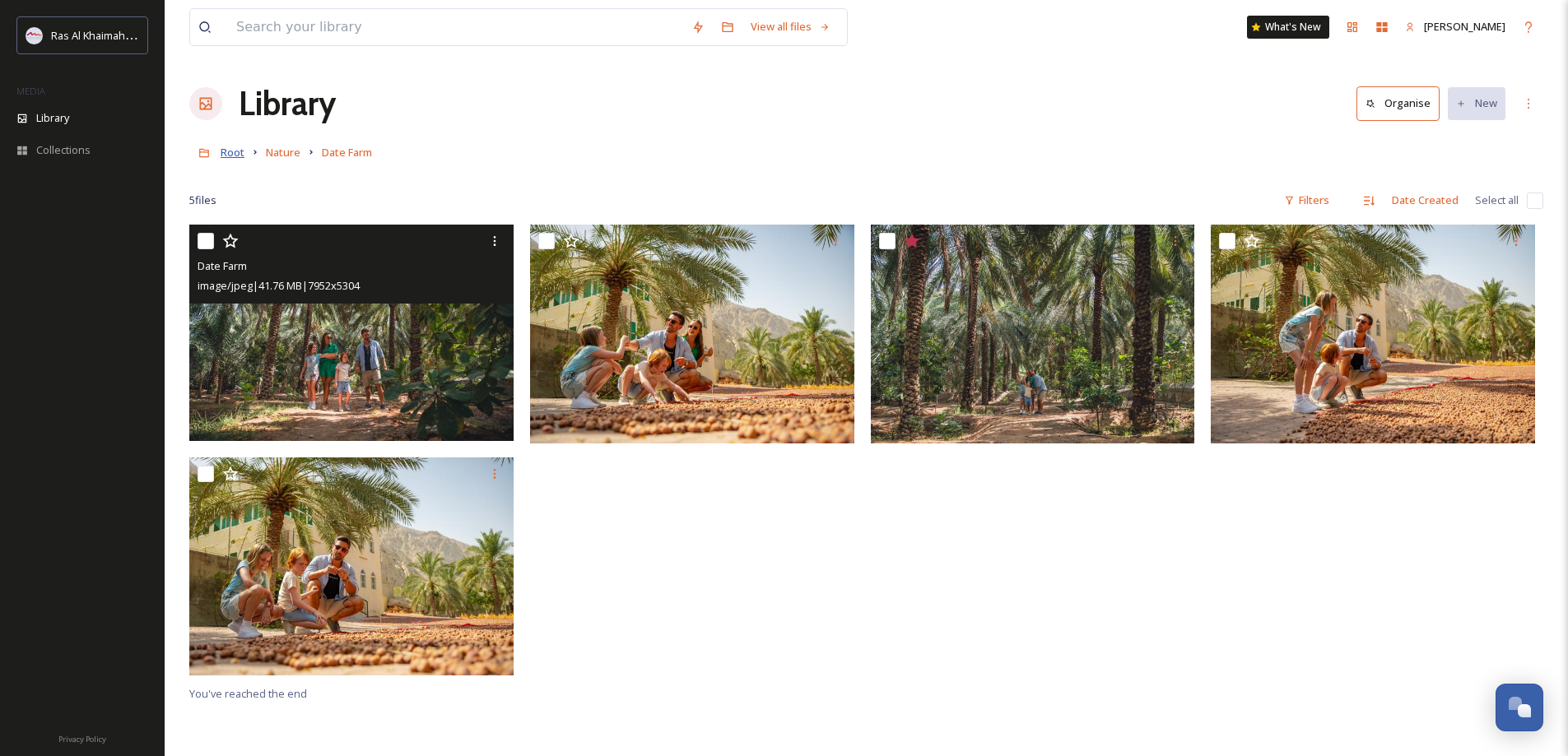
click at [238, 154] on span "Root" at bounding box center [233, 152] width 24 height 15
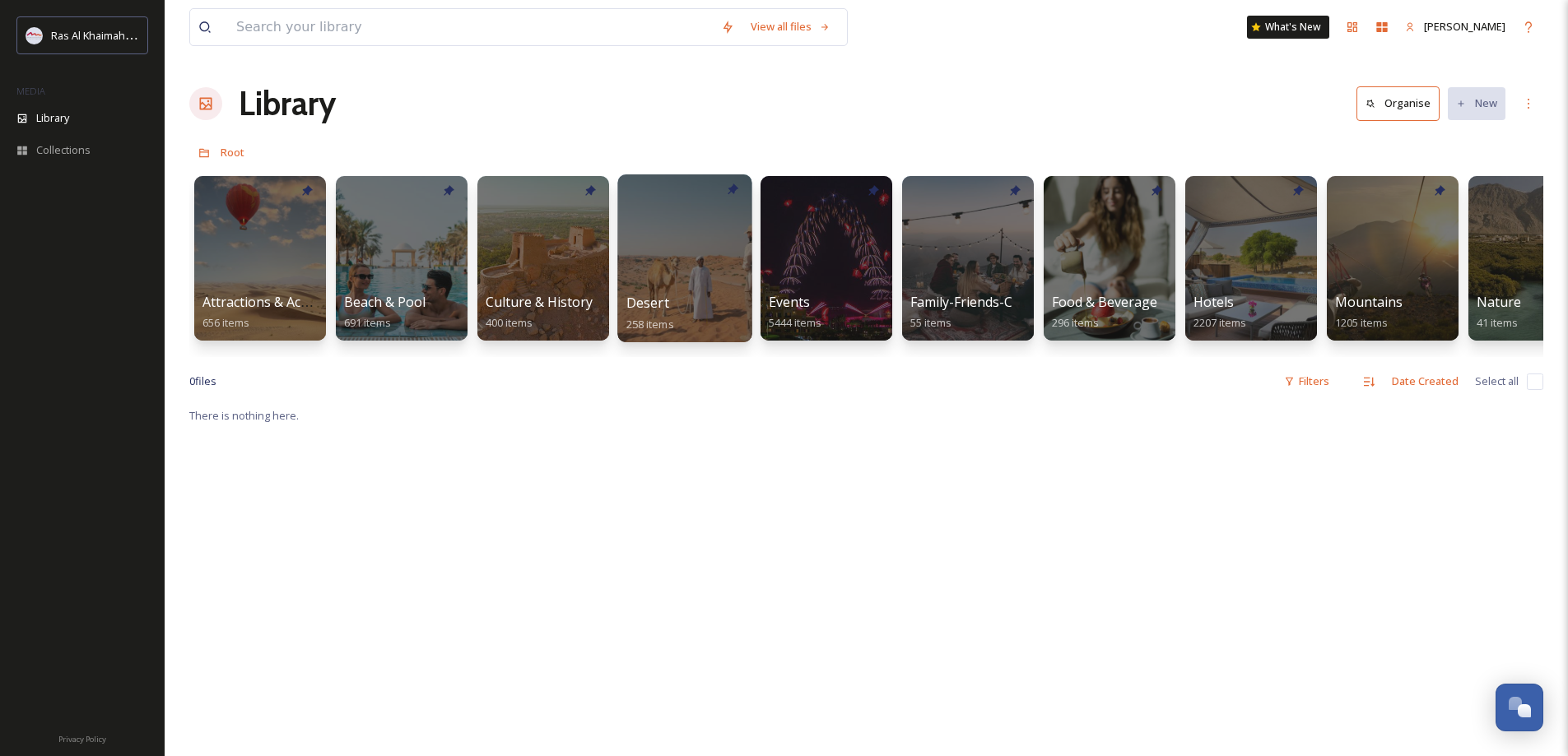
click at [688, 263] on div at bounding box center [684, 258] width 134 height 168
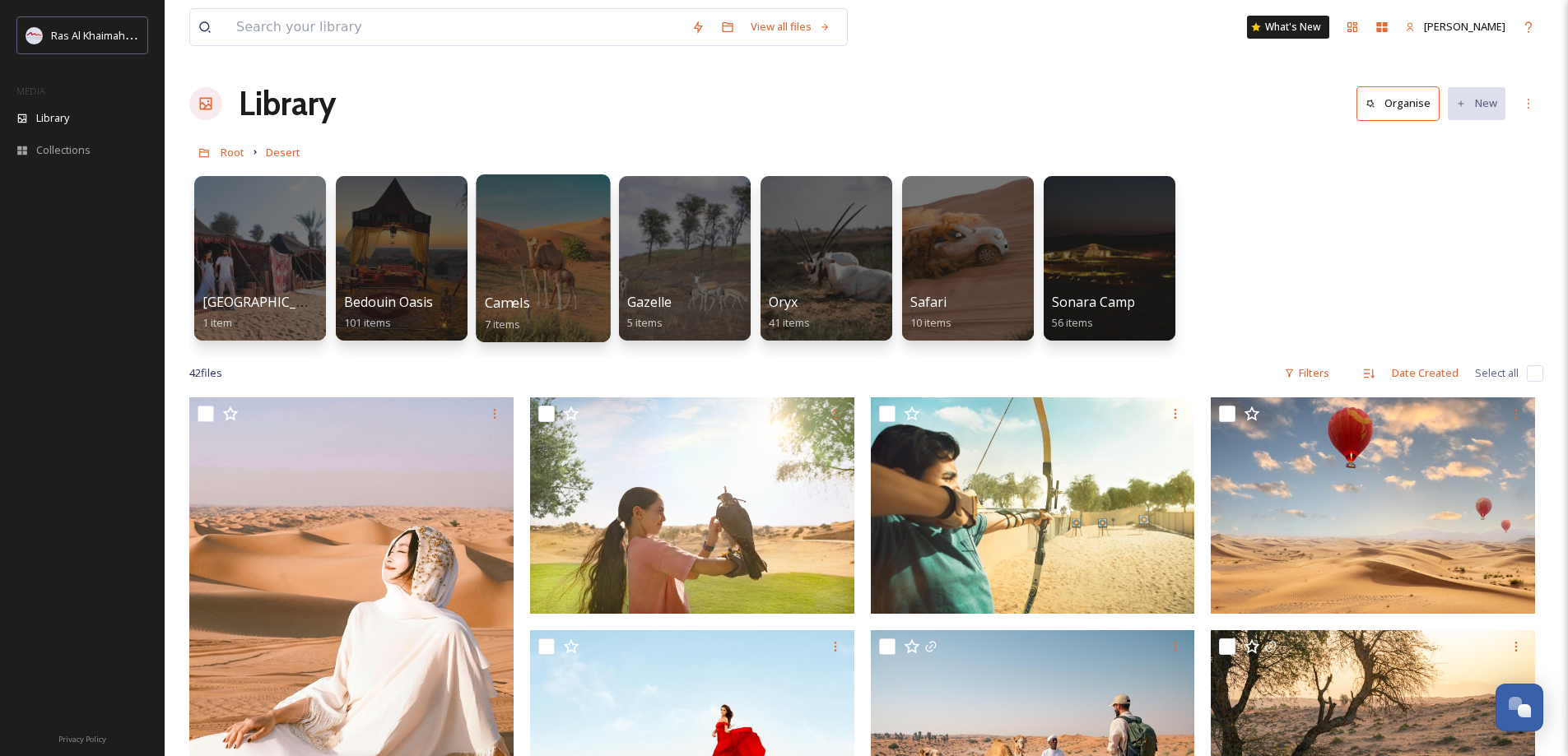
click at [531, 290] on div at bounding box center [543, 258] width 134 height 168
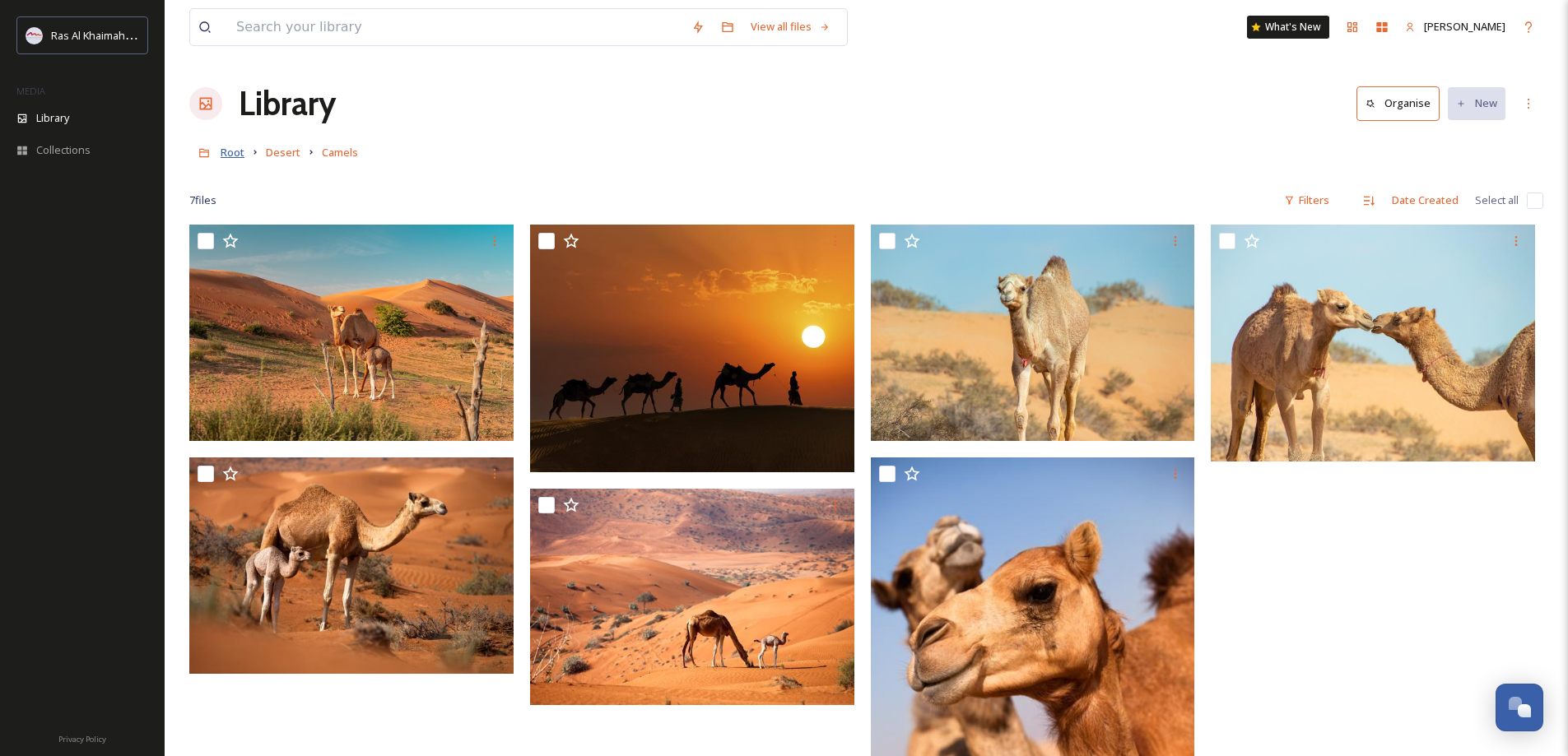
click at [230, 156] on span "Root" at bounding box center [233, 152] width 24 height 15
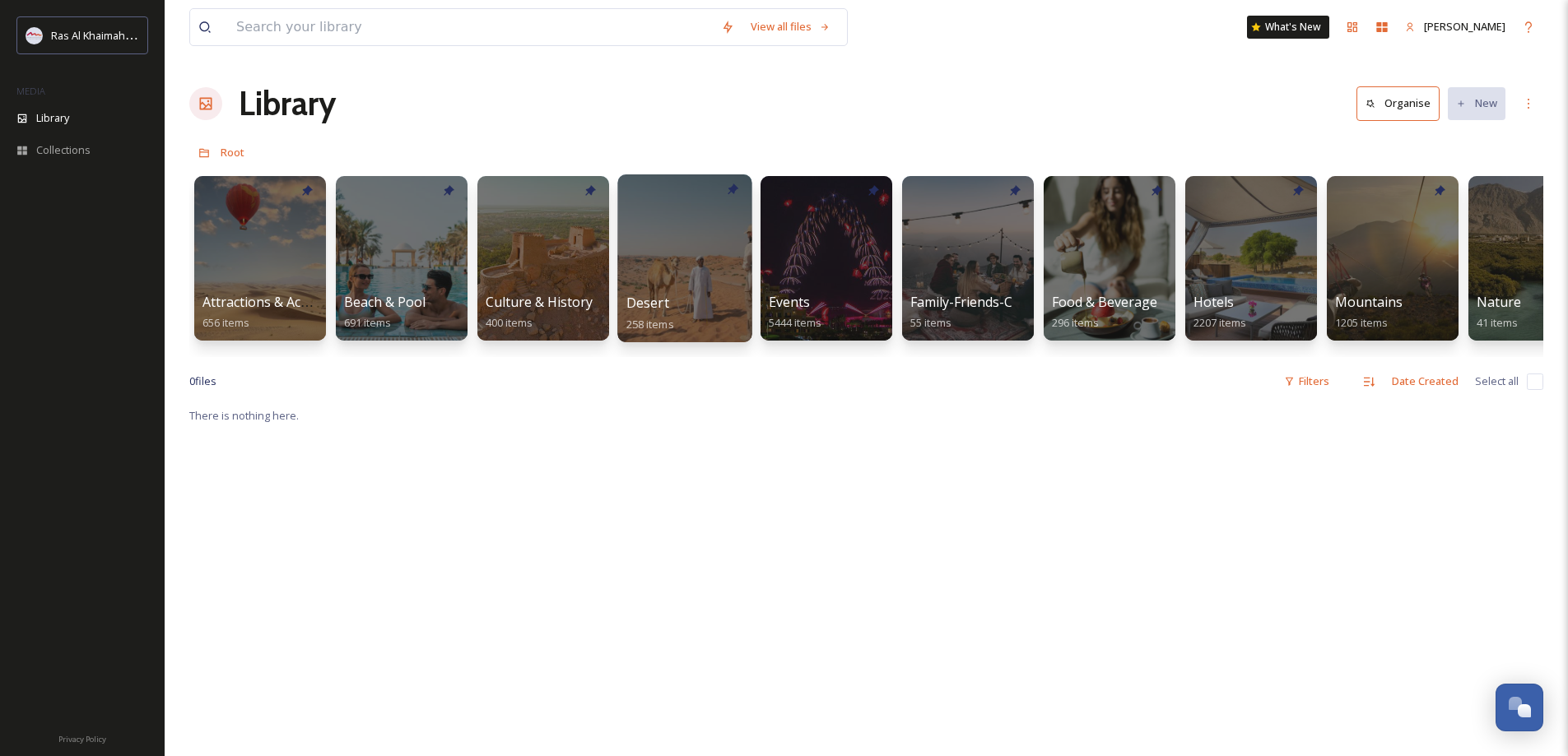
click at [664, 284] on div at bounding box center [684, 258] width 134 height 168
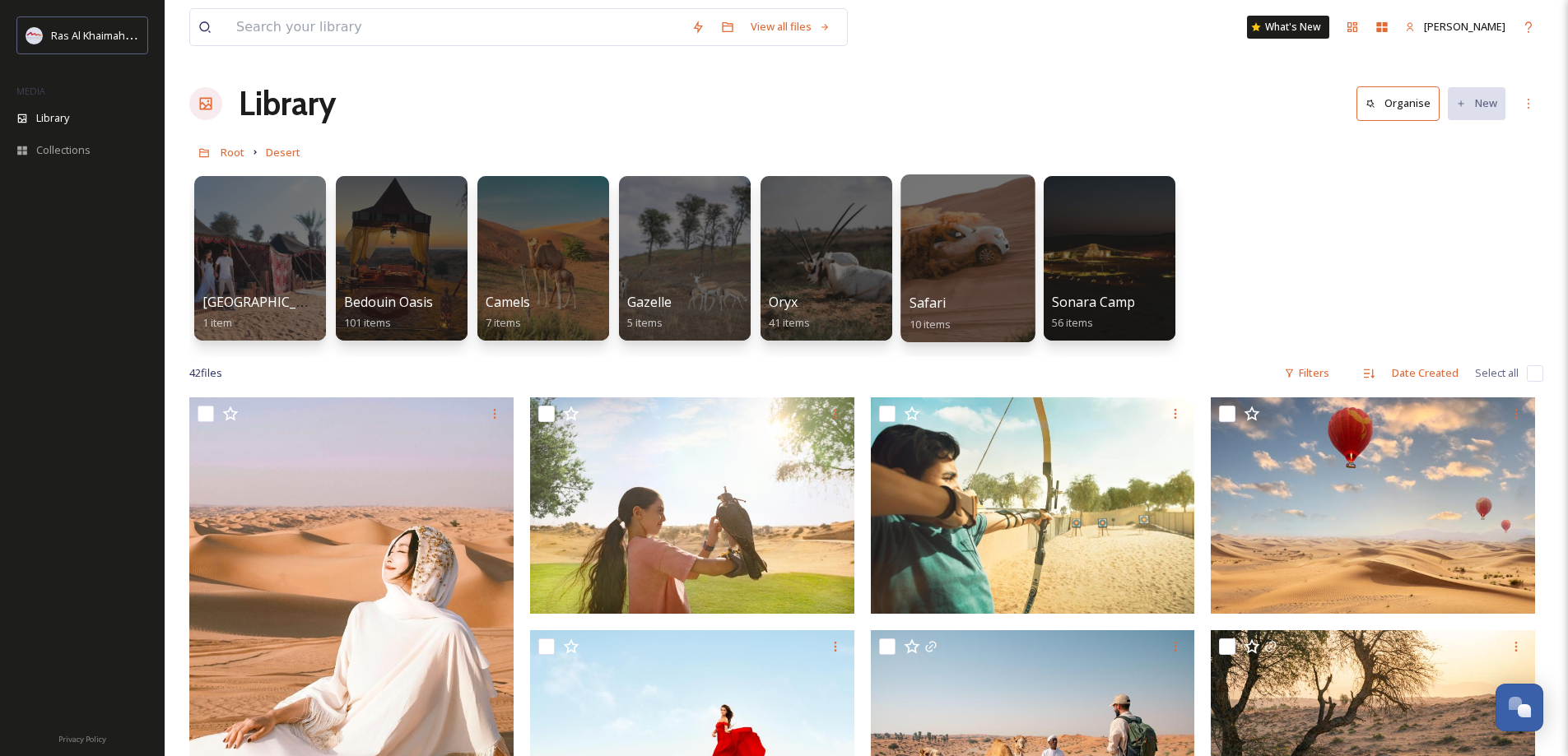
click at [991, 276] on div at bounding box center [968, 258] width 134 height 168
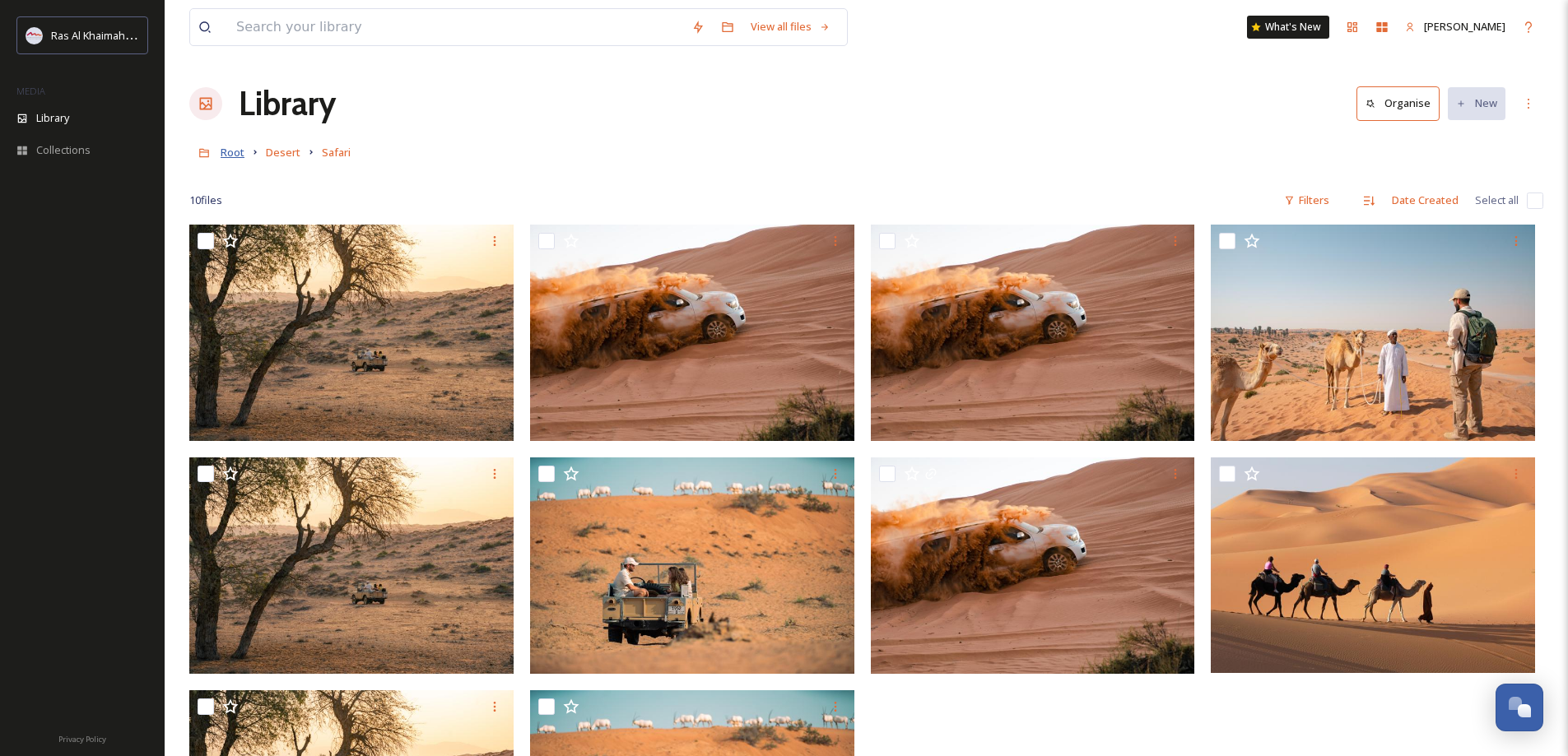
click at [229, 153] on span "Root" at bounding box center [233, 152] width 24 height 15
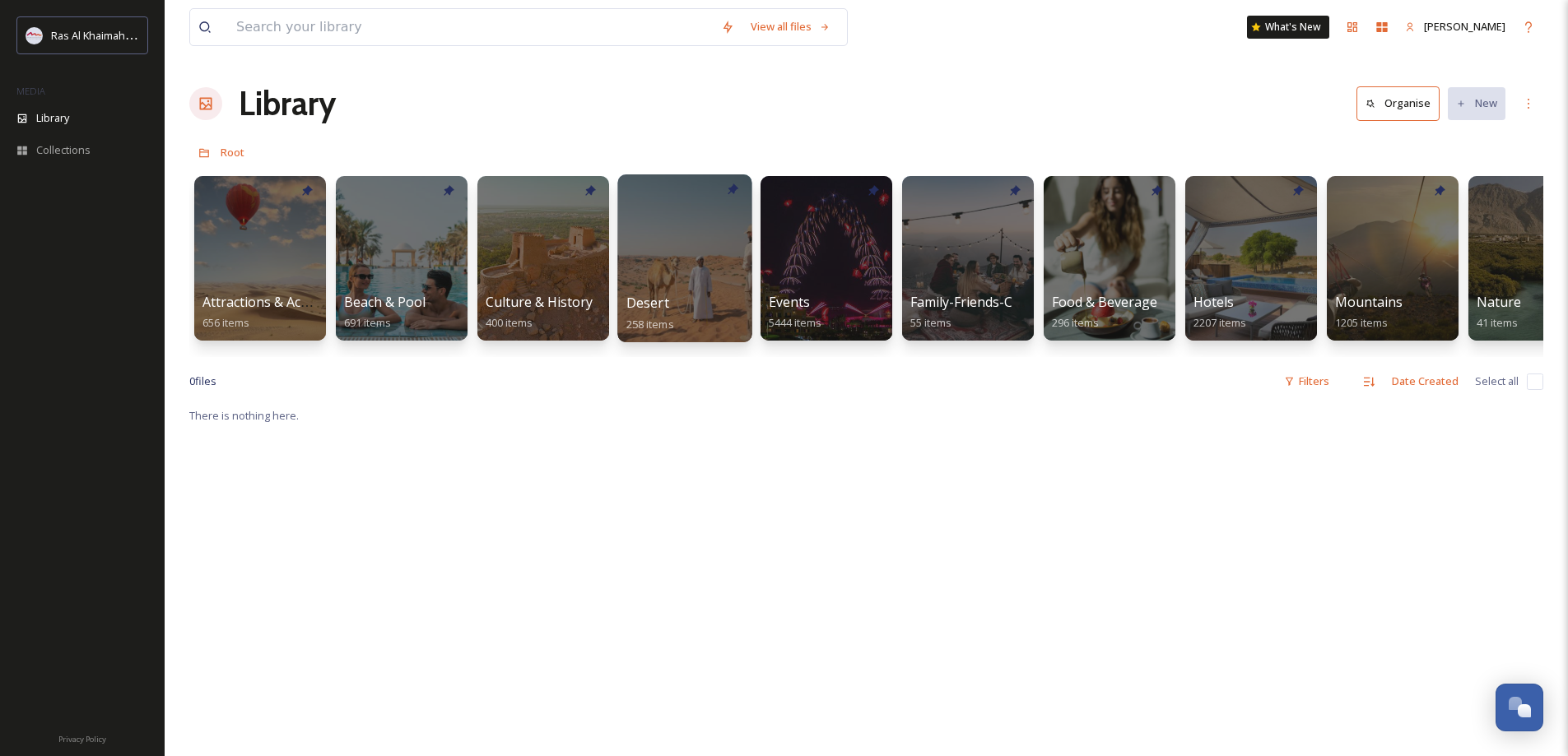
click at [692, 282] on div at bounding box center [684, 258] width 134 height 168
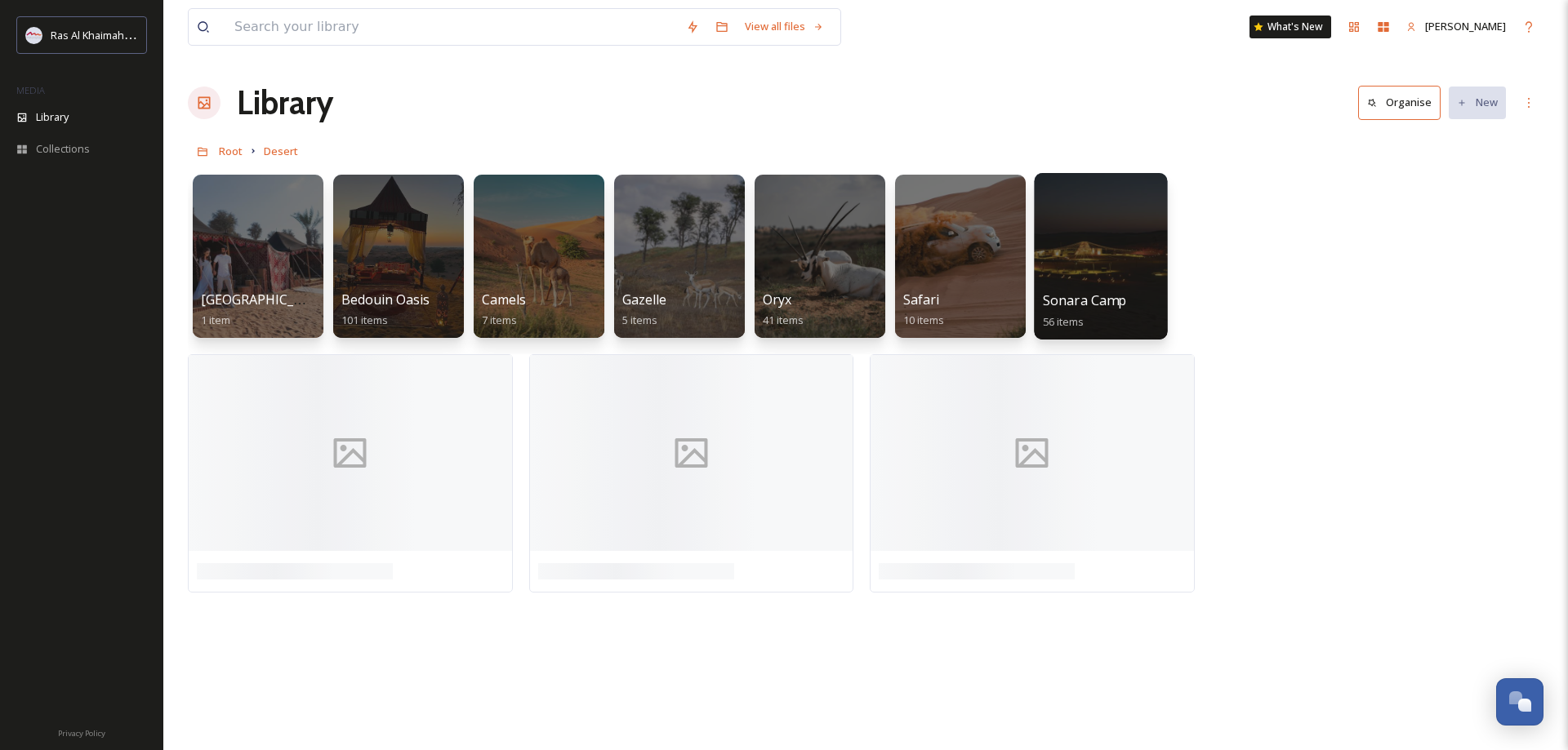
click at [1114, 253] on div at bounding box center [1101, 256] width 133 height 167
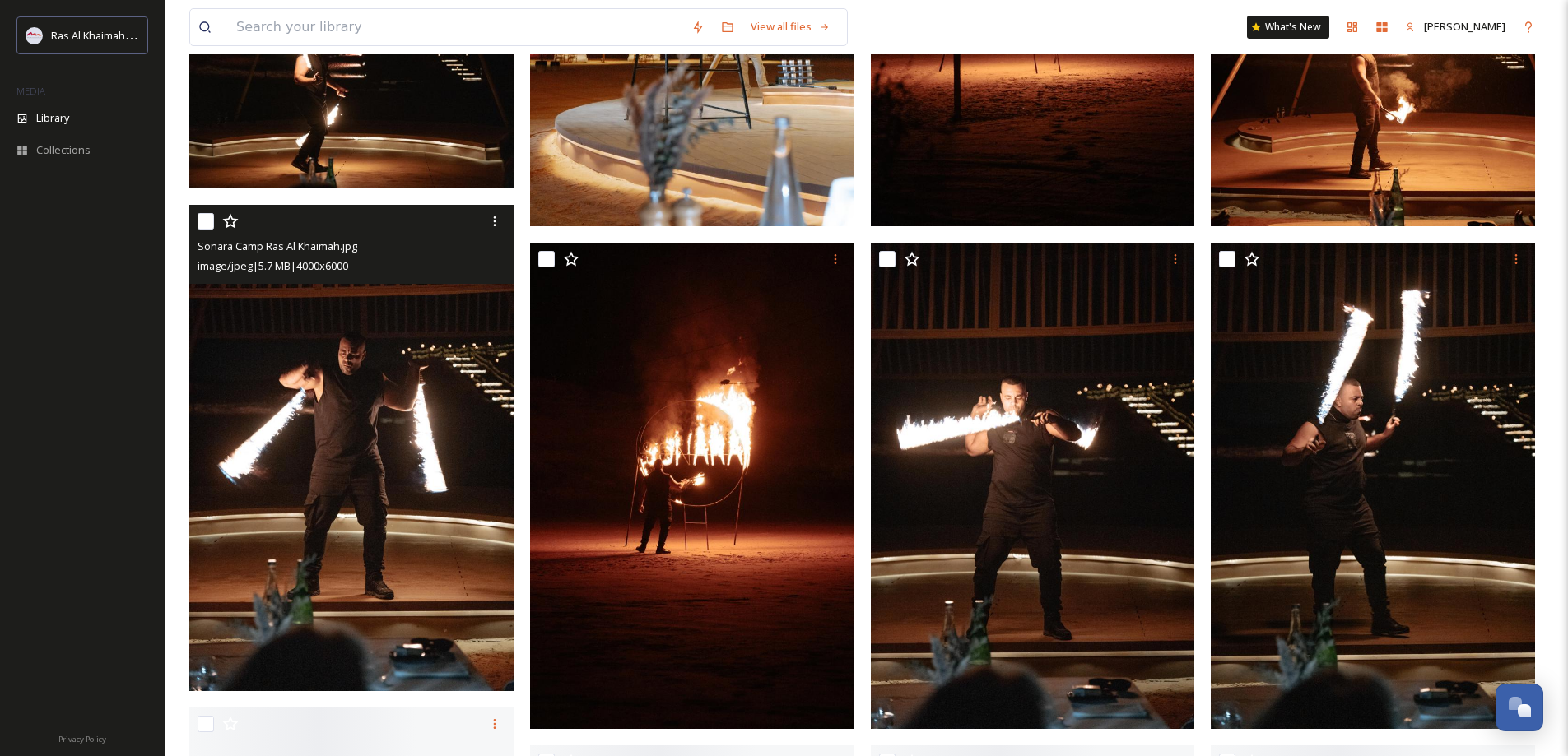
scroll to position [1822, 0]
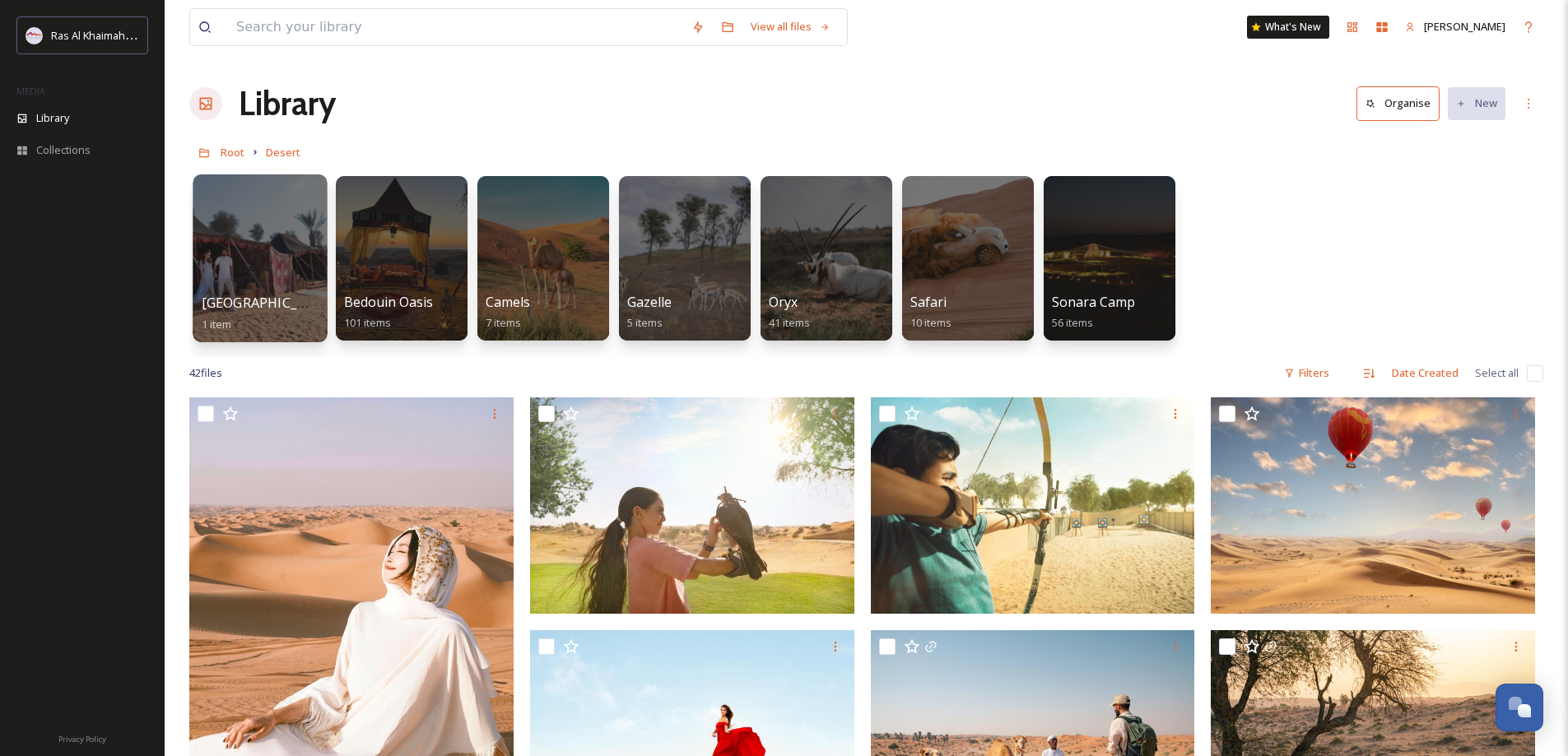
click at [265, 276] on div at bounding box center [259, 258] width 134 height 168
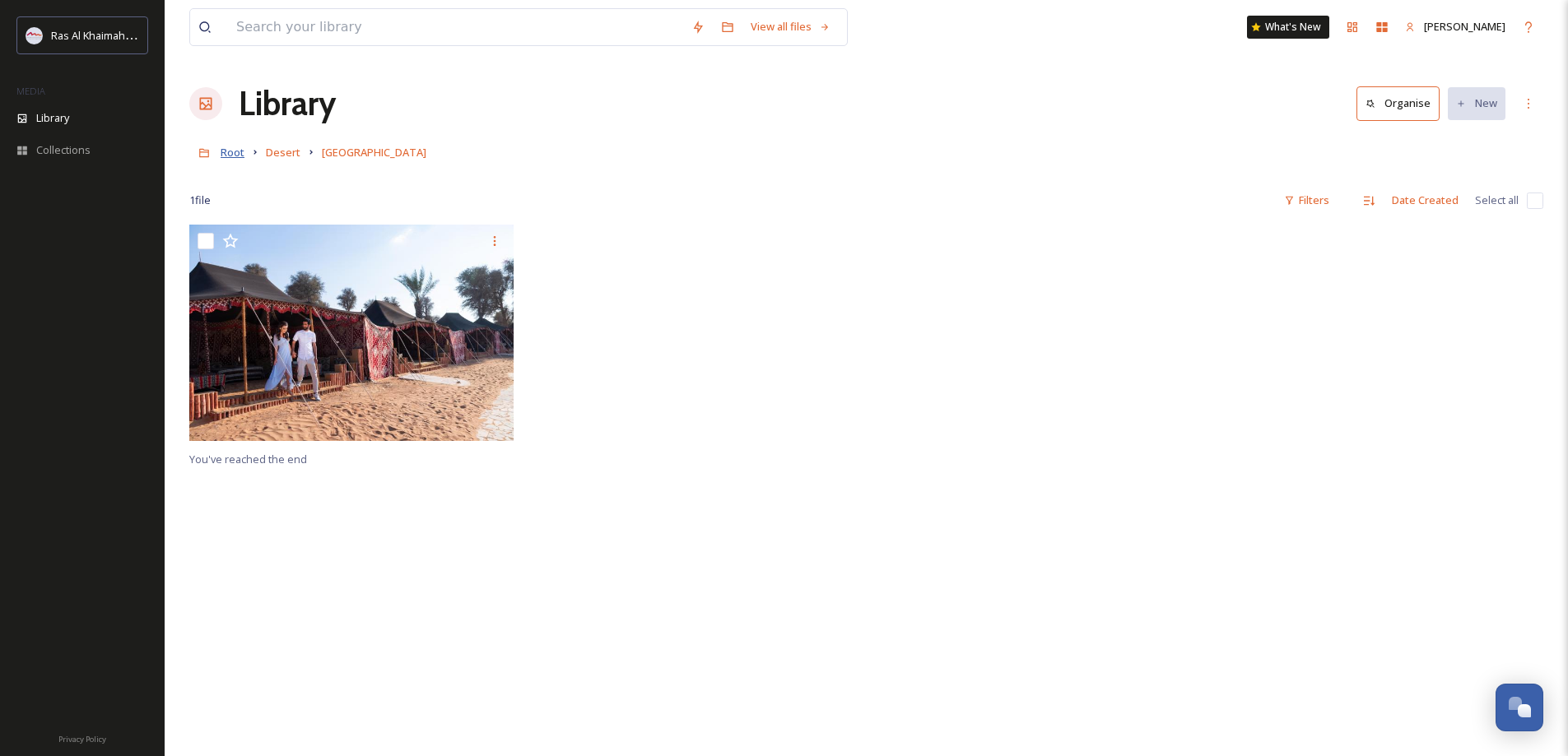
click at [236, 149] on span "Root" at bounding box center [233, 152] width 24 height 15
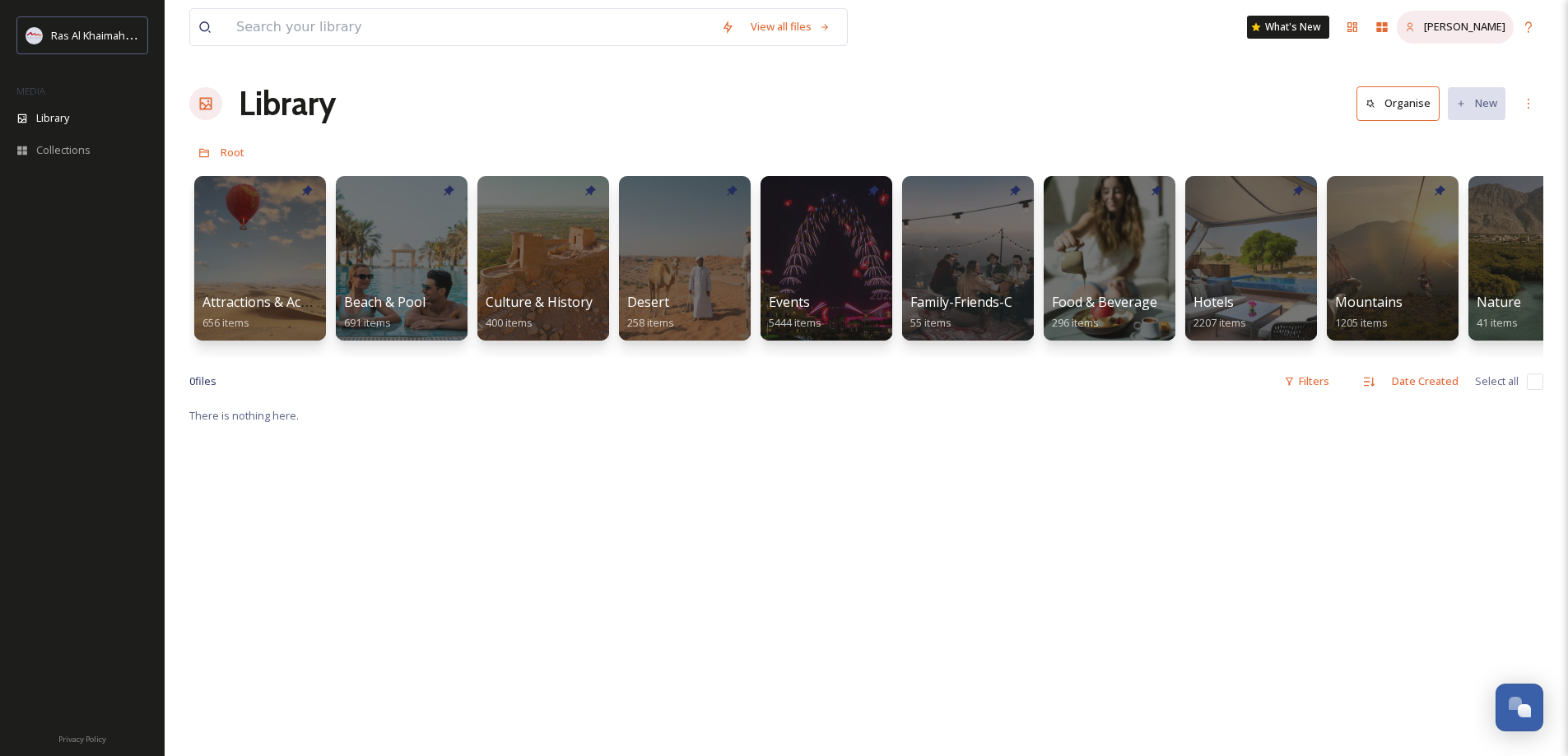
click at [1492, 23] on span "[PERSON_NAME]" at bounding box center [1465, 26] width 82 height 15
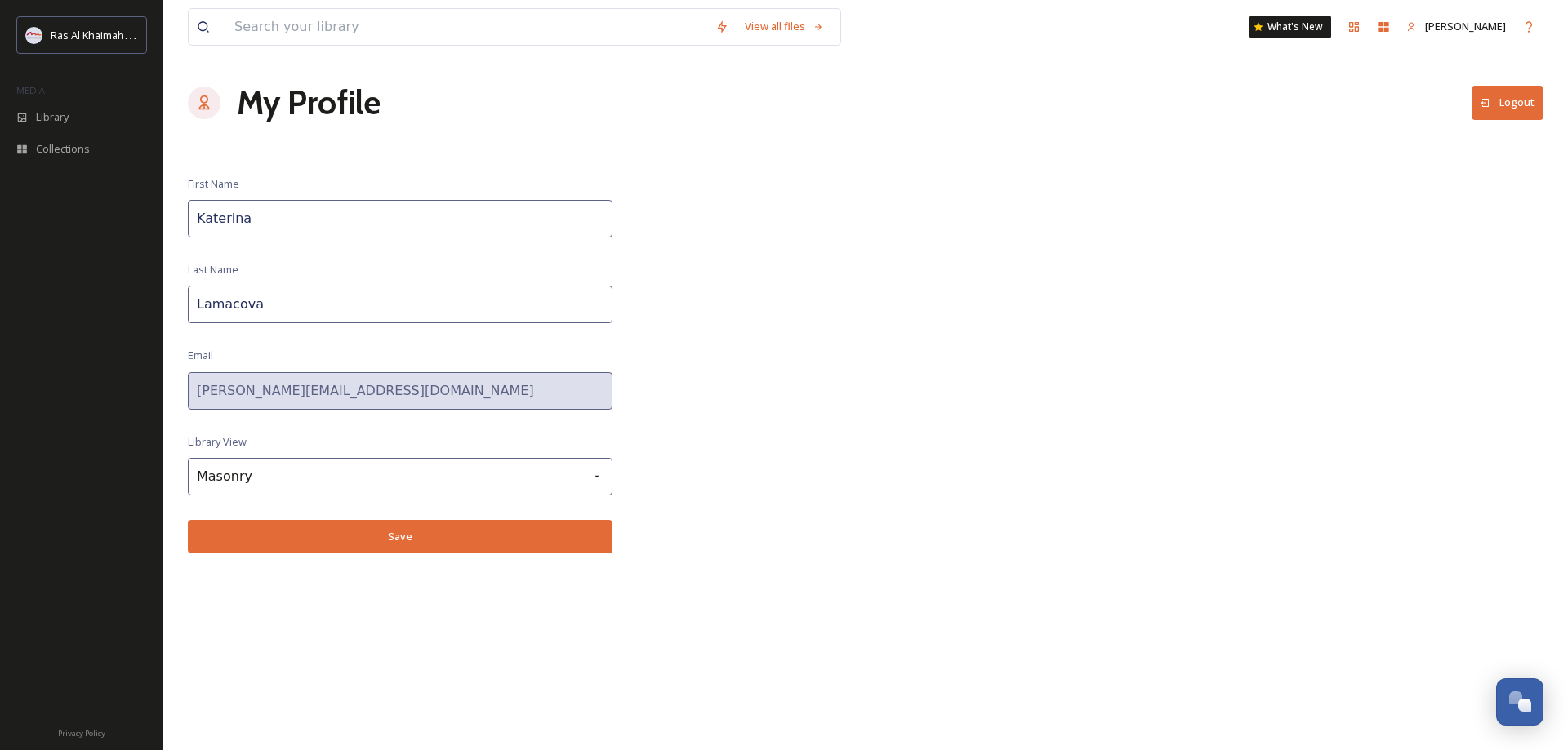
click at [1512, 111] on button "Logout" at bounding box center [1507, 102] width 72 height 33
